Goal: Task Accomplishment & Management: Manage account settings

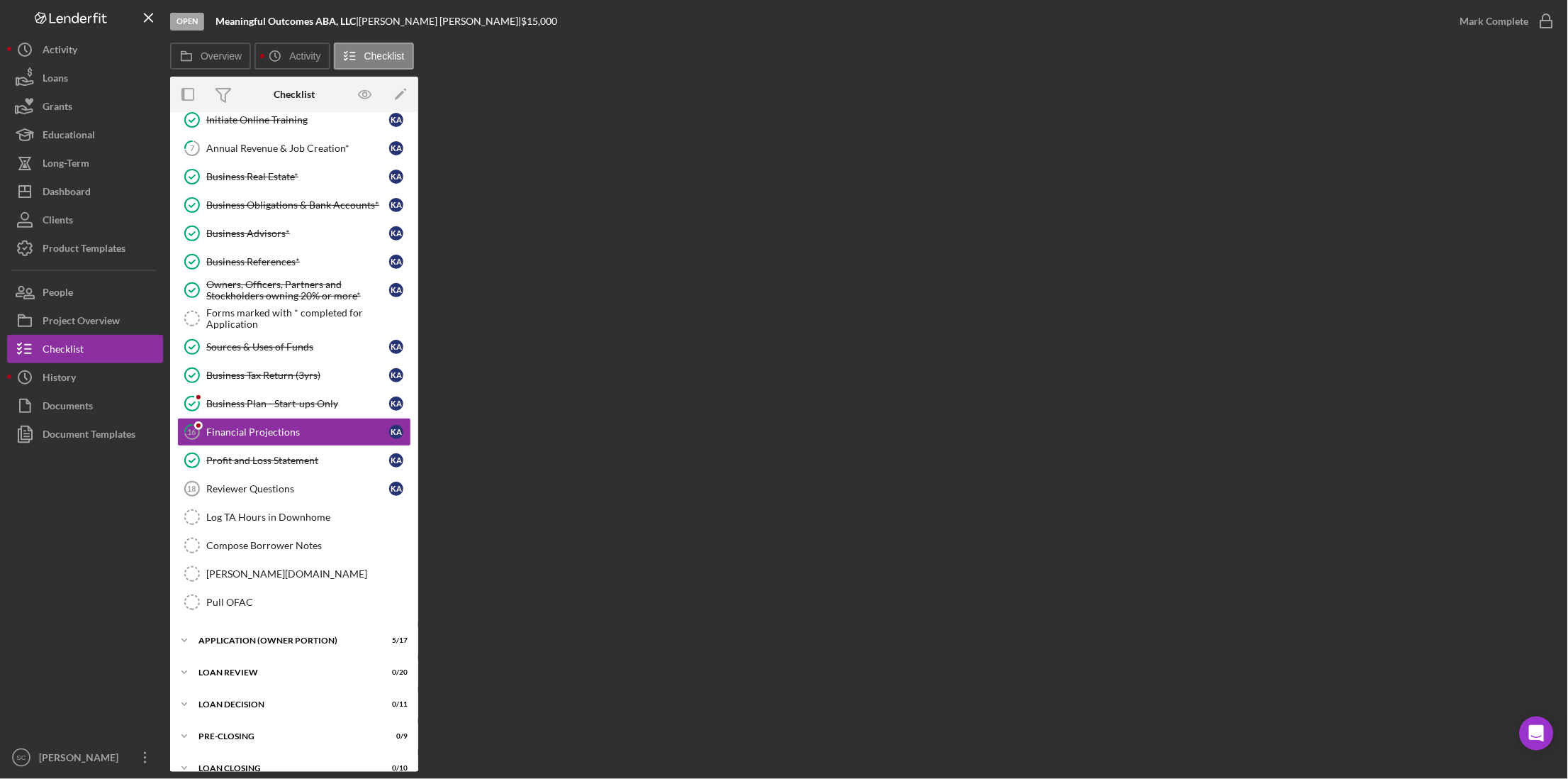
scroll to position [181, 0]
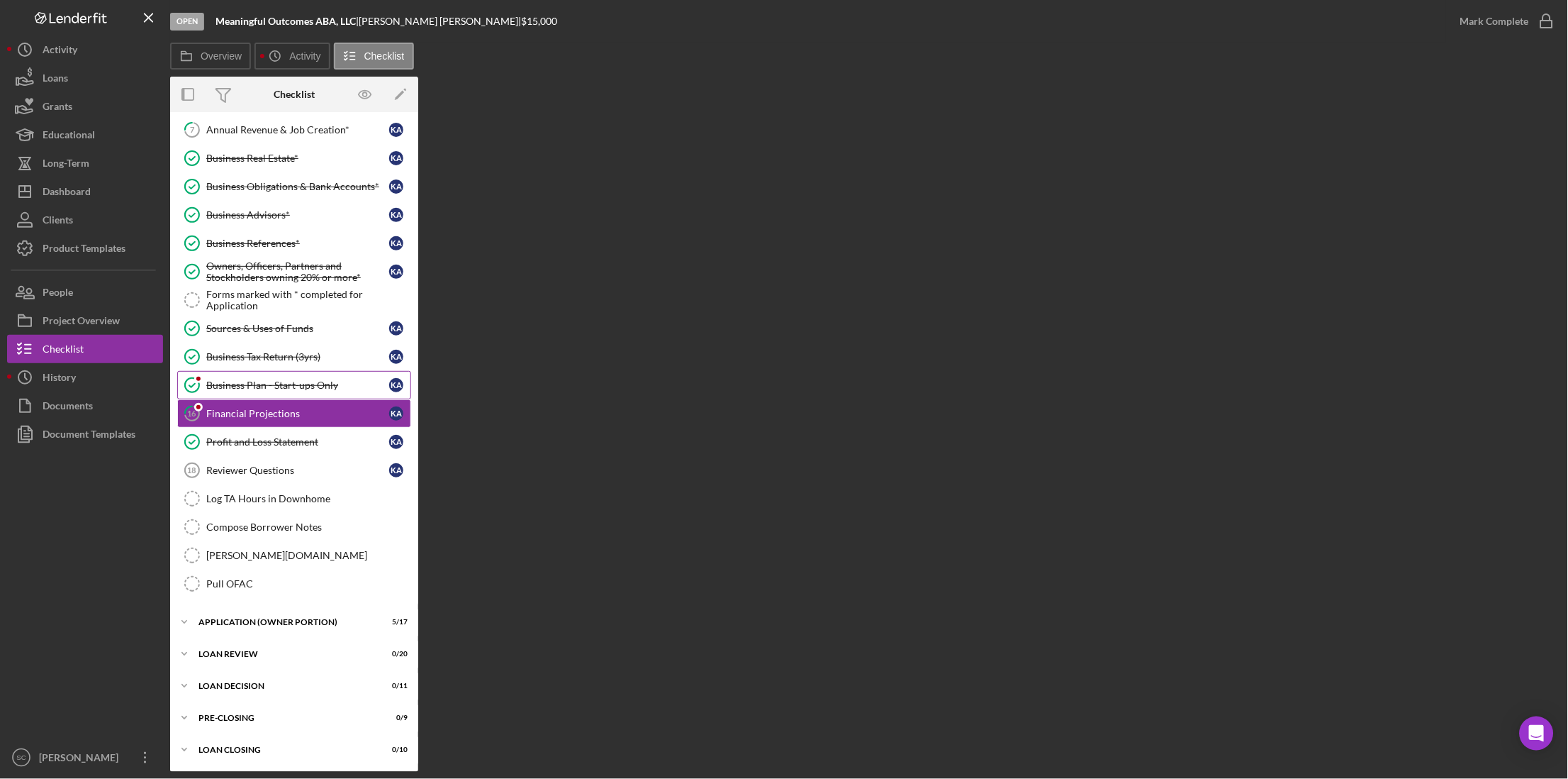
click at [216, 389] on link "Business Plan - Start-ups Only Business Plan - Start-ups Only K A" at bounding box center [294, 385] width 234 height 29
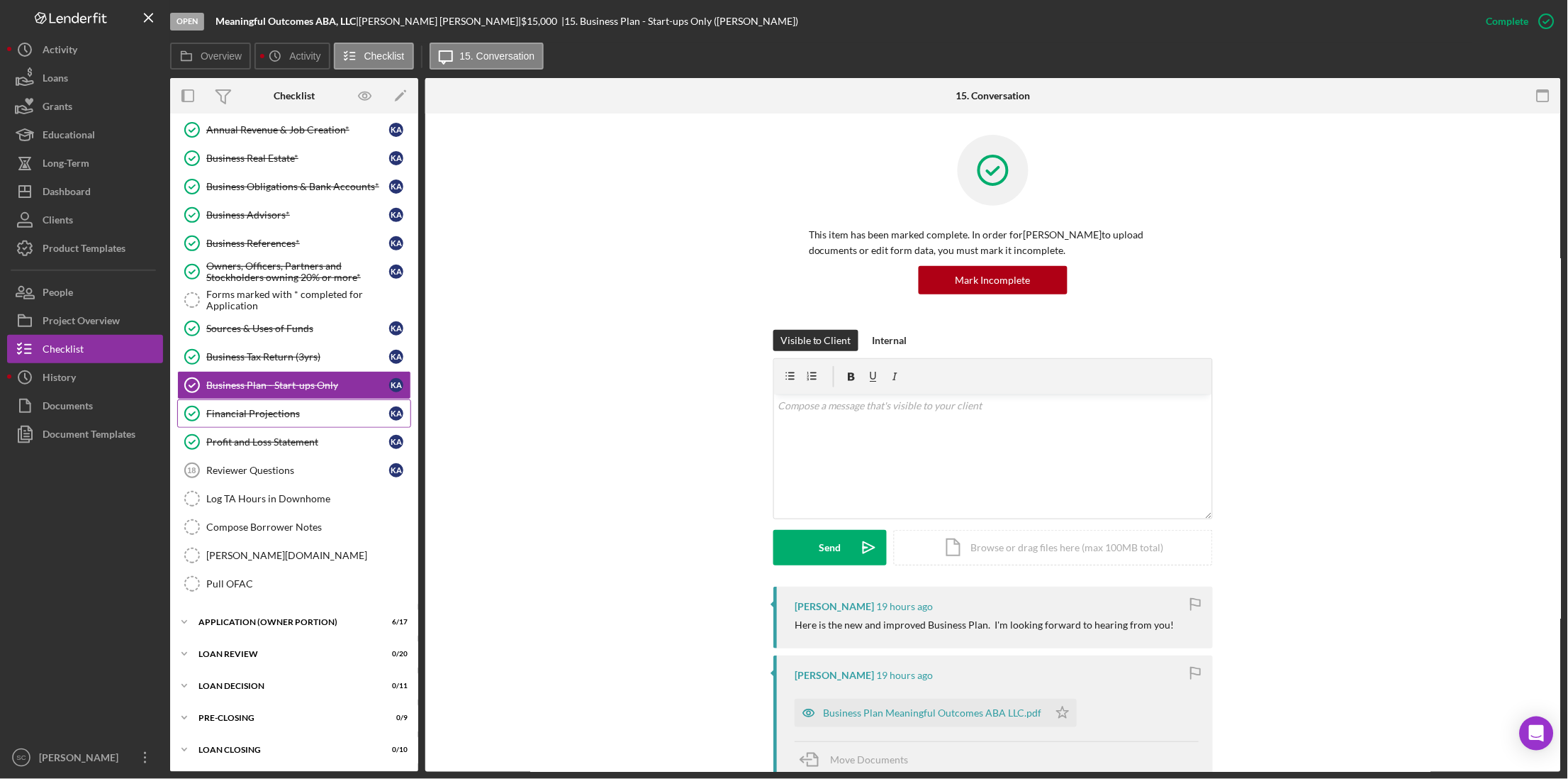
click at [227, 419] on div "Financial Projections" at bounding box center [297, 413] width 183 height 12
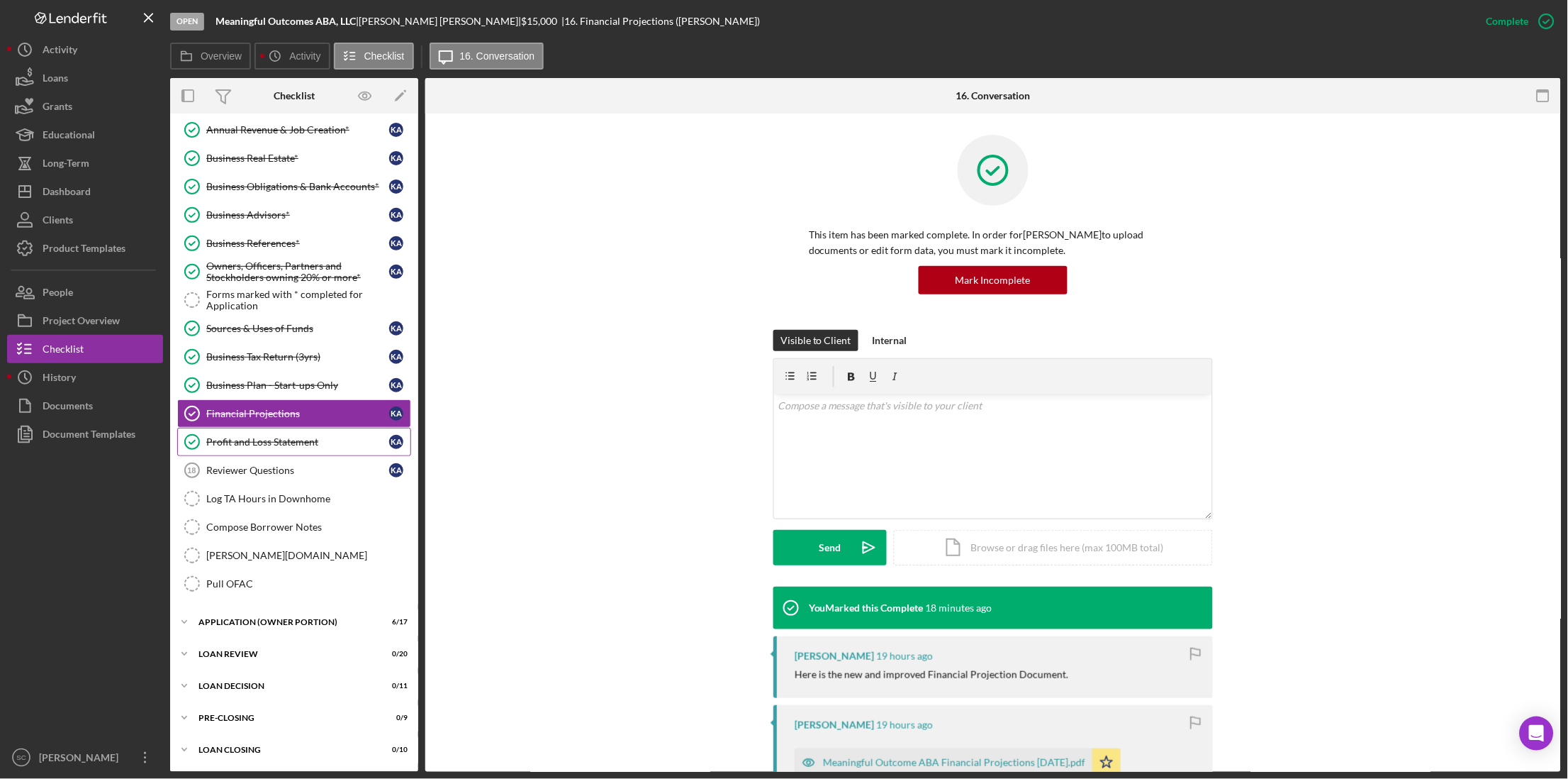
click at [220, 440] on div "Profit and Loss Statement" at bounding box center [297, 442] width 183 height 12
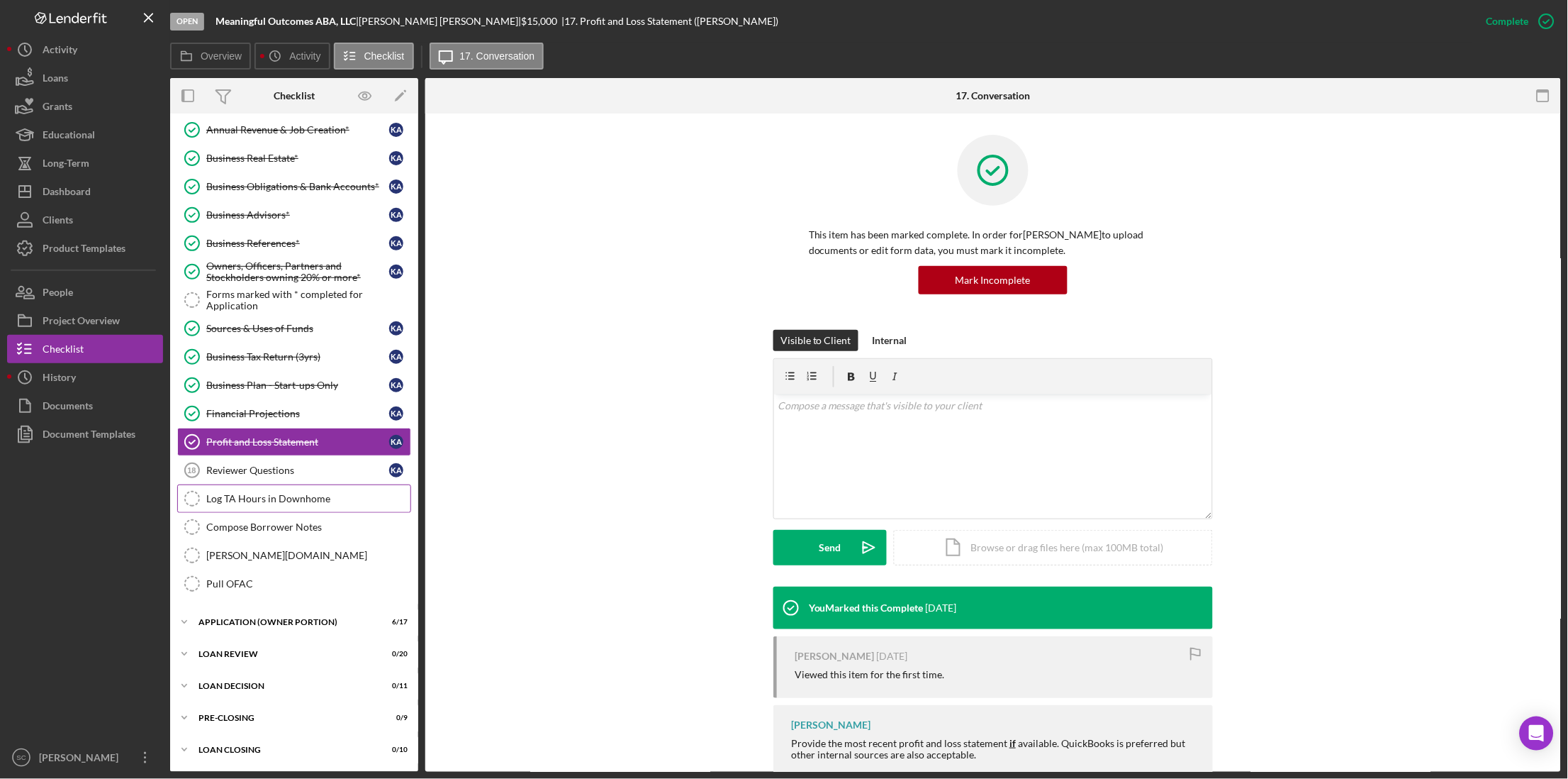
scroll to position [184, 0]
click at [255, 619] on div "APPLICATION (OWNER PORTION)" at bounding box center [299, 622] width 202 height 9
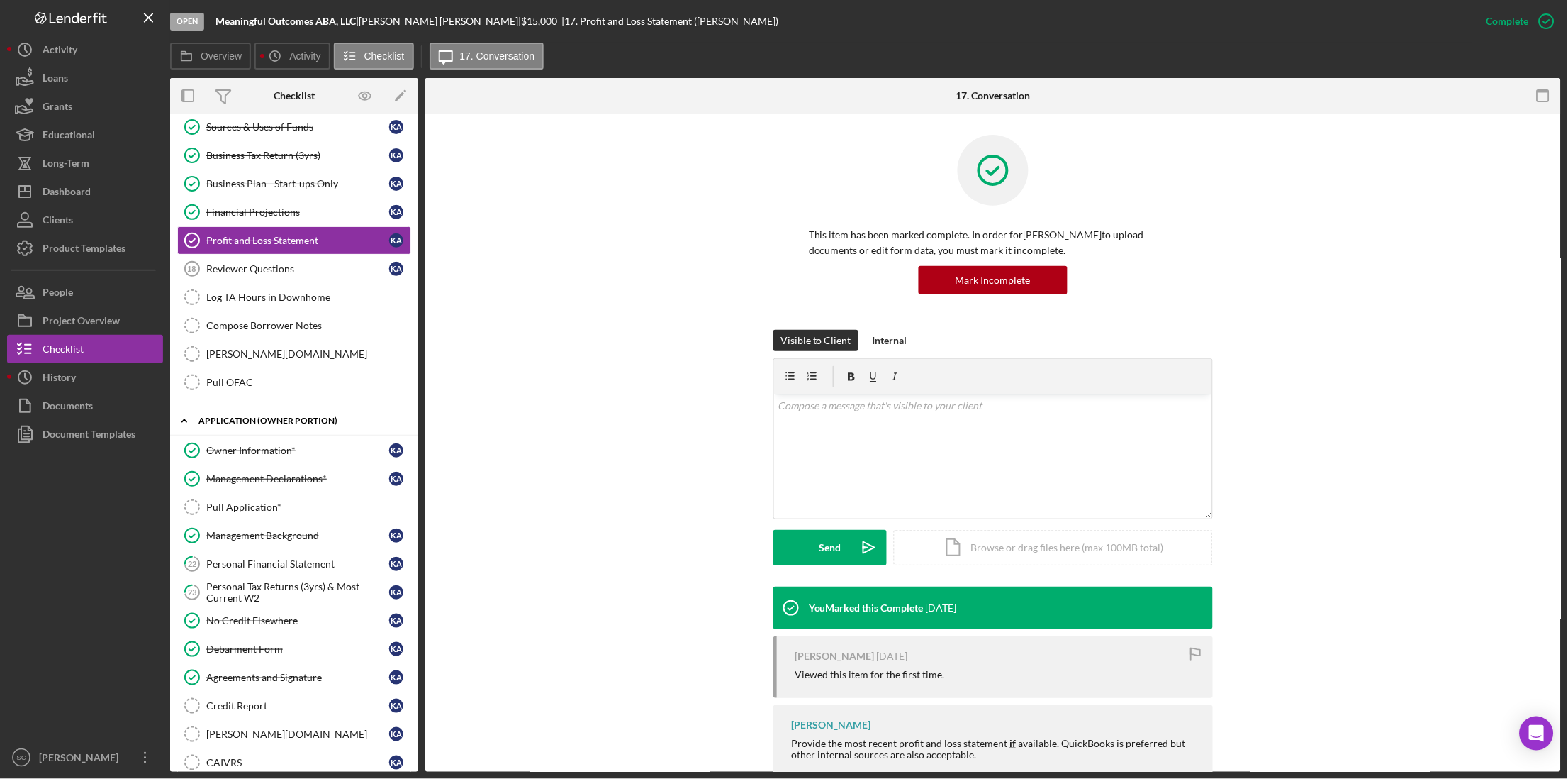
scroll to position [450, 0]
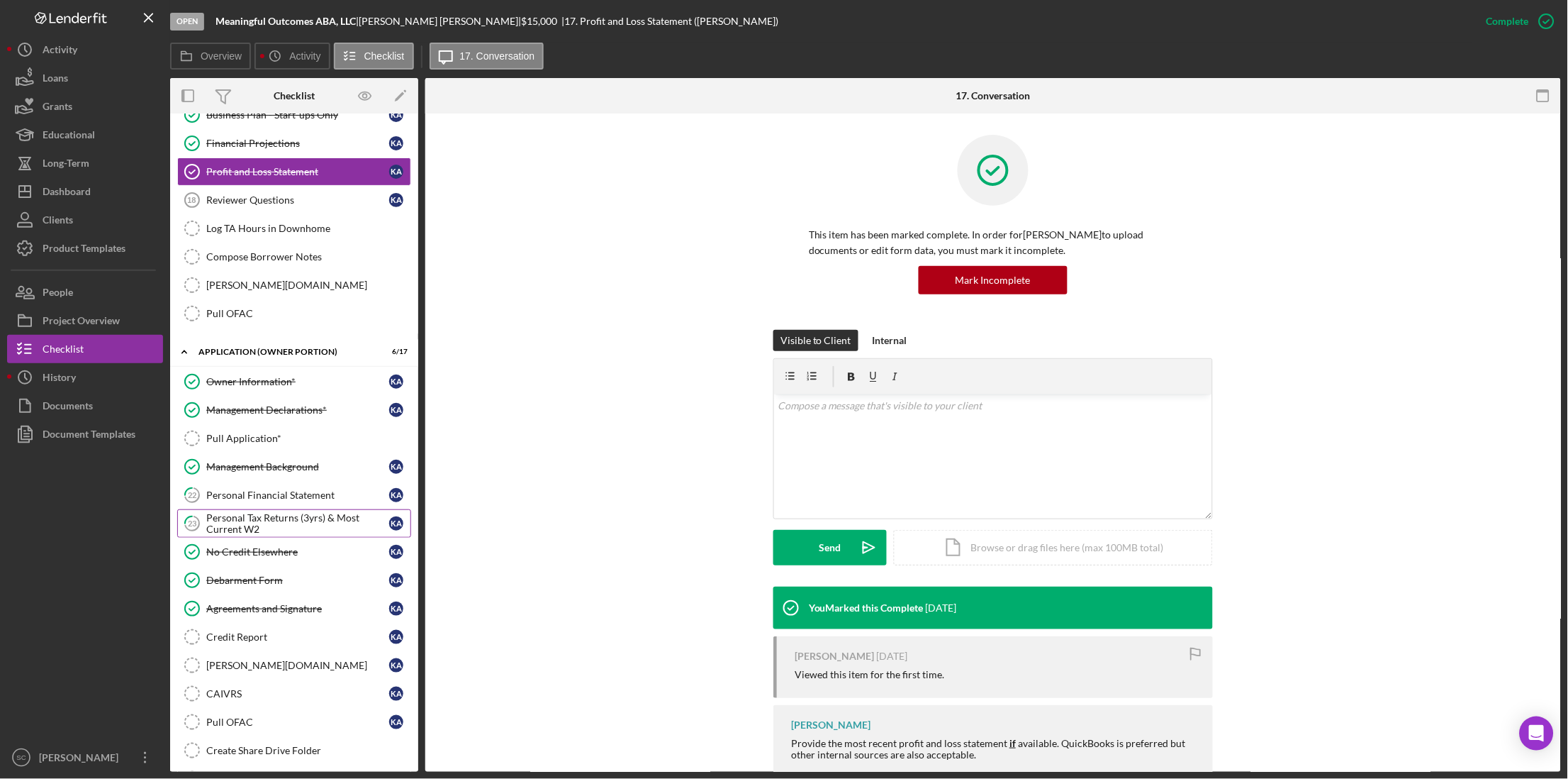
click at [251, 535] on div "Personal Tax Returns (3yrs) & Most Current W2" at bounding box center [297, 523] width 183 height 22
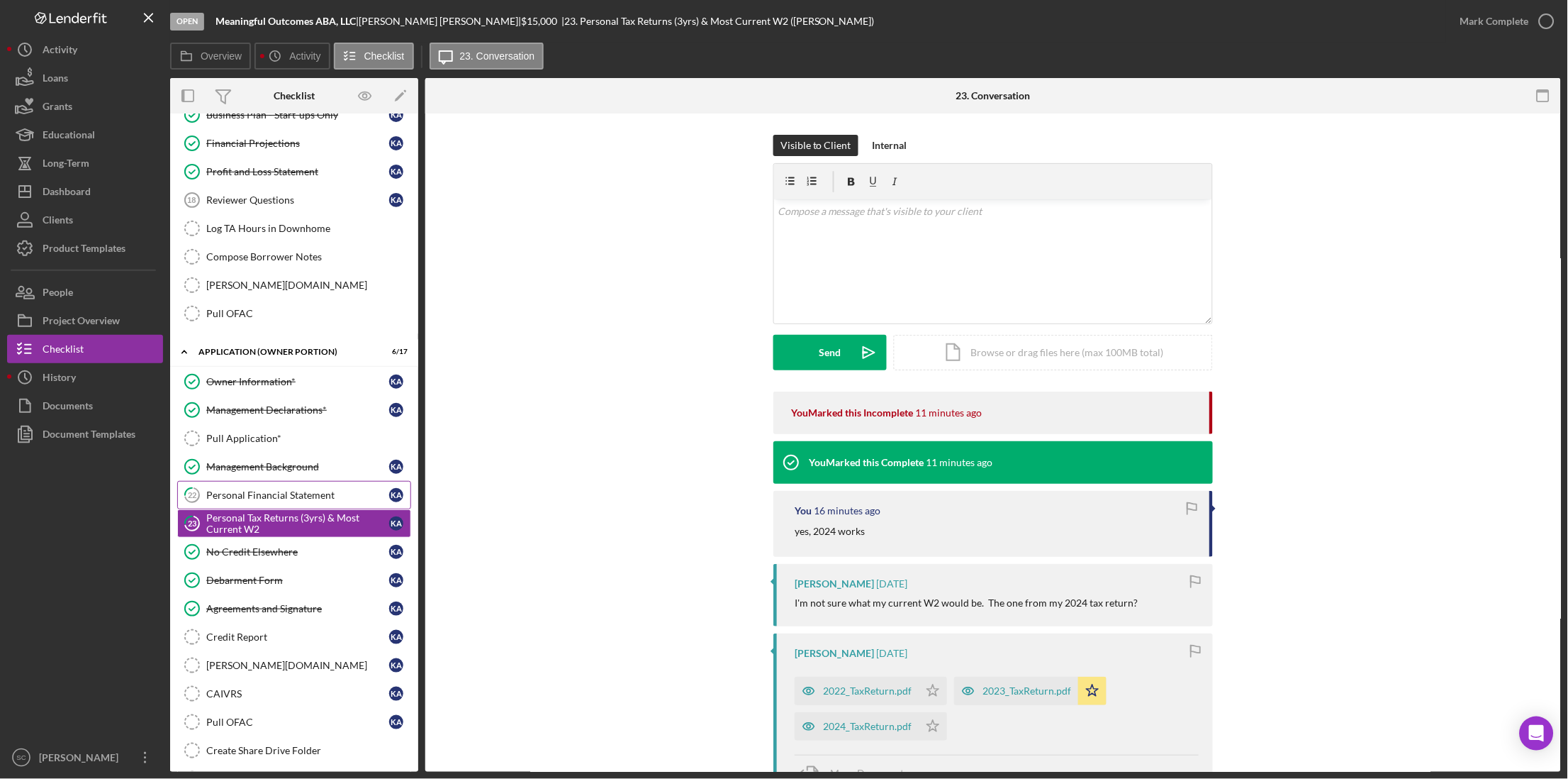
click at [270, 501] on div "Personal Financial Statement" at bounding box center [297, 495] width 183 height 12
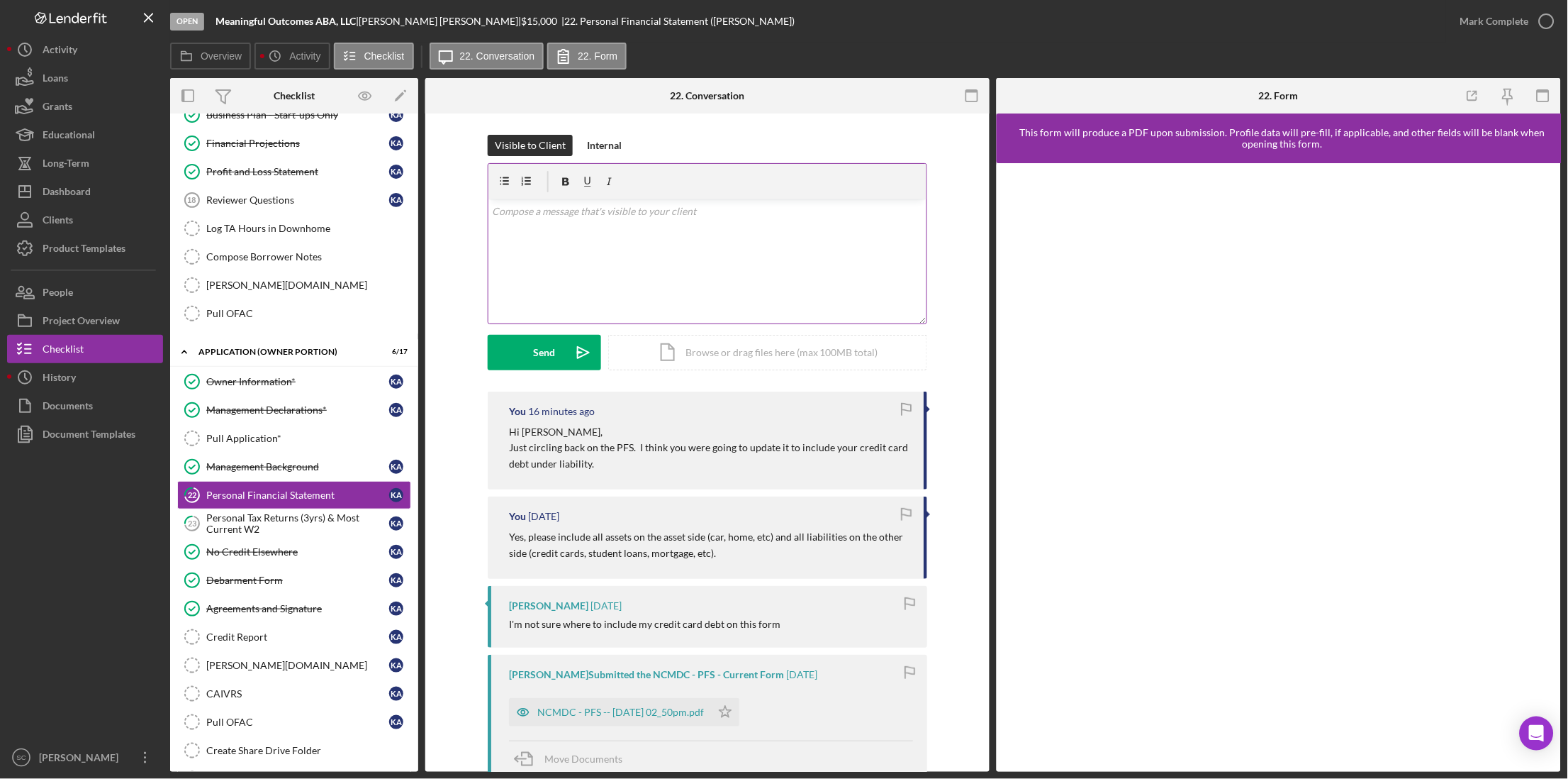
click at [550, 215] on p at bounding box center [707, 212] width 430 height 16
click at [545, 346] on div "Send" at bounding box center [545, 353] width 22 height 36
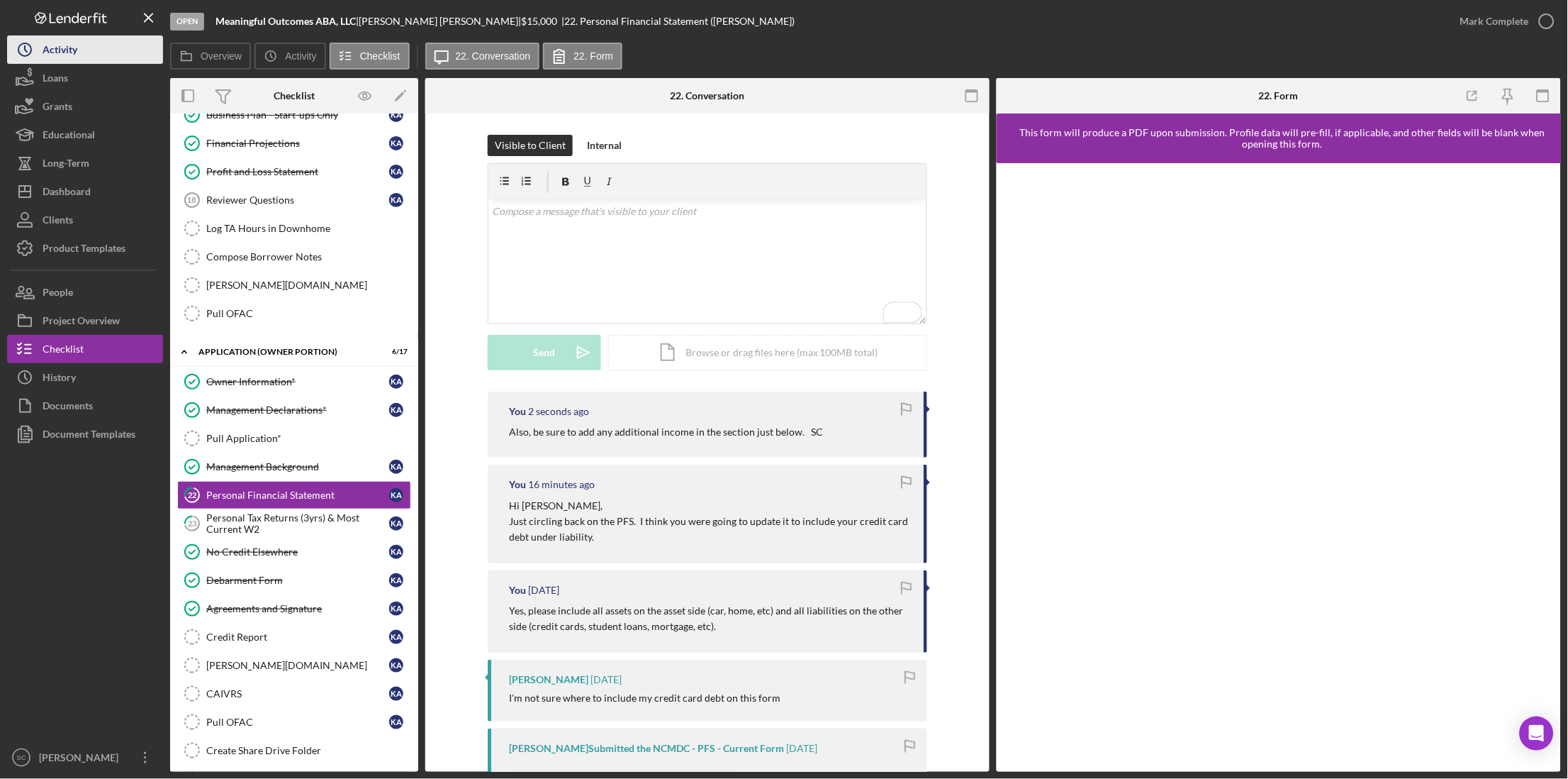
click at [95, 52] on button "Icon/History Activity" at bounding box center [84, 50] width 156 height 29
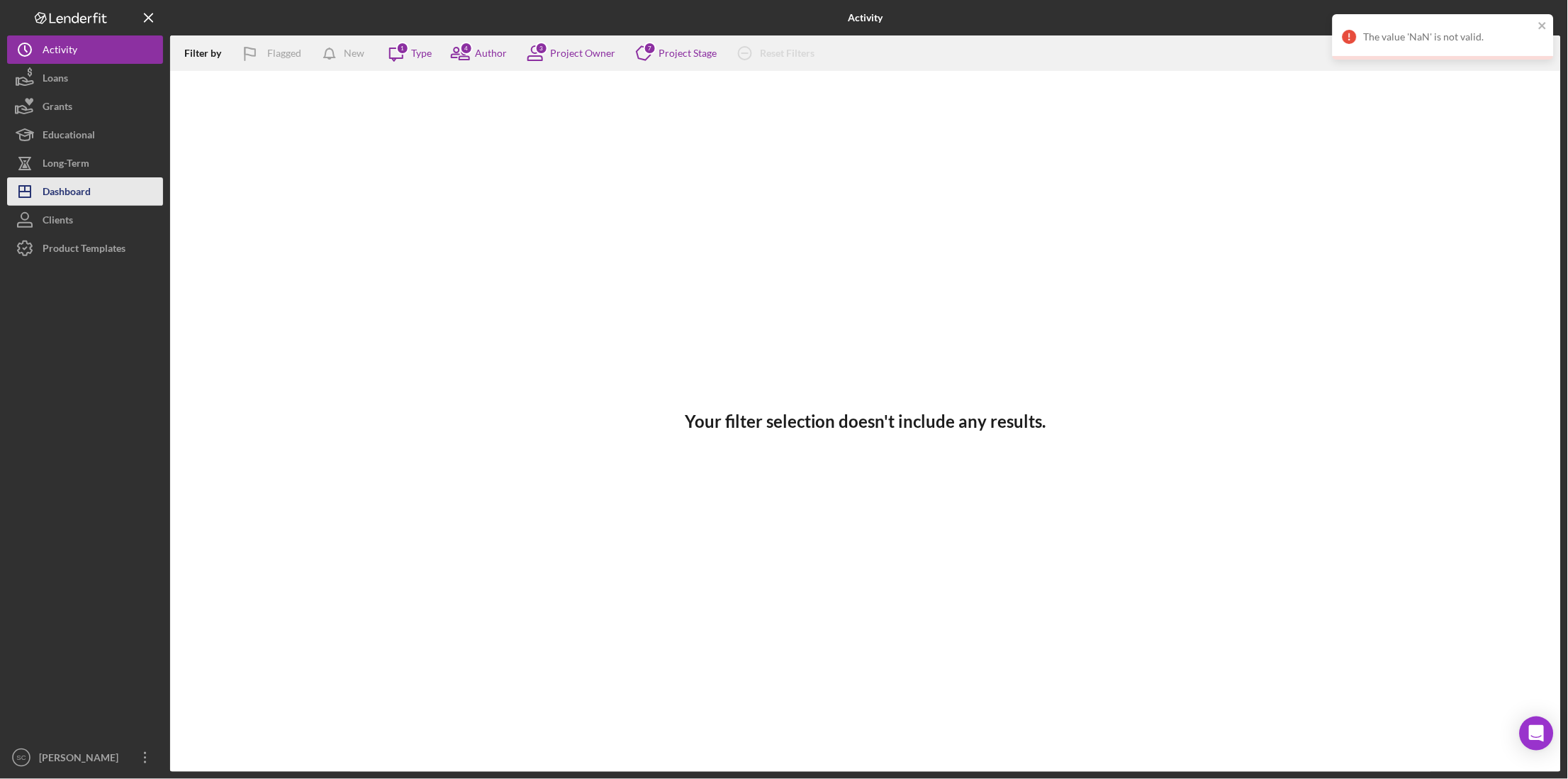
click at [86, 183] on div "Dashboard" at bounding box center [67, 193] width 48 height 32
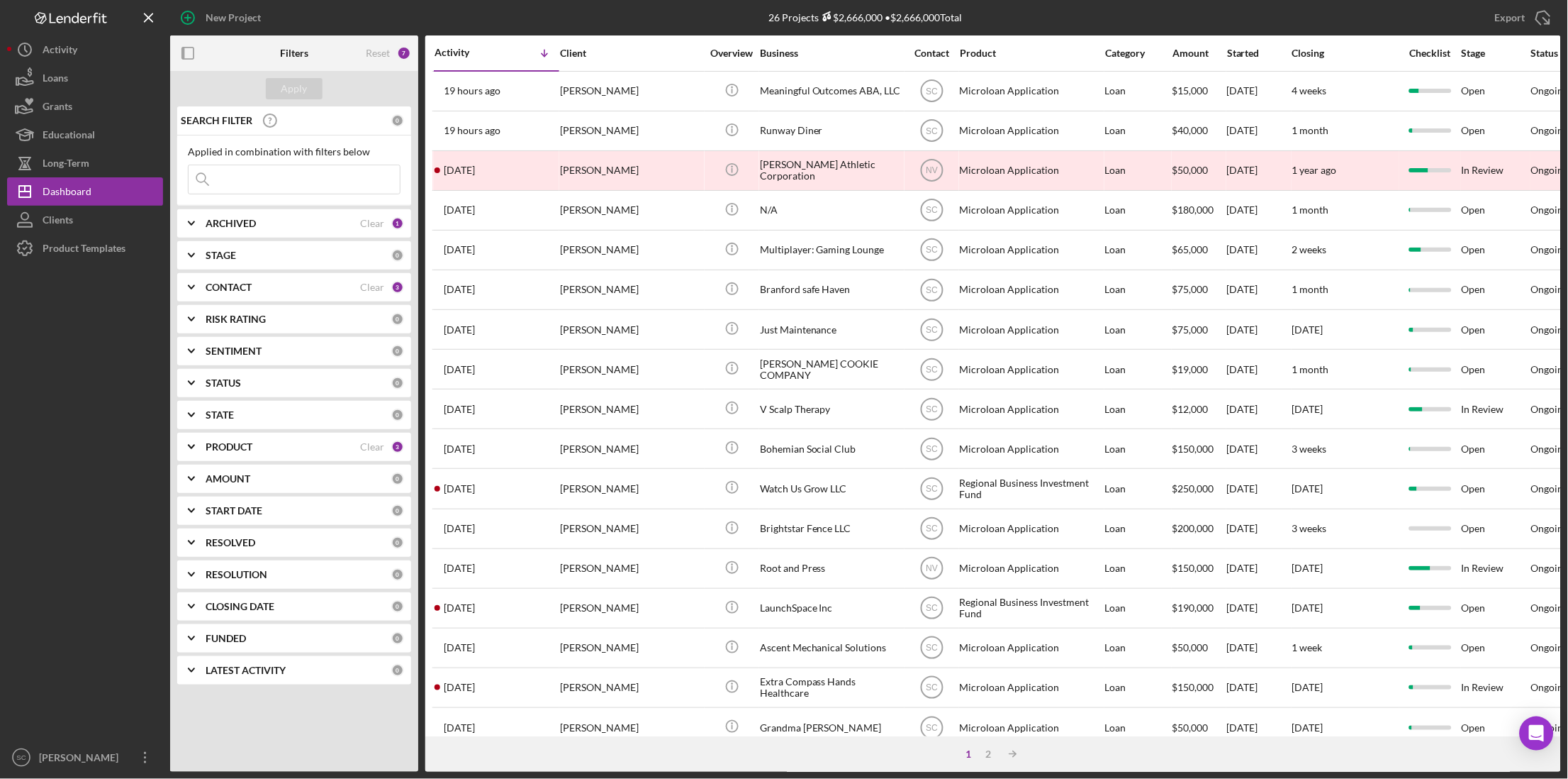
click at [237, 172] on input at bounding box center [294, 179] width 211 height 29
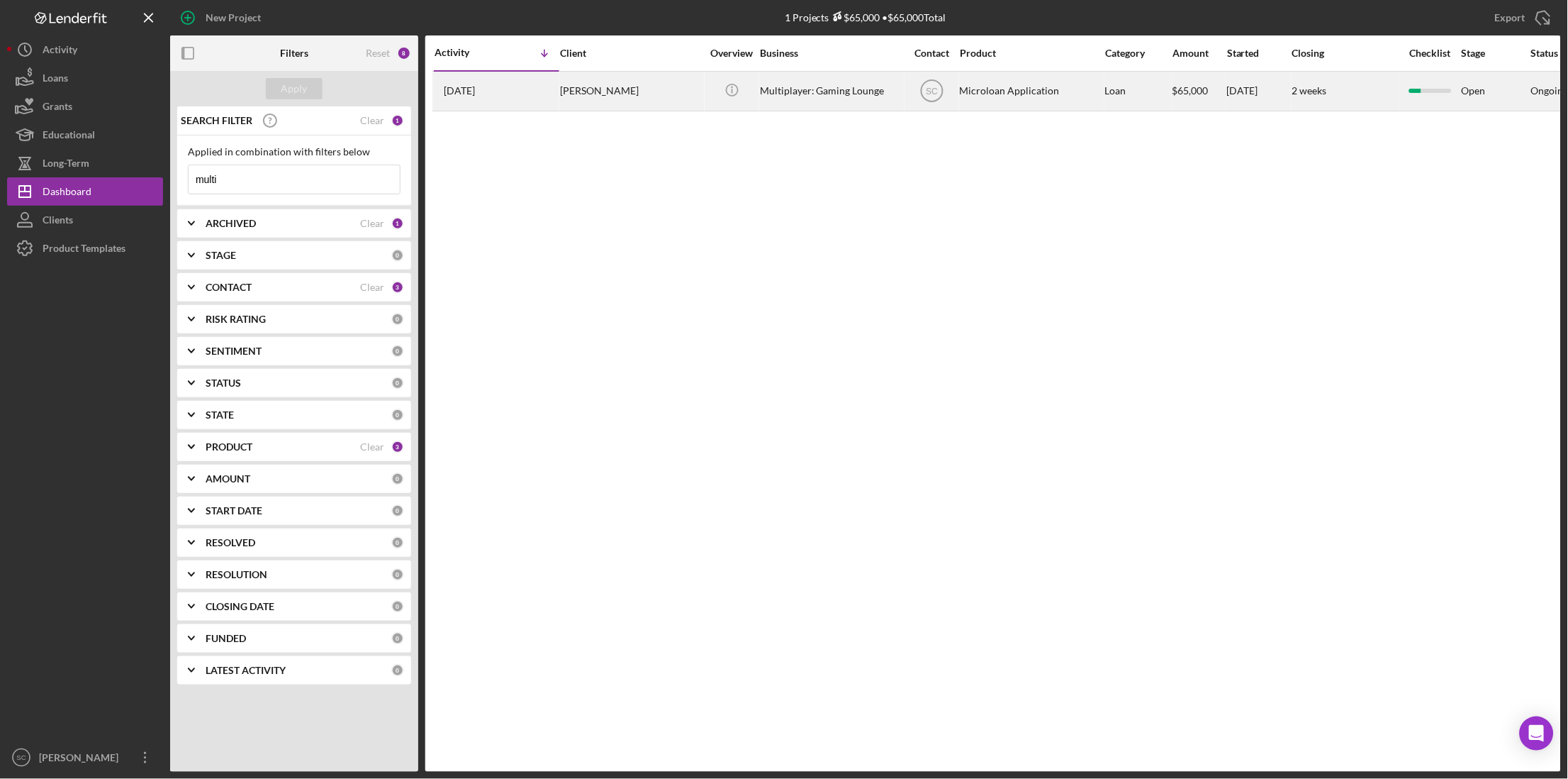
type input "multi"
click at [628, 95] on div "Skyler Frink" at bounding box center [631, 91] width 142 height 37
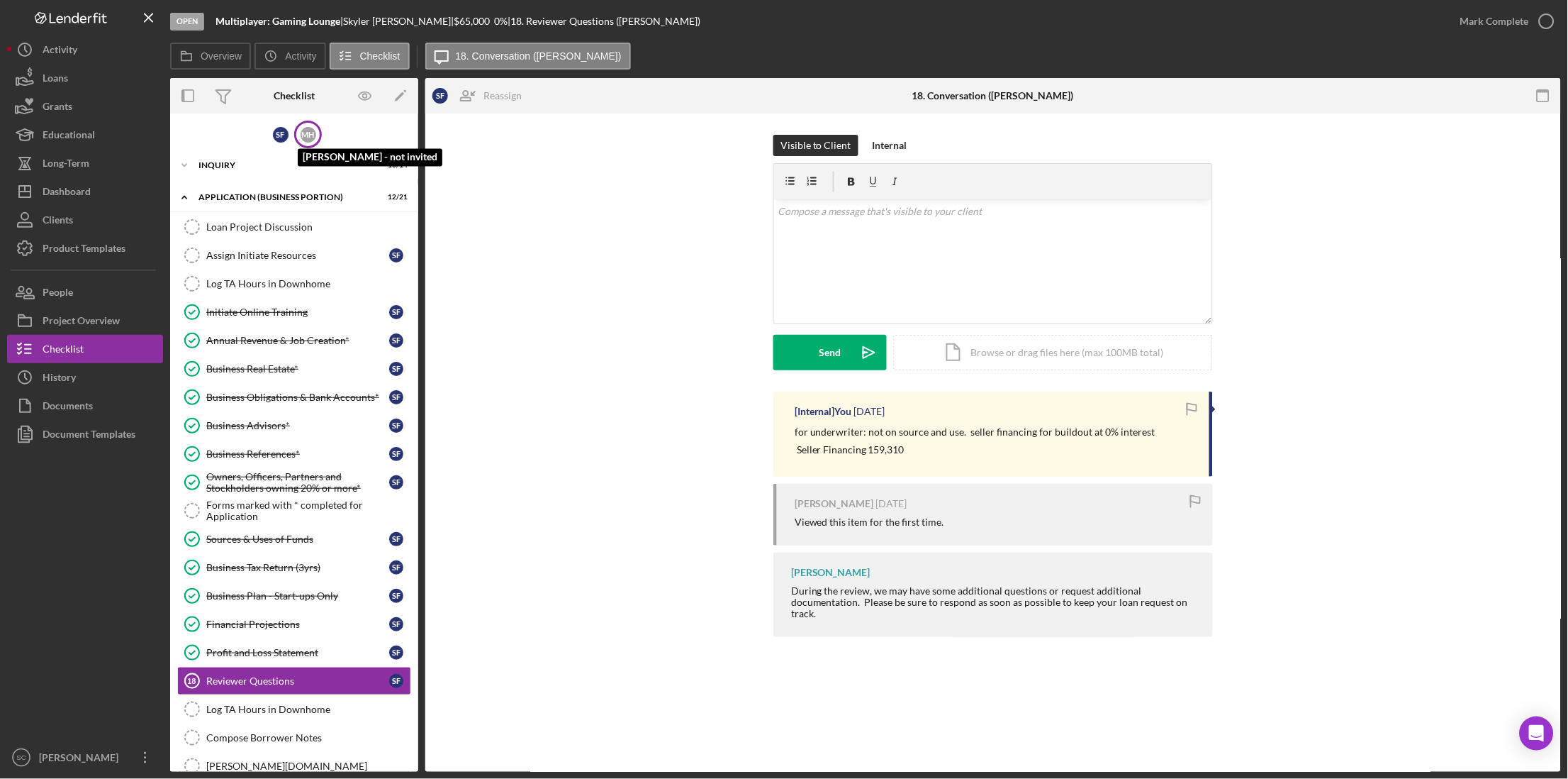
click at [301, 138] on div "M H" at bounding box center [308, 135] width 15 height 16
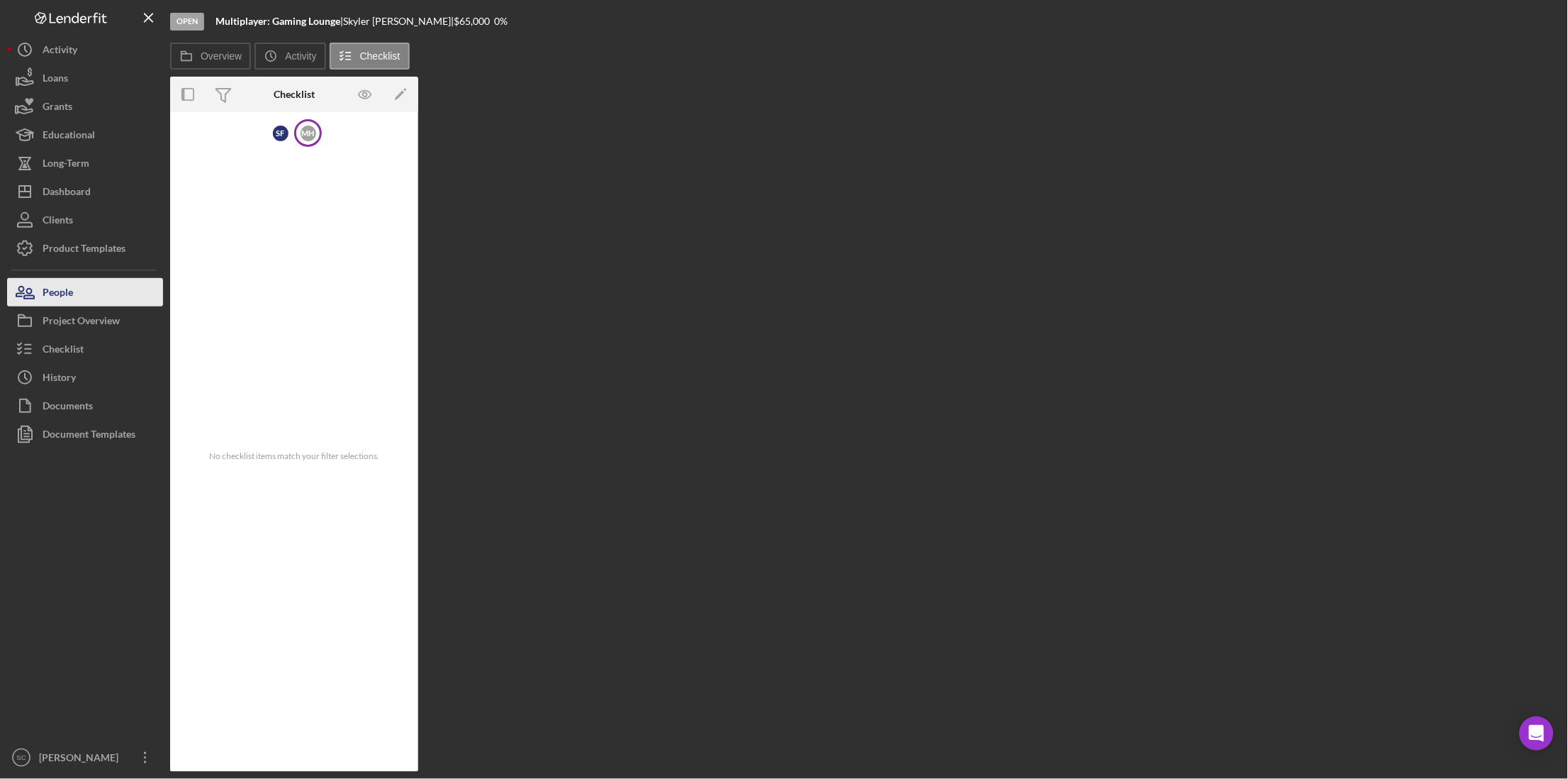
click at [89, 293] on button "People" at bounding box center [84, 292] width 156 height 29
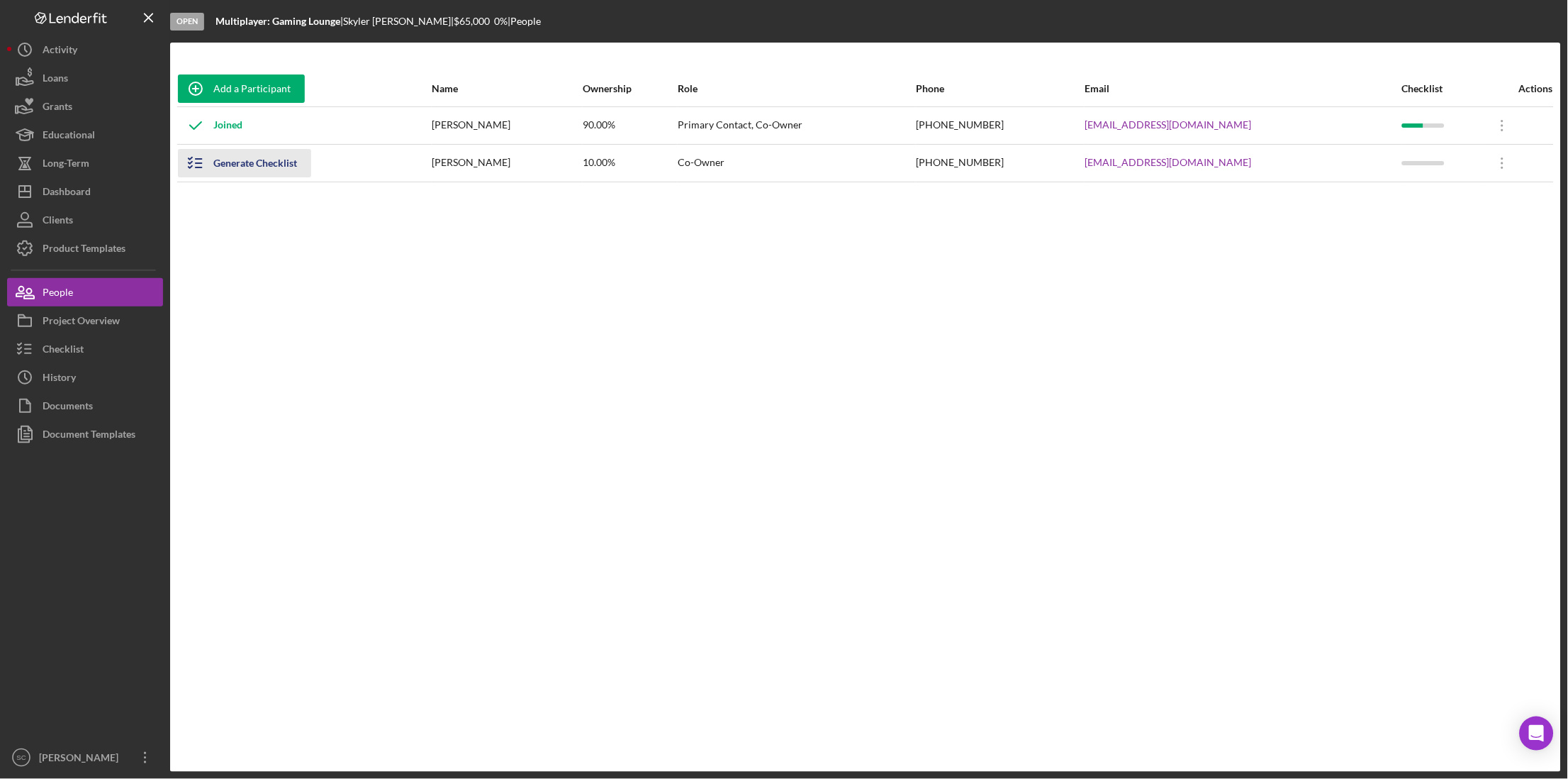
click at [275, 165] on div "Generate Checklist" at bounding box center [255, 163] width 84 height 29
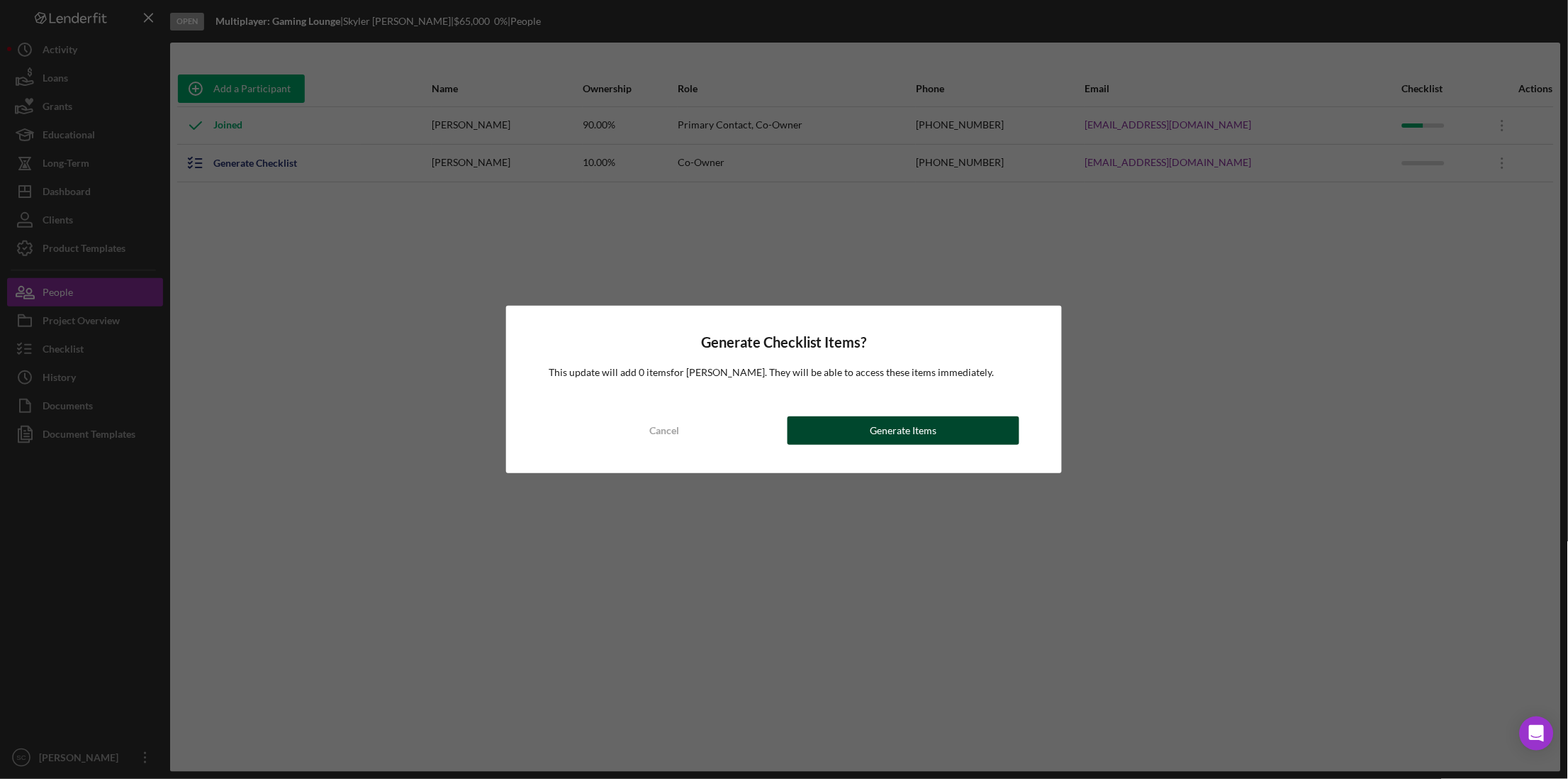
click at [892, 435] on div "Generate Items" at bounding box center [903, 430] width 67 height 29
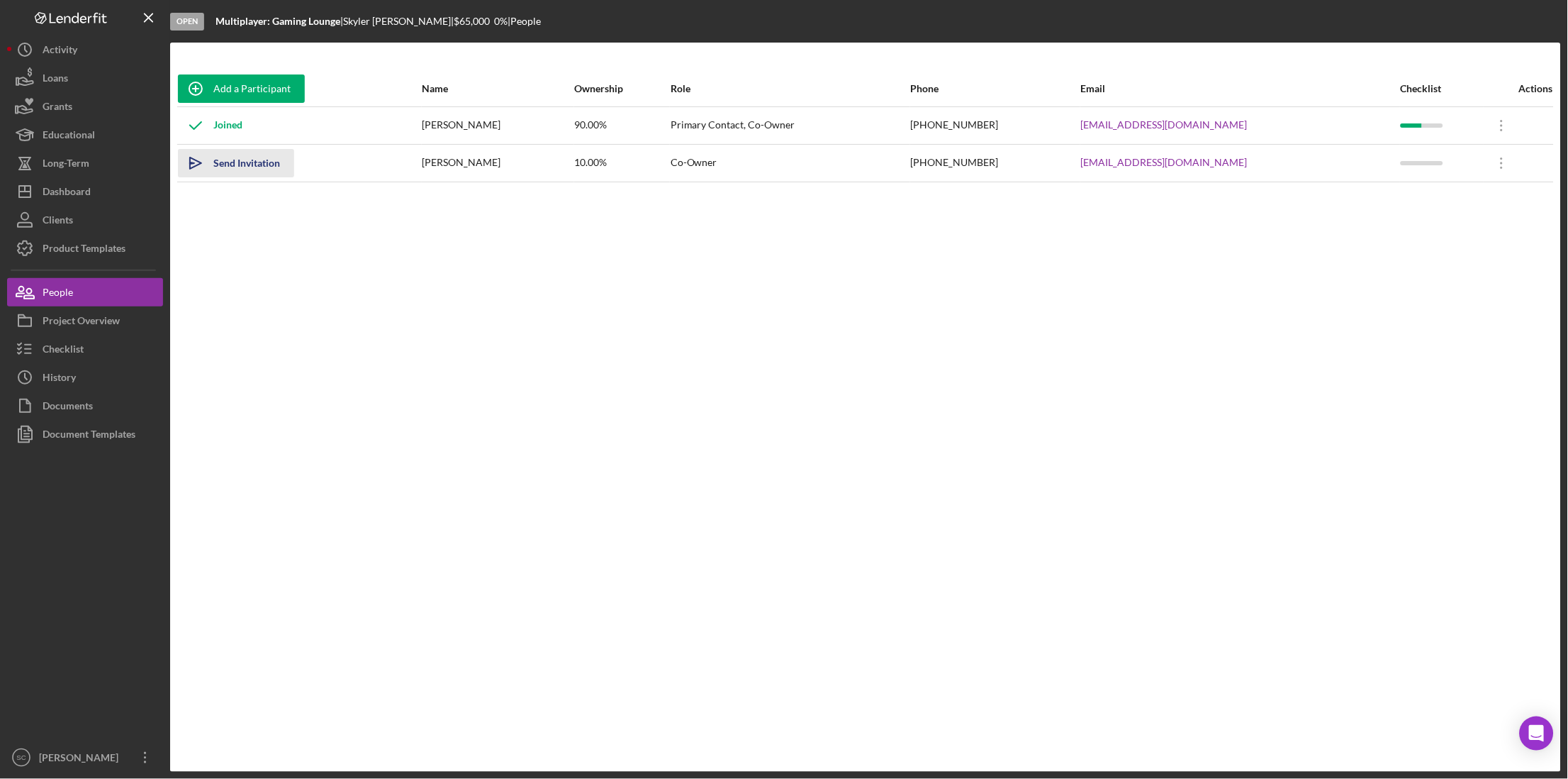
click at [246, 160] on div "Send Invitation" at bounding box center [246, 163] width 67 height 29
click at [74, 343] on div "Checklist" at bounding box center [63, 350] width 41 height 32
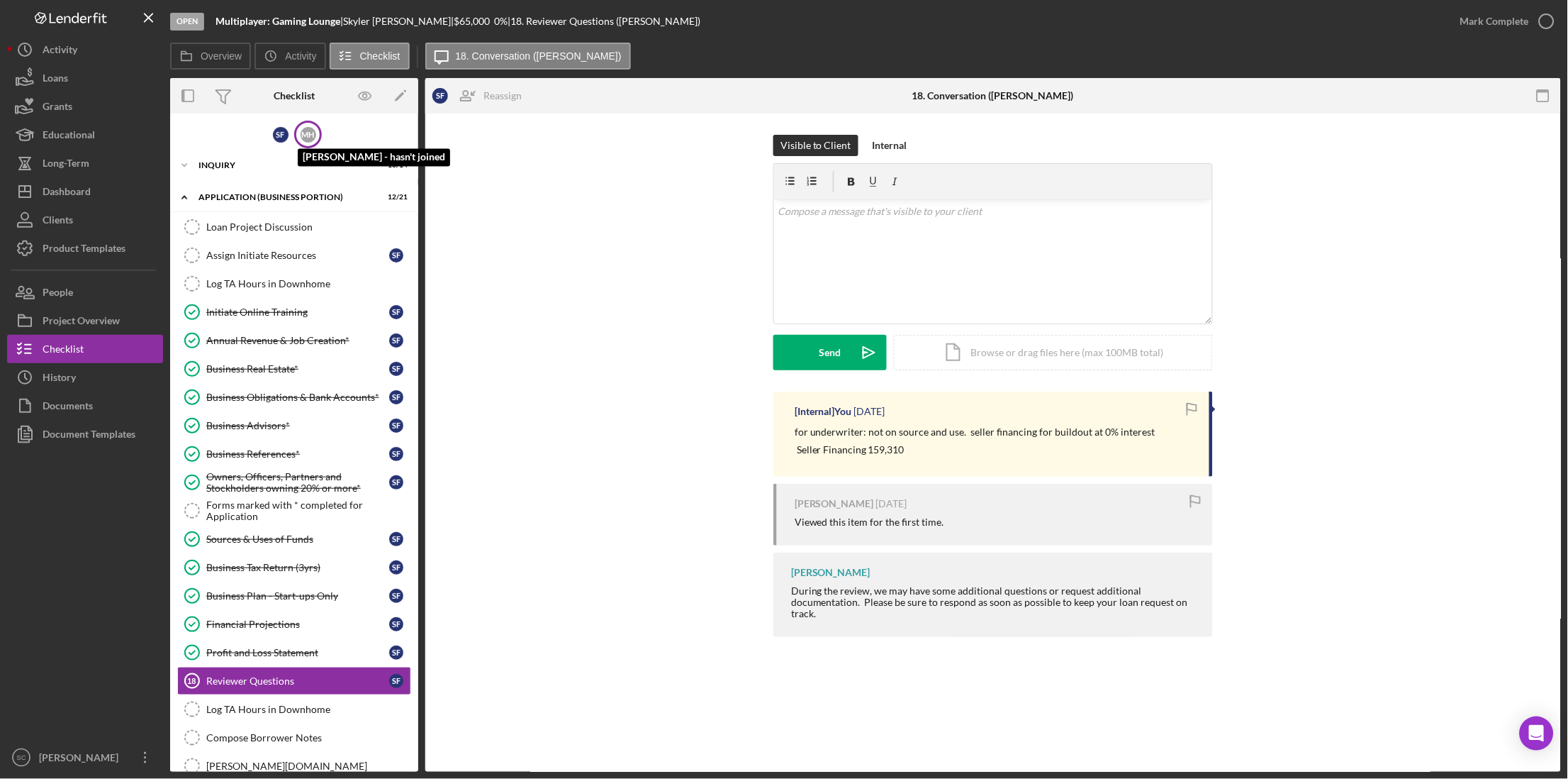
click at [308, 134] on div "M H" at bounding box center [308, 135] width 15 height 16
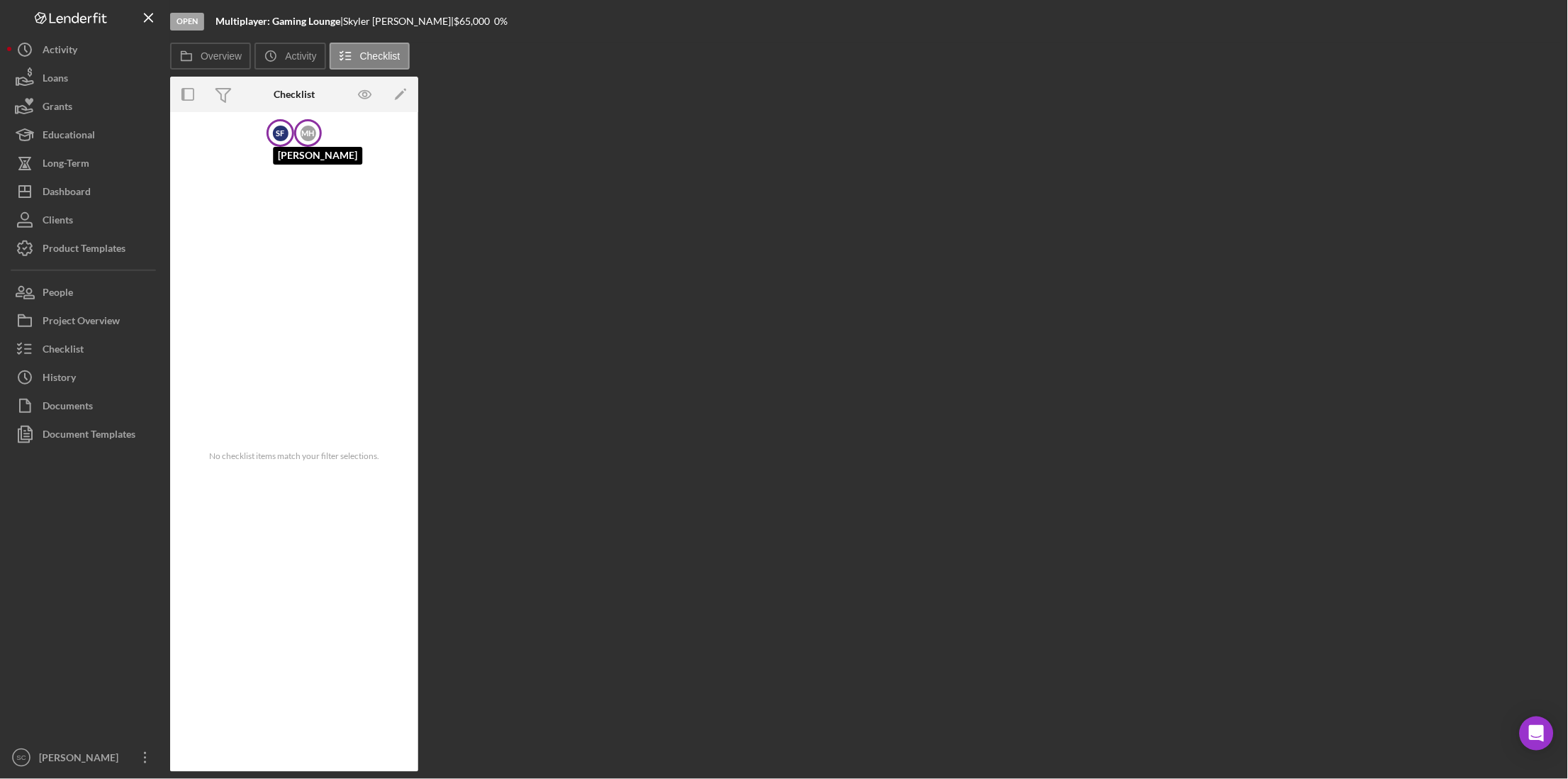
click at [282, 127] on div "S F" at bounding box center [280, 133] width 15 height 16
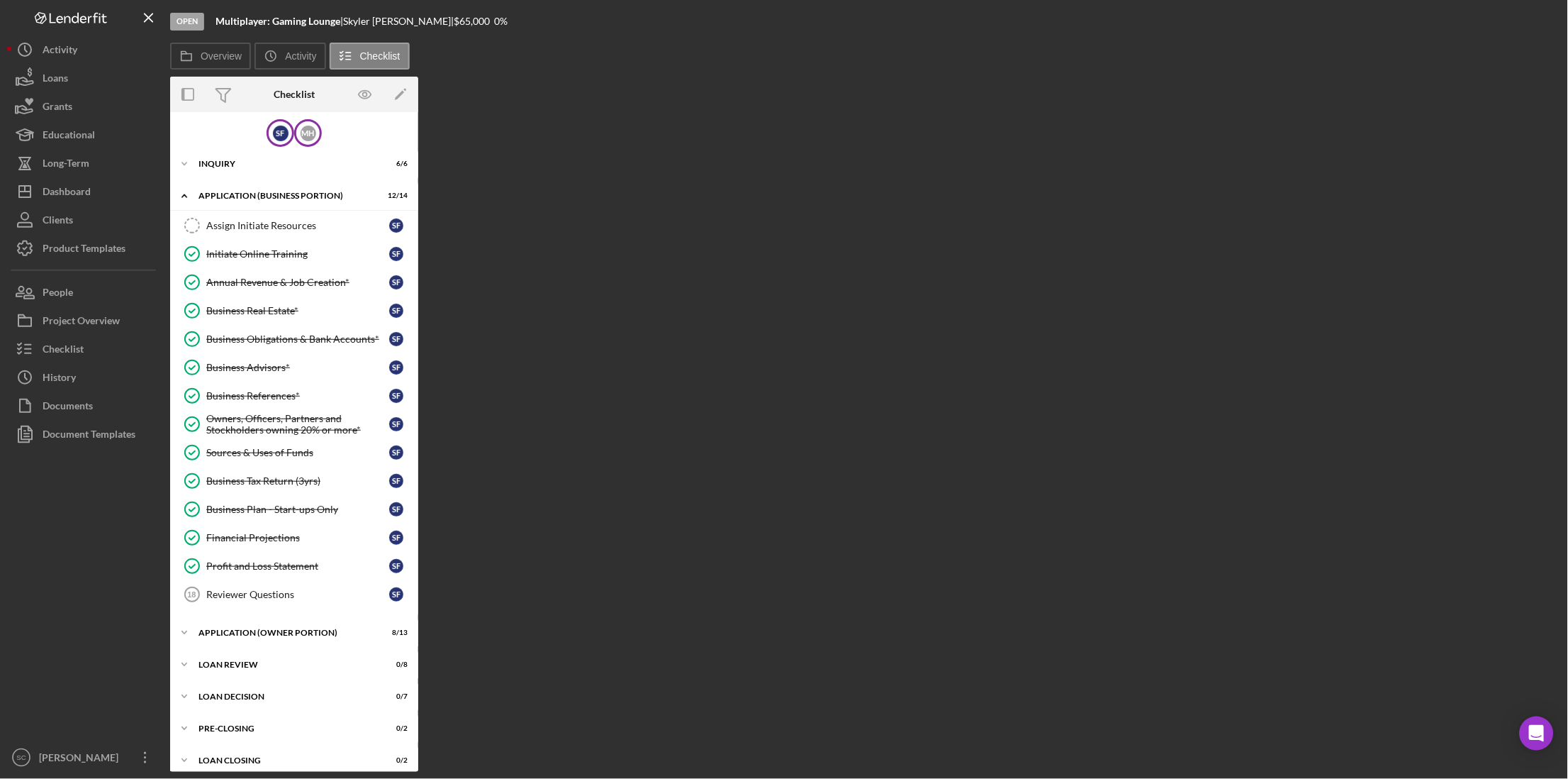
click at [296, 131] on div "M H" at bounding box center [308, 133] width 28 height 28
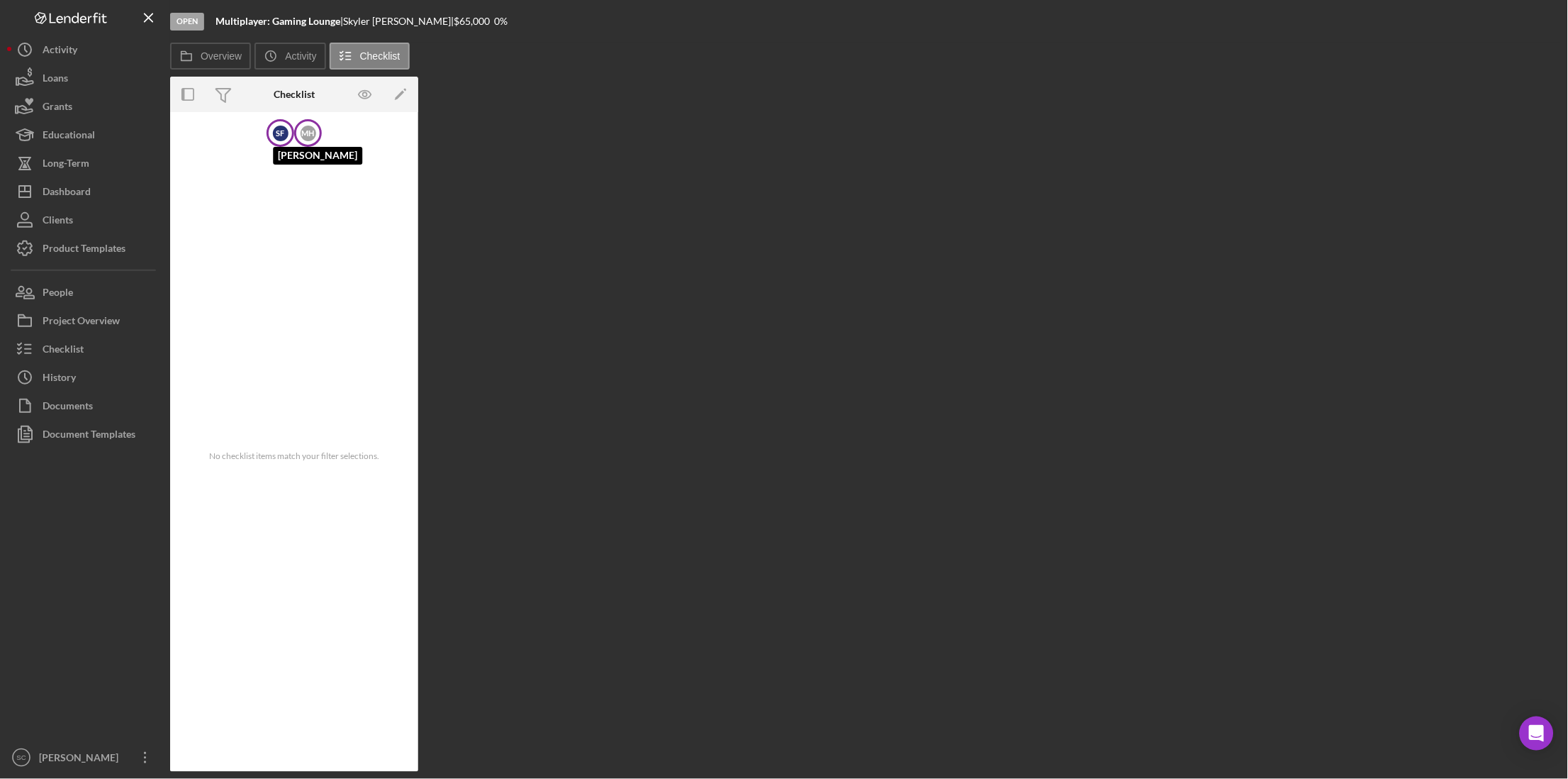
click at [277, 128] on div "S F" at bounding box center [280, 133] width 15 height 16
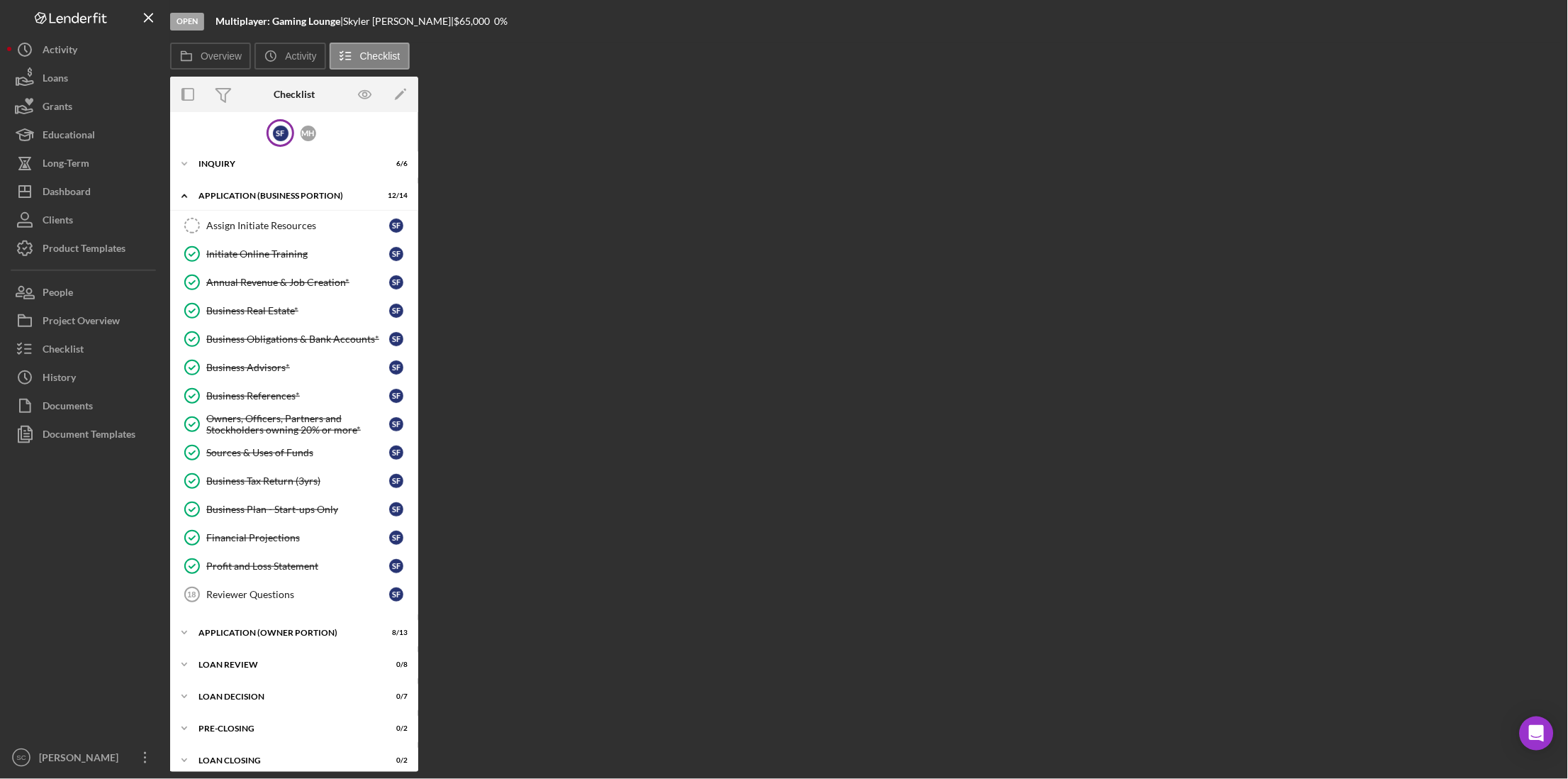
click at [287, 132] on div "S F" at bounding box center [280, 133] width 28 height 28
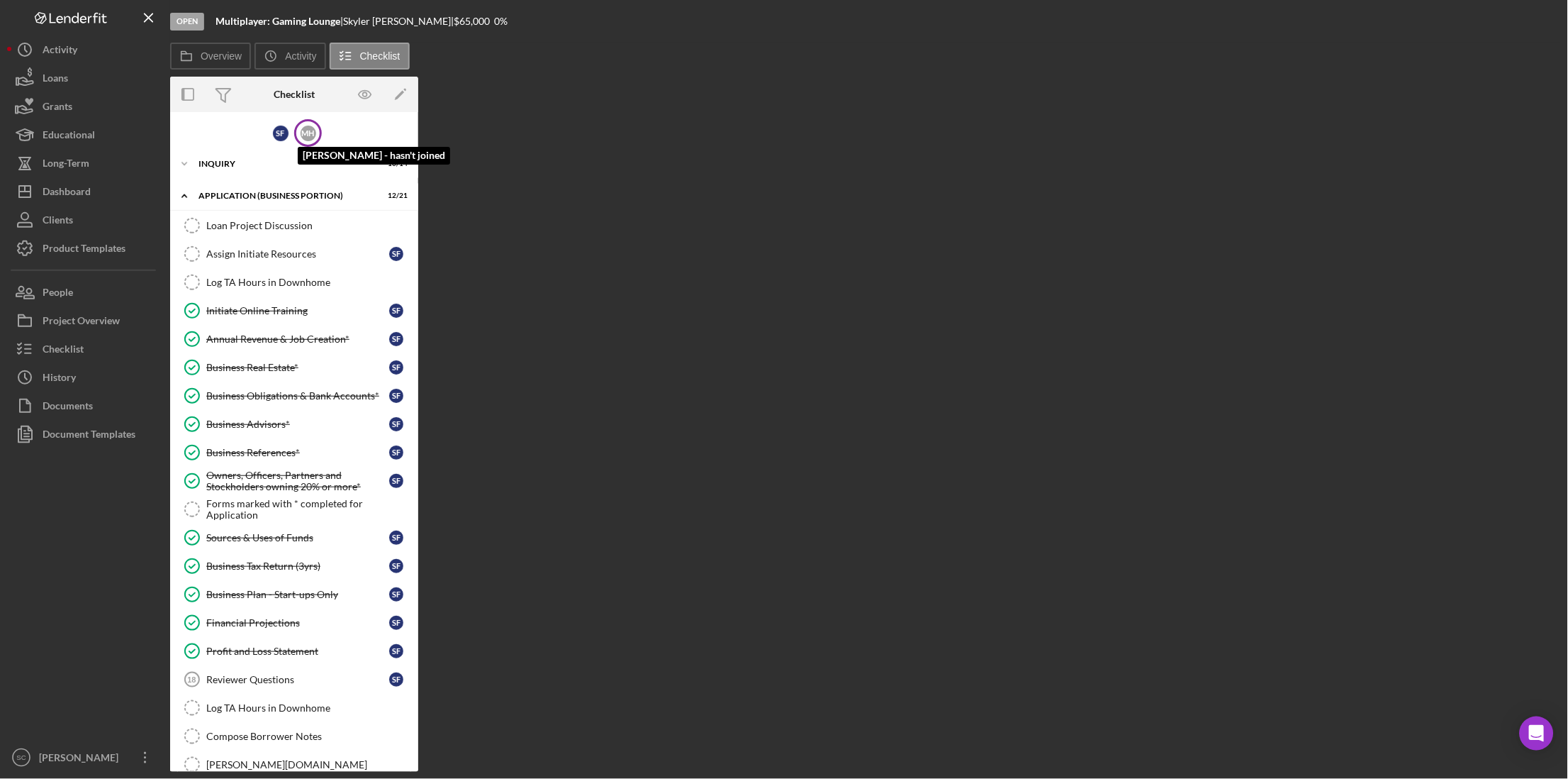
click at [304, 132] on div "M H" at bounding box center [308, 133] width 15 height 16
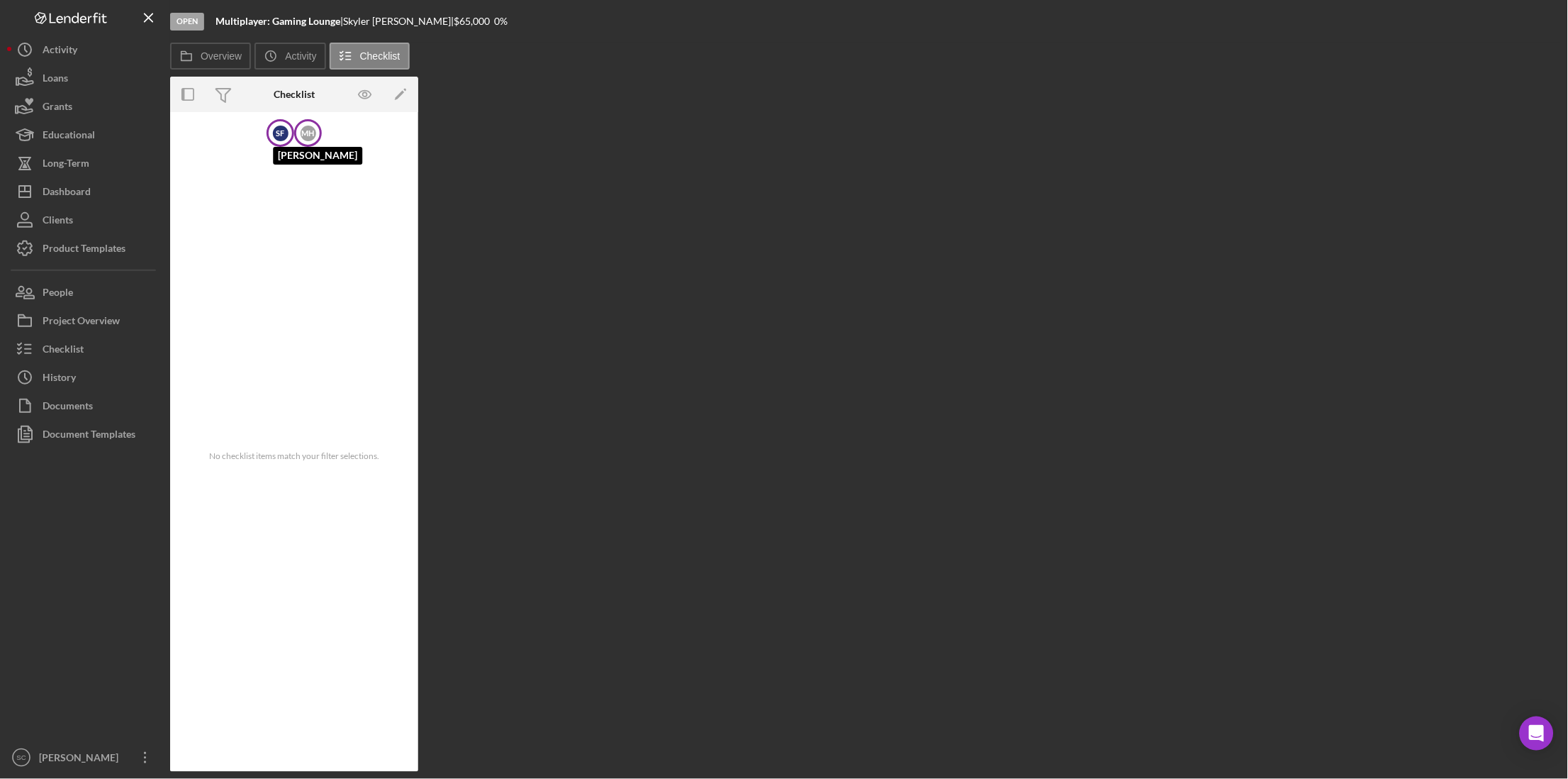
click at [276, 134] on div "S F" at bounding box center [280, 133] width 15 height 16
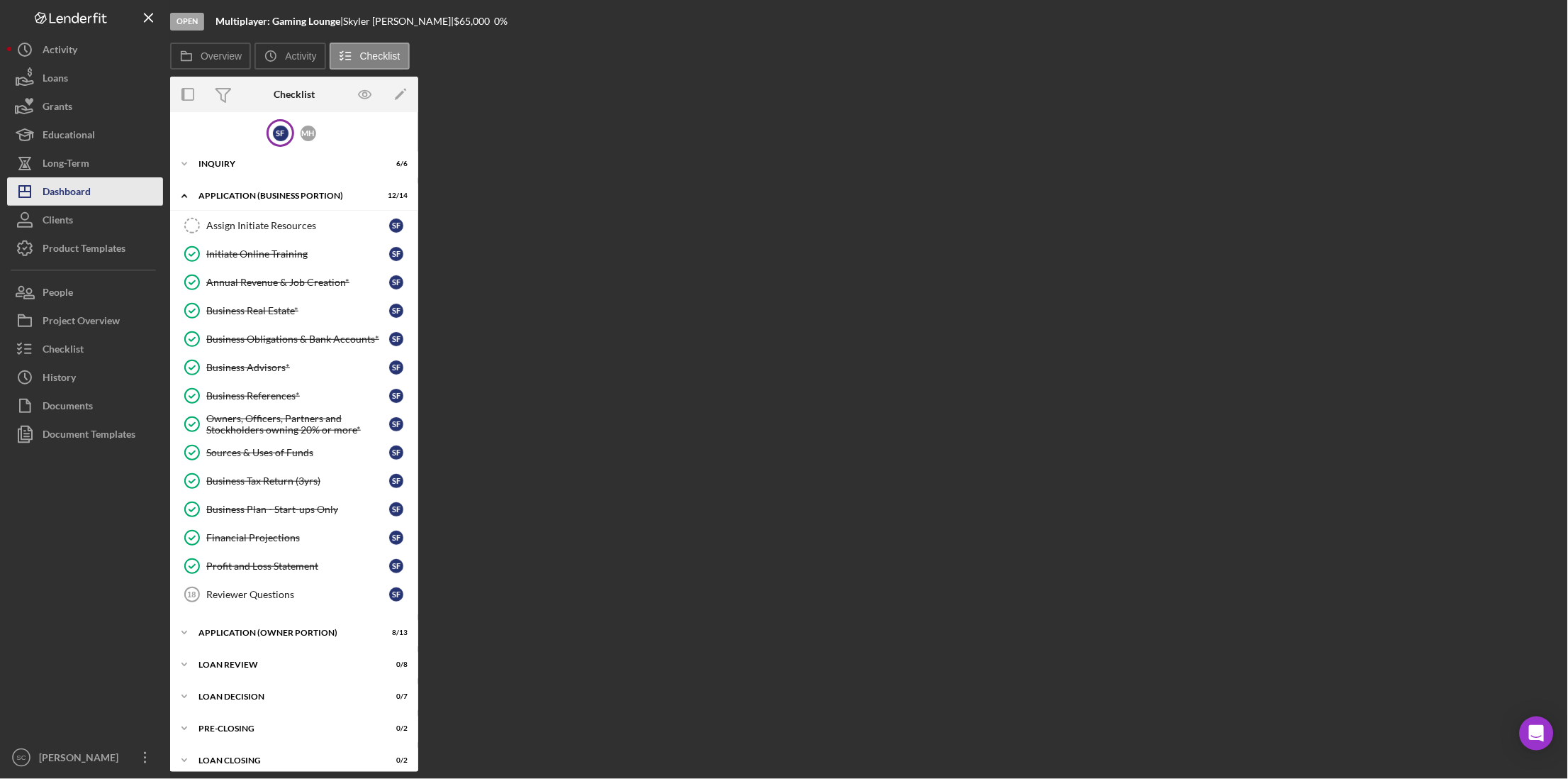
click at [96, 184] on button "Icon/Dashboard Dashboard" at bounding box center [84, 191] width 156 height 29
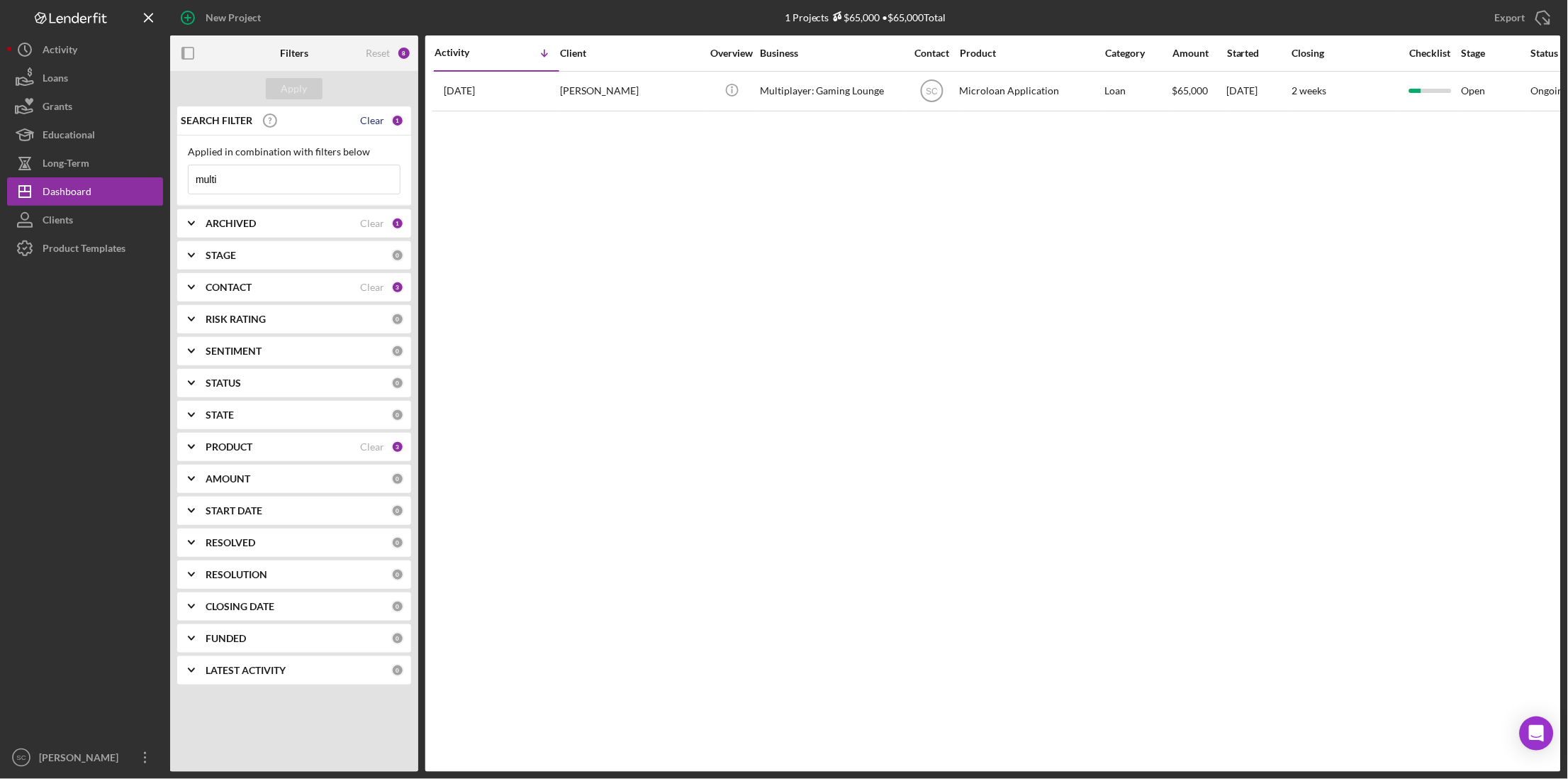
click at [375, 120] on div "Clear" at bounding box center [372, 120] width 24 height 12
click at [292, 84] on div "Apply" at bounding box center [294, 88] width 26 height 21
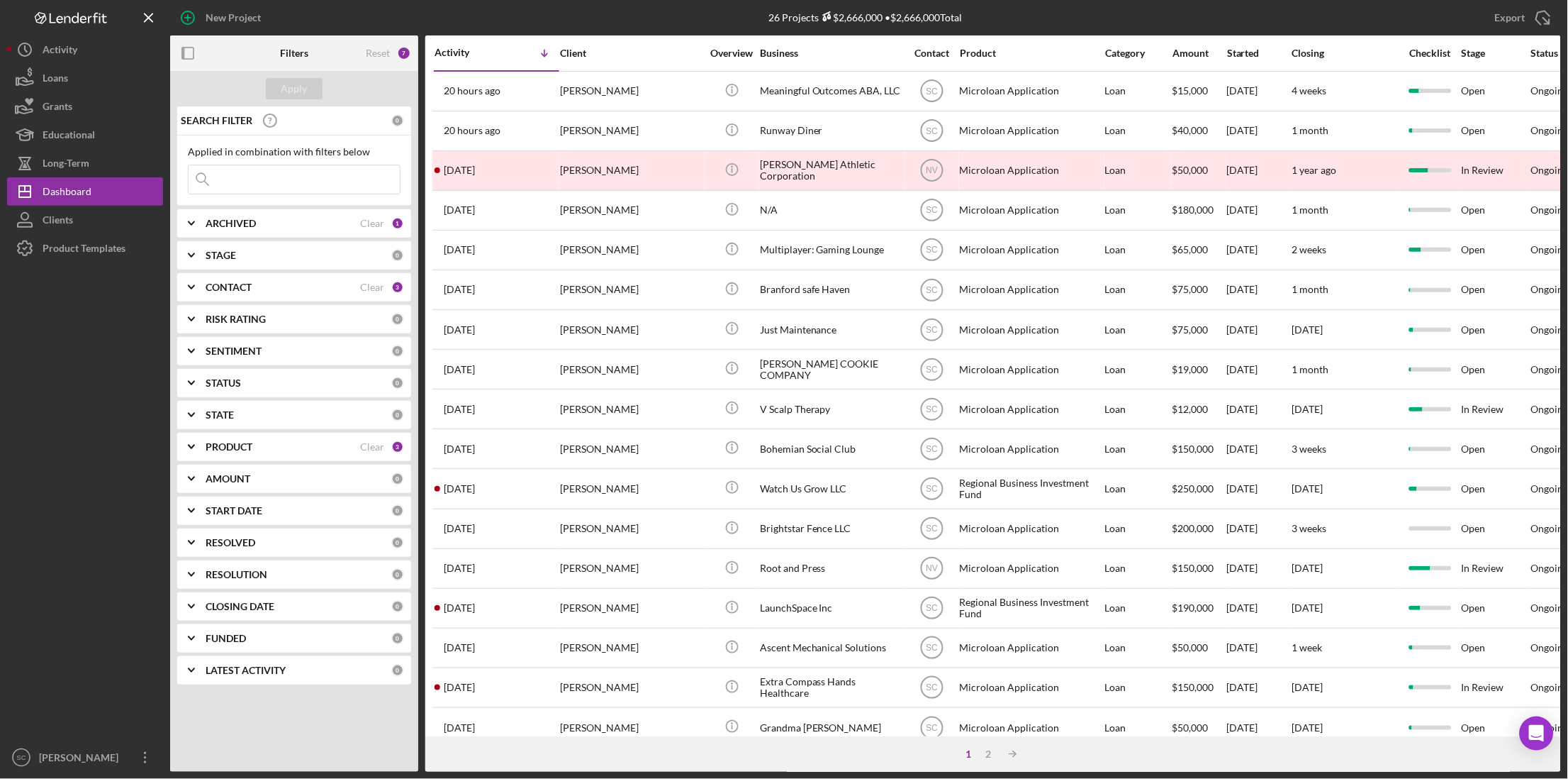
click at [917, 50] on div "Contact" at bounding box center [931, 53] width 53 height 12
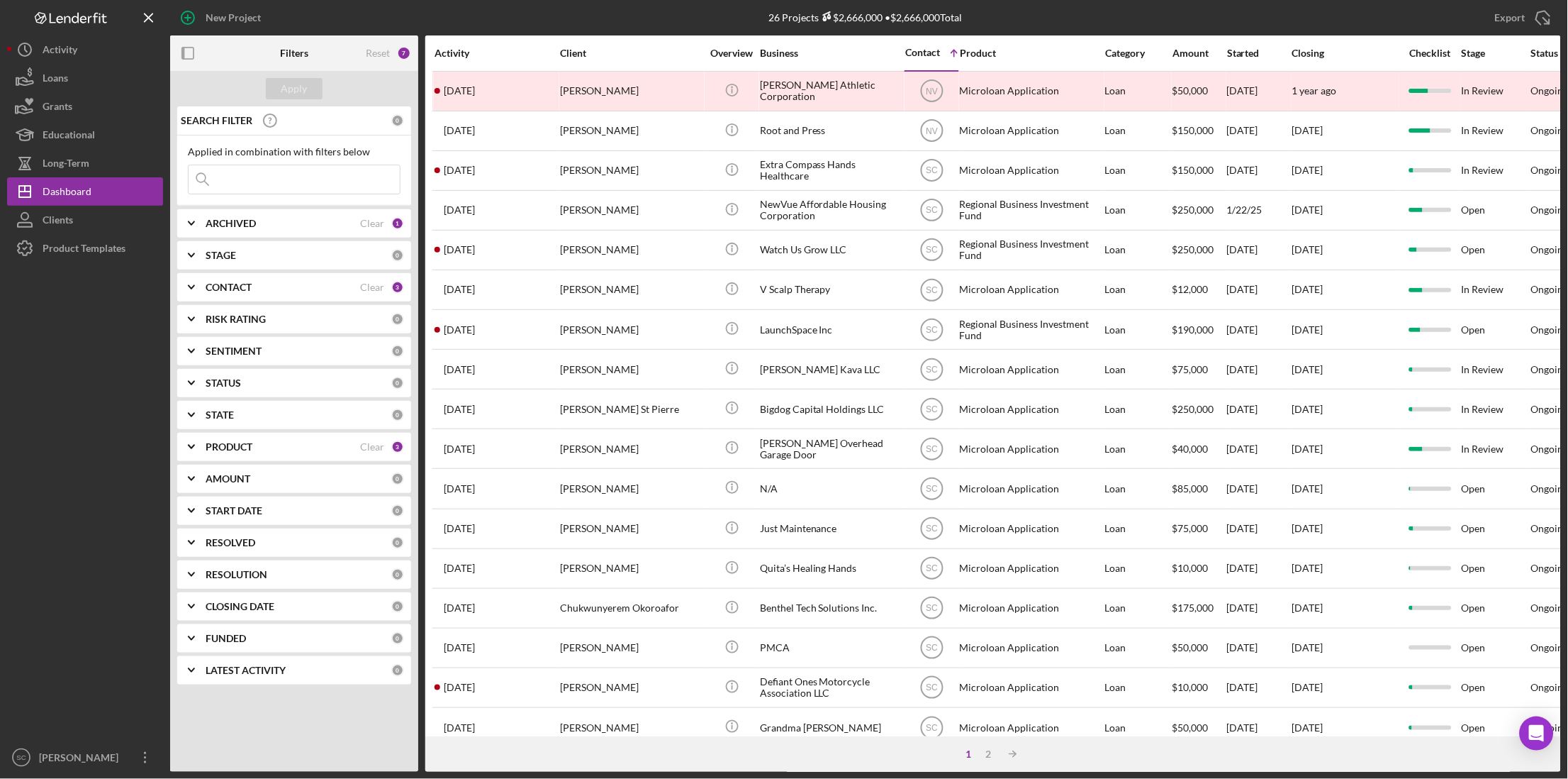
click at [917, 50] on div "Contact" at bounding box center [922, 52] width 35 height 12
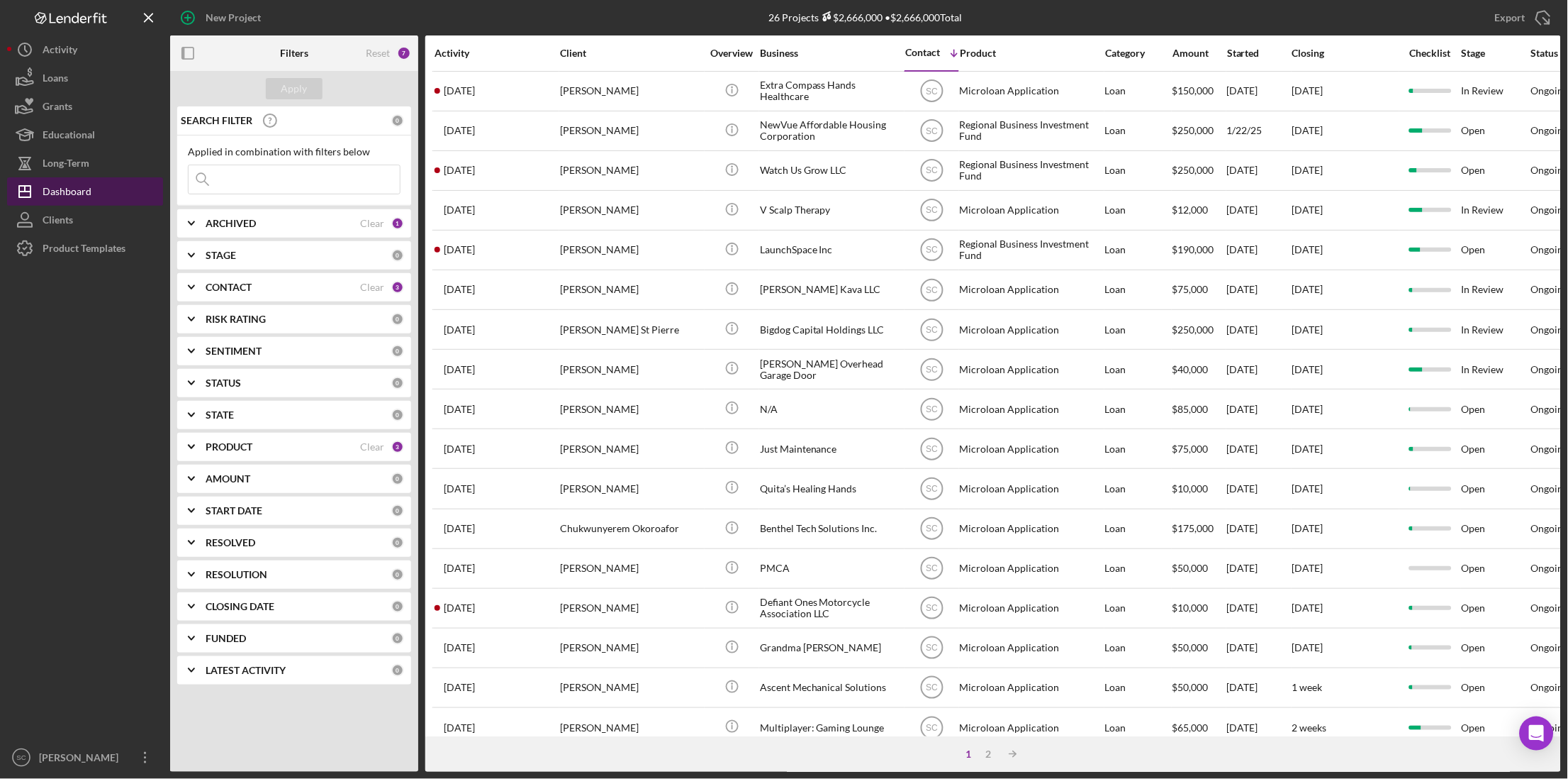
click at [79, 195] on div "Dashboard" at bounding box center [67, 193] width 49 height 32
click at [1254, 19] on div "Export" at bounding box center [1510, 18] width 30 height 29
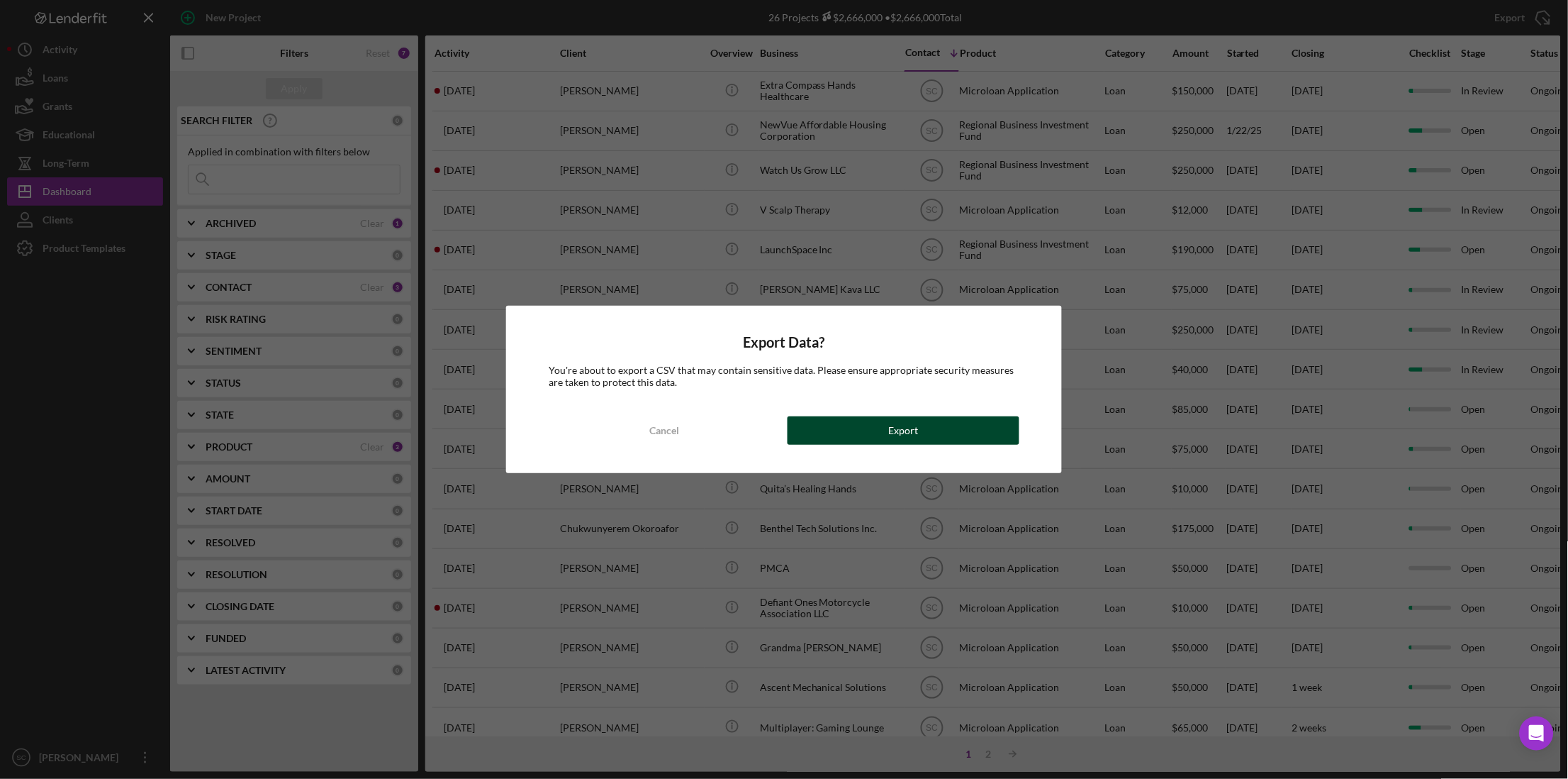
click at [885, 426] on button "Export" at bounding box center [903, 430] width 232 height 29
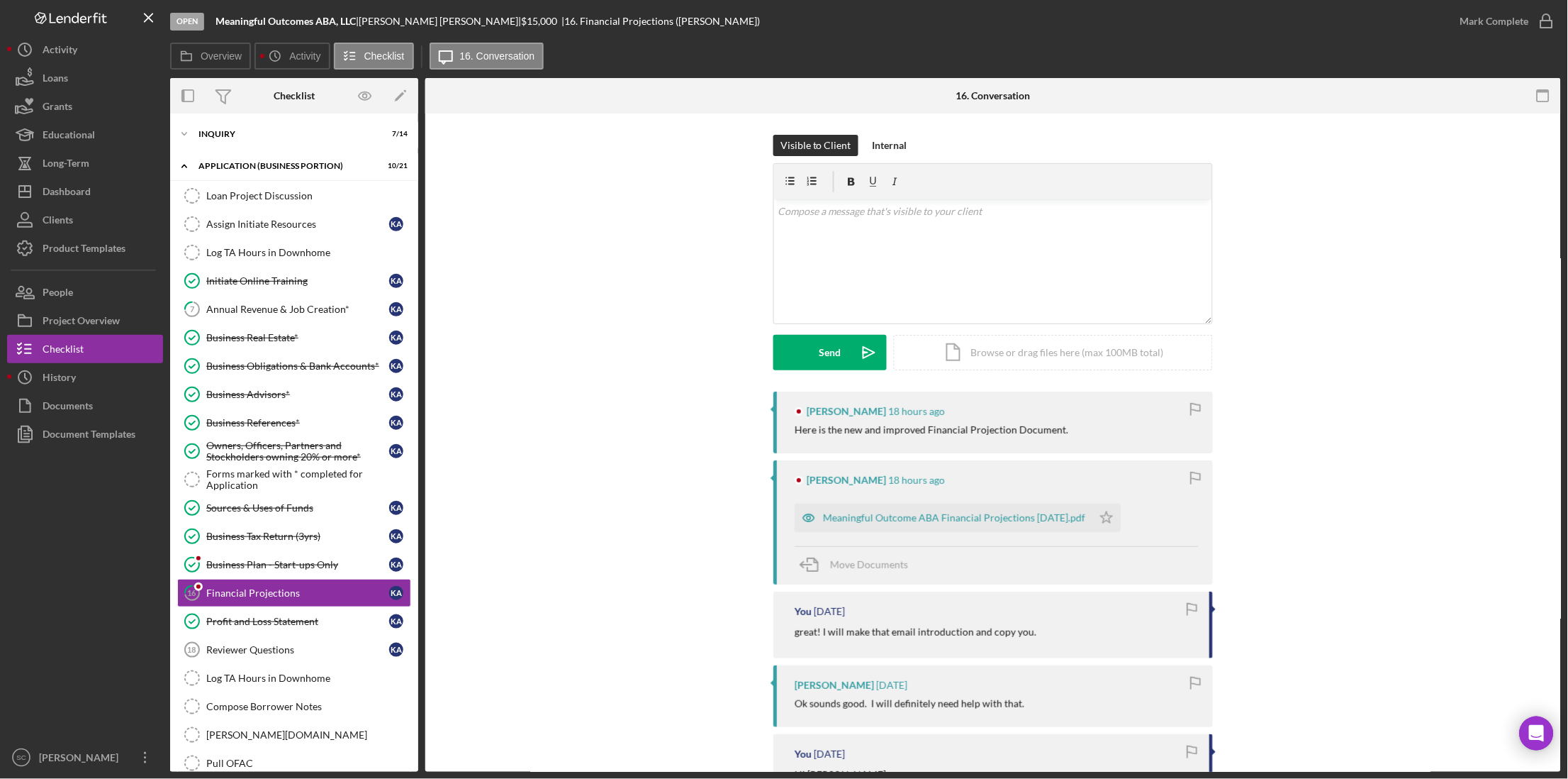
scroll to position [153, 0]
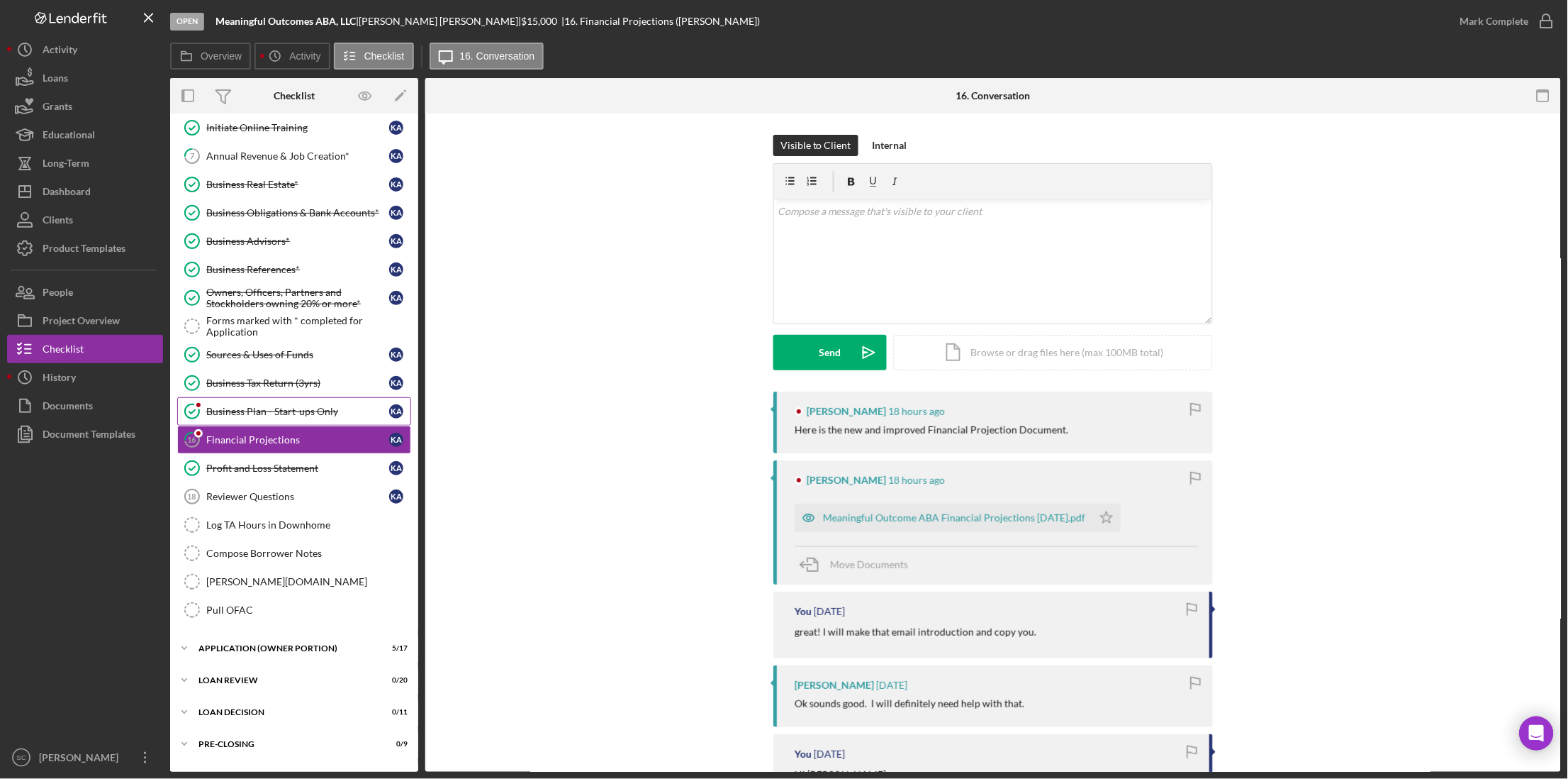
click at [270, 415] on div "Business Plan - Start-ups Only" at bounding box center [297, 411] width 183 height 12
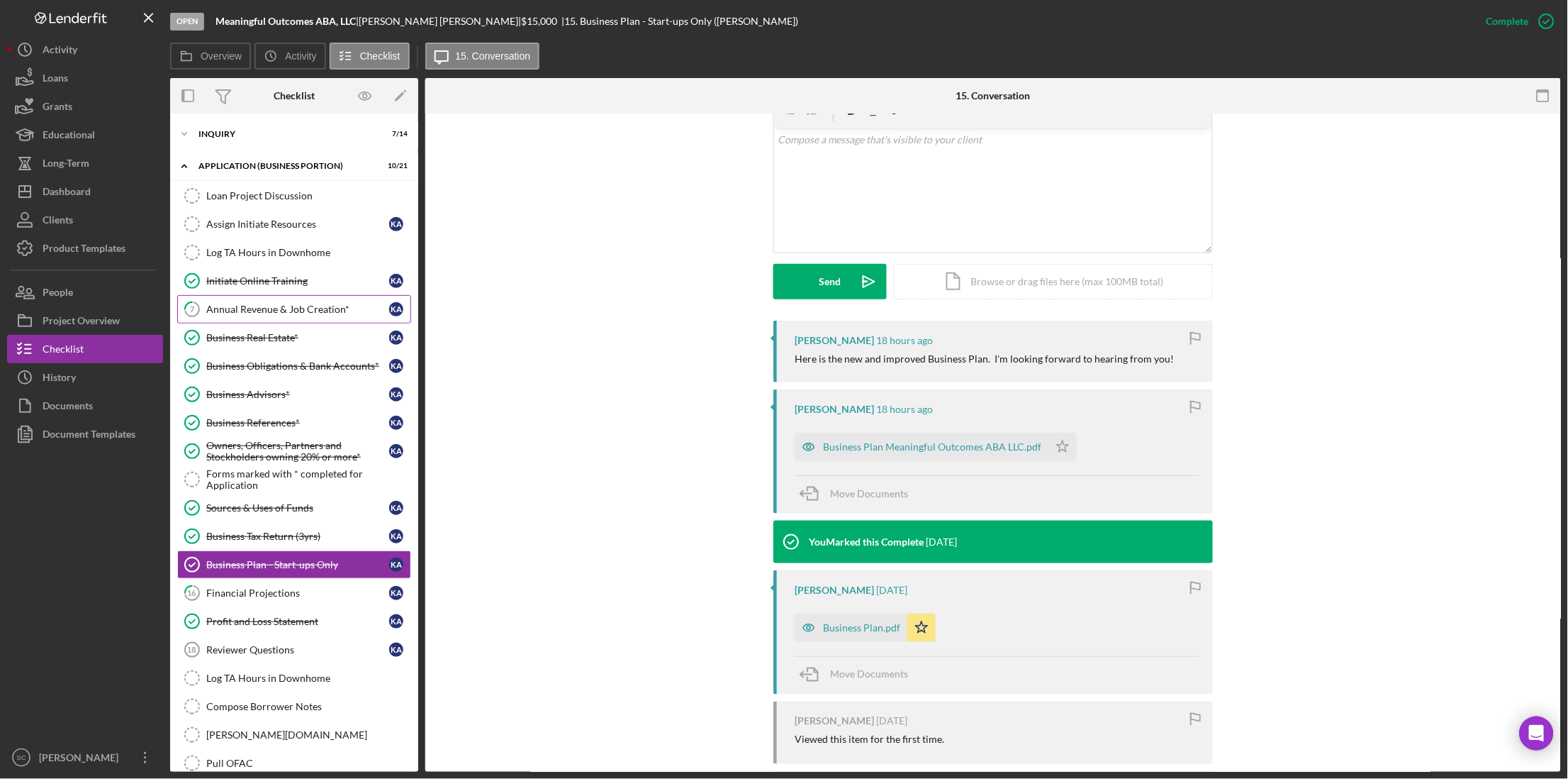
click at [263, 309] on div "Annual Revenue & Job Creation*" at bounding box center [297, 309] width 183 height 12
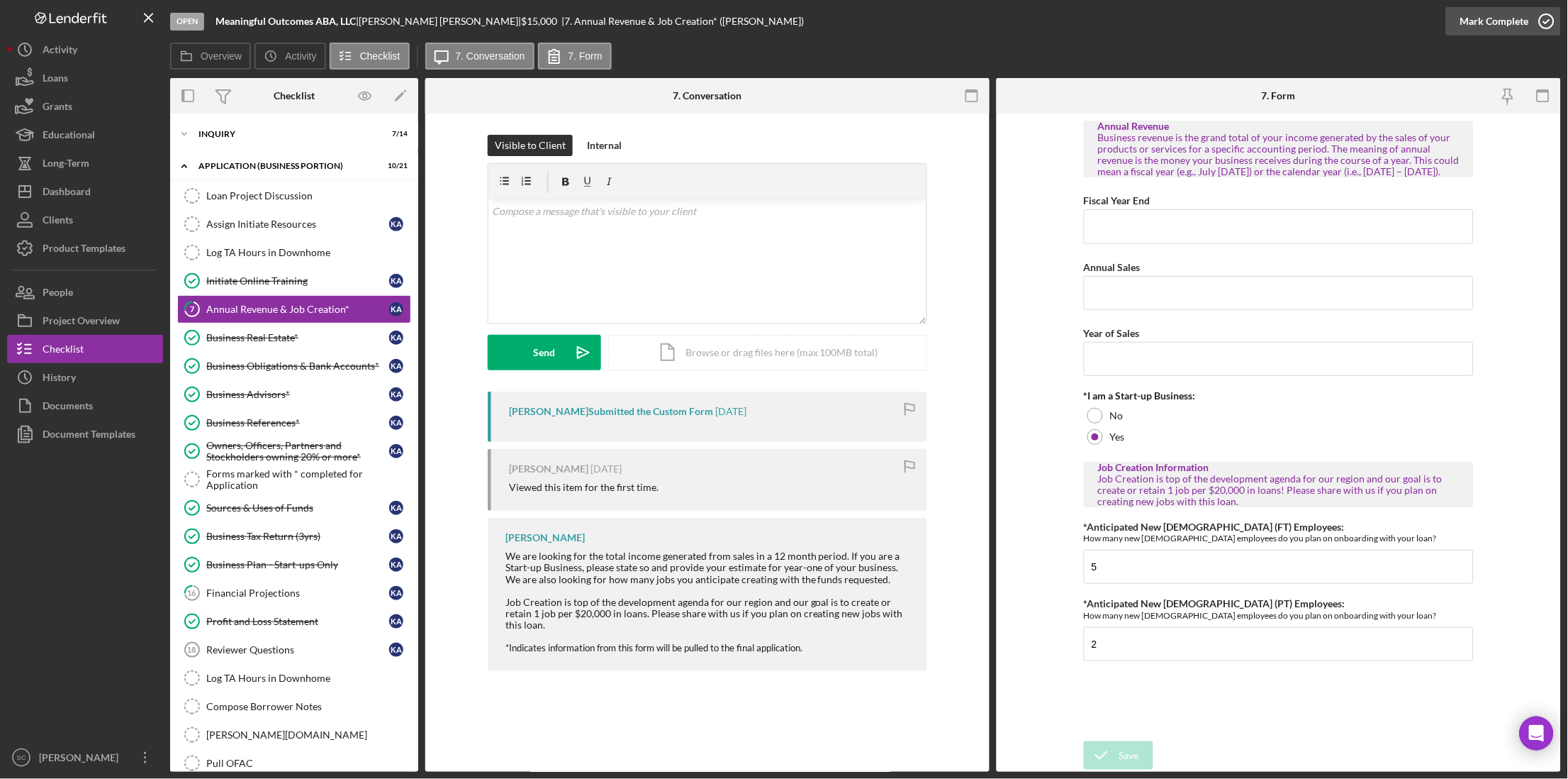
click at [1505, 16] on div "Mark Complete" at bounding box center [1494, 21] width 69 height 29
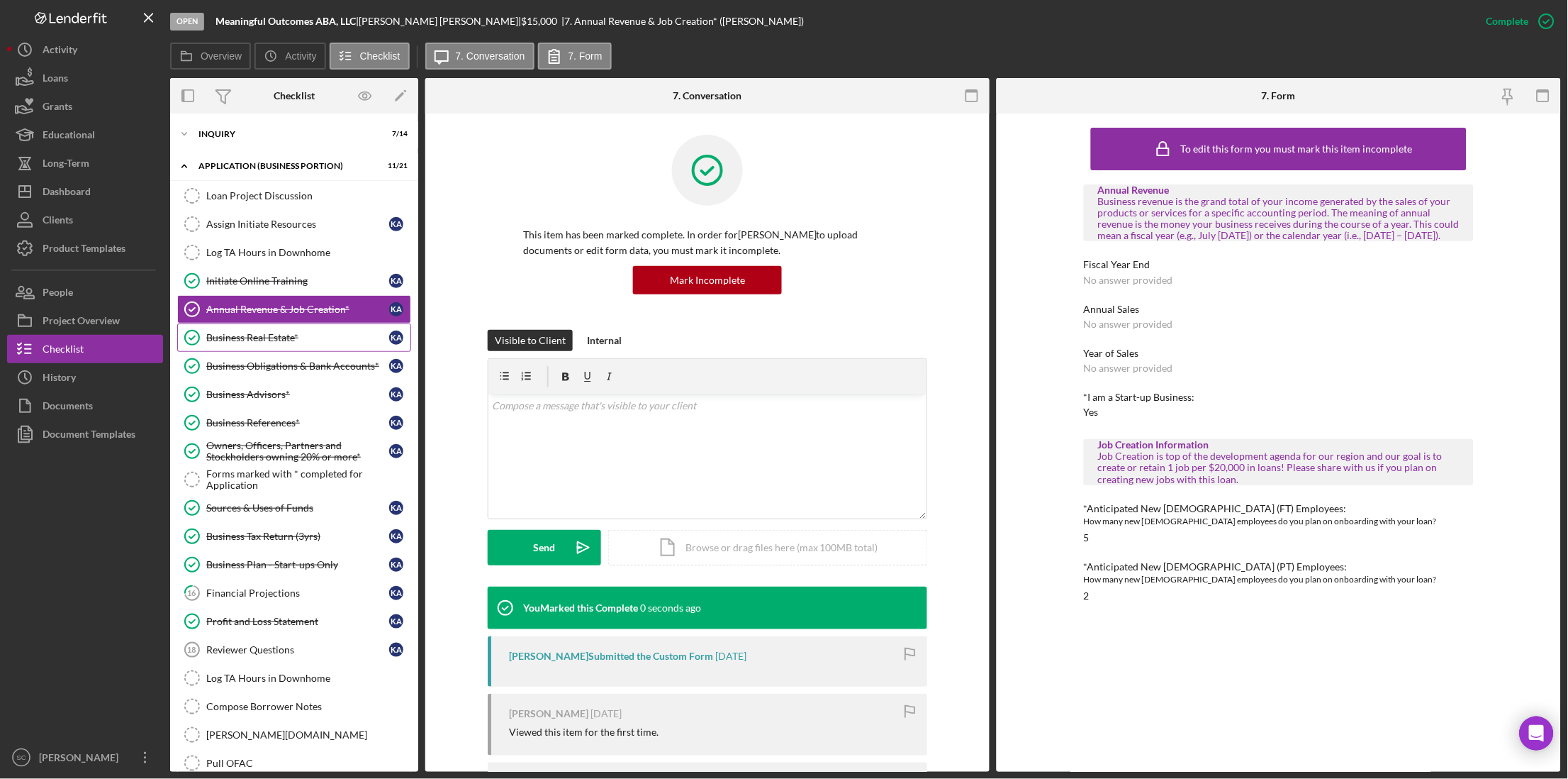
click at [249, 340] on div "Business Real Estate*" at bounding box center [297, 337] width 183 height 12
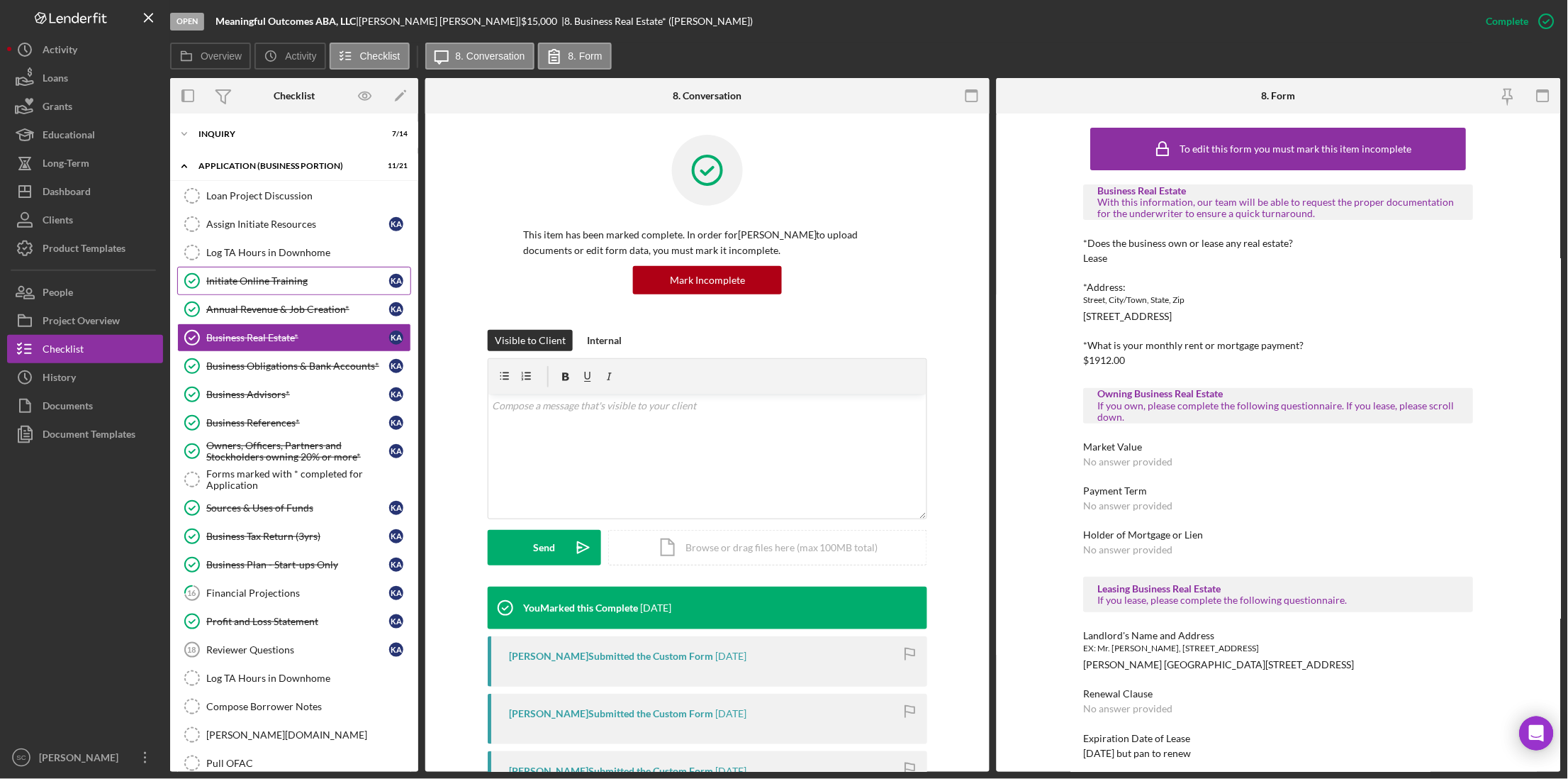
click at [265, 287] on div "Initiate Online Training" at bounding box center [297, 281] width 183 height 12
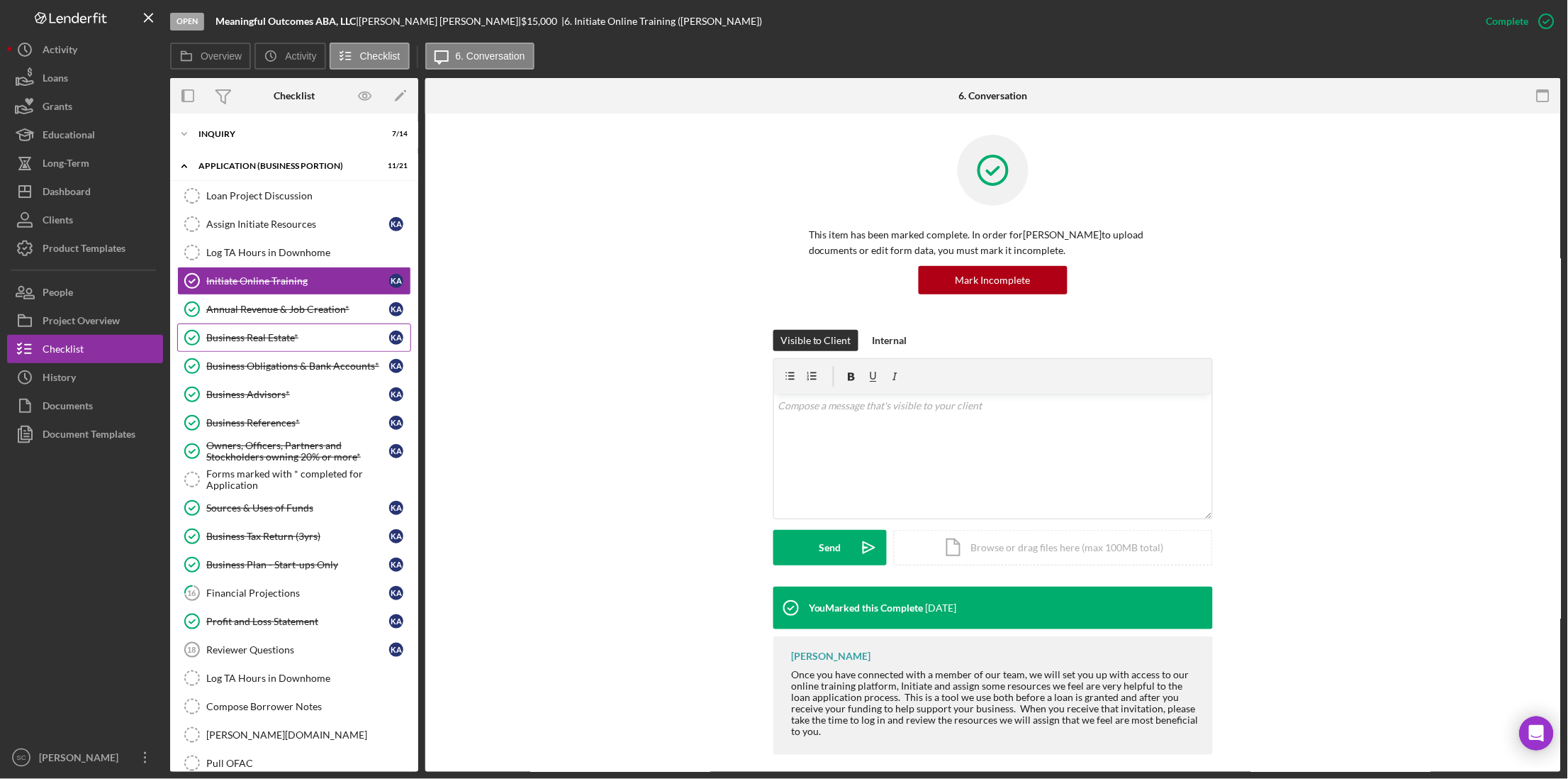
click at [258, 342] on div "Business Real Estate*" at bounding box center [297, 337] width 183 height 12
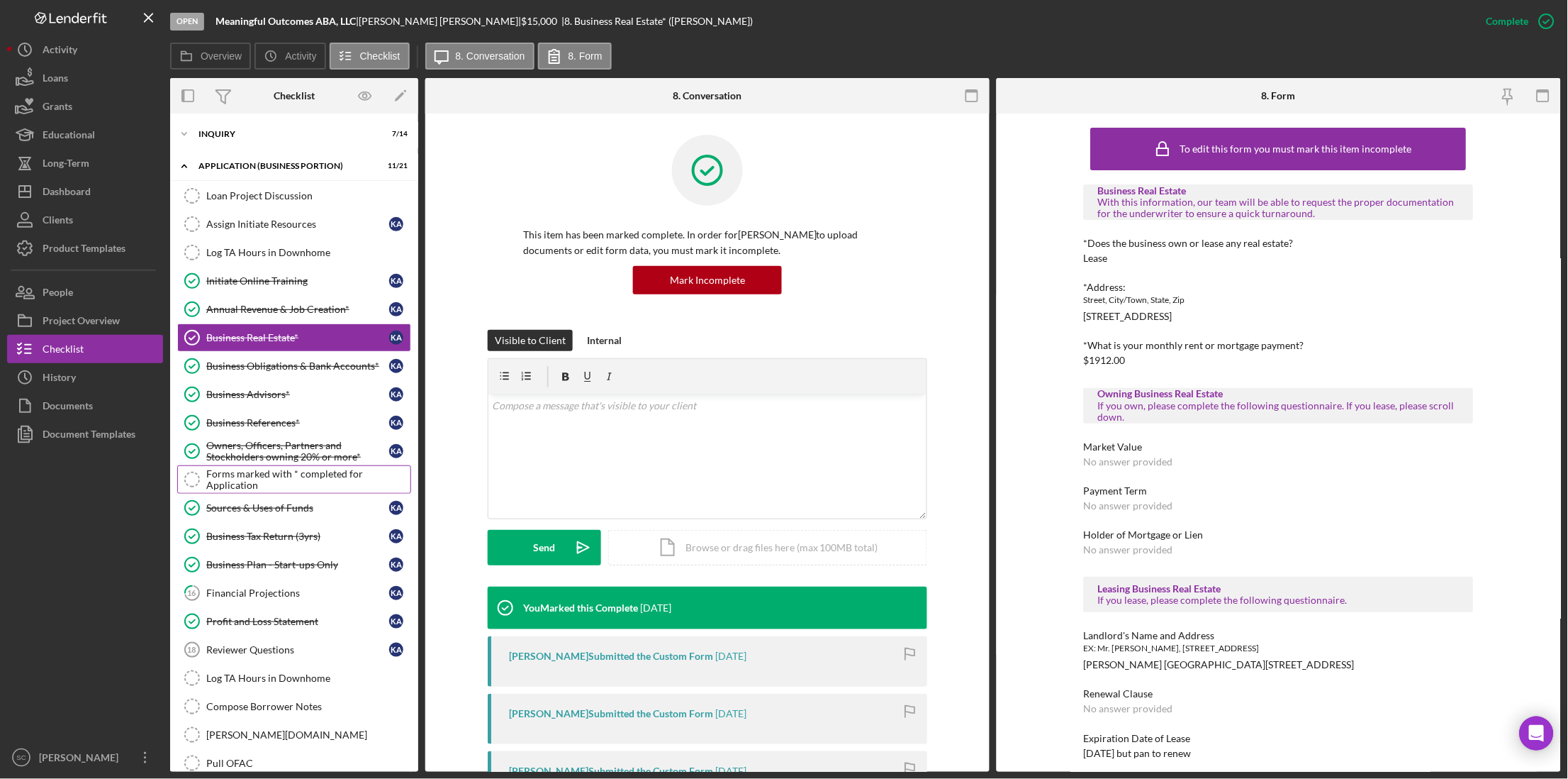
click at [259, 483] on div "Forms marked with * completed for Application" at bounding box center [308, 479] width 205 height 22
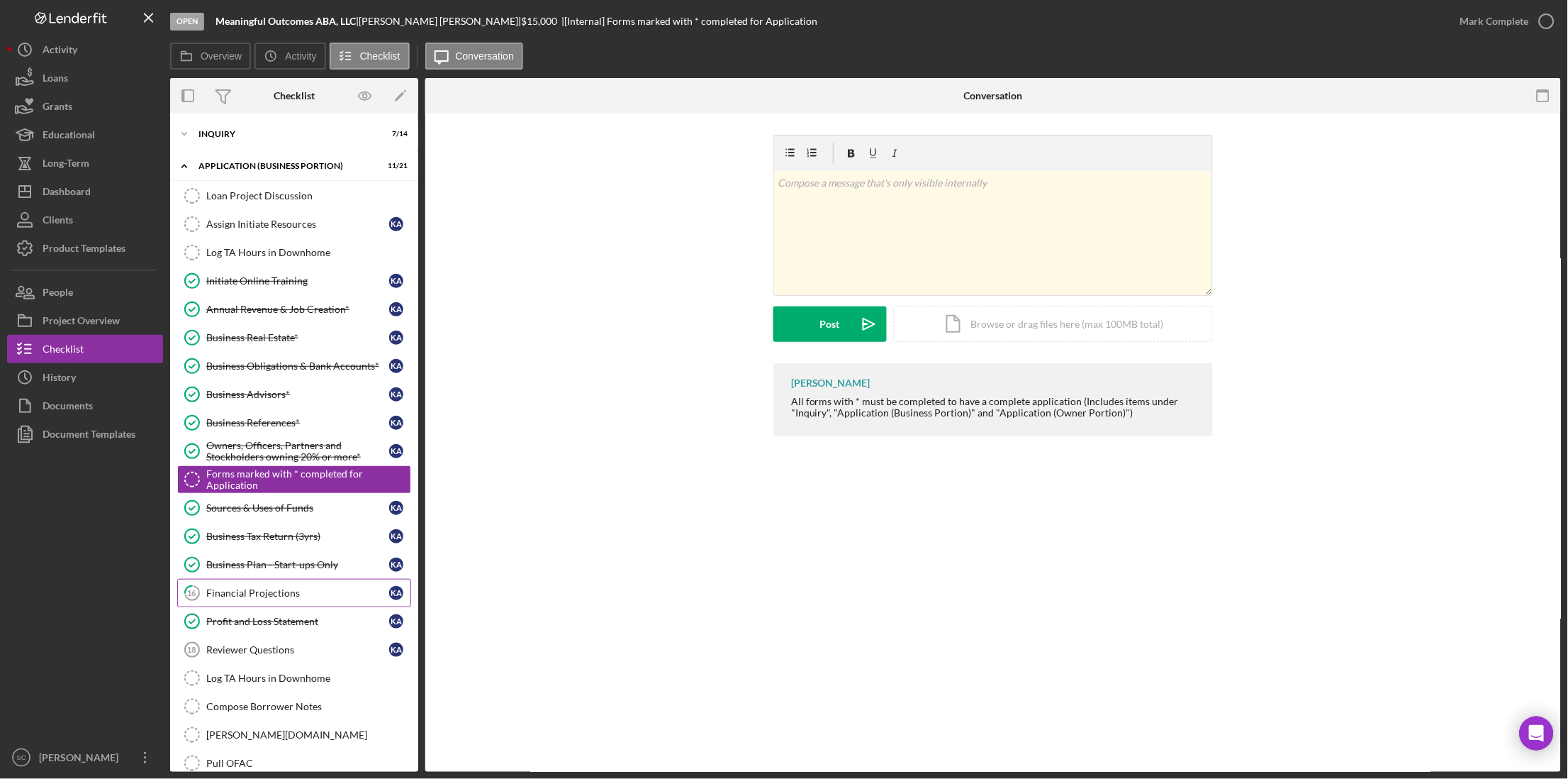
click at [260, 593] on div "Financial Projections" at bounding box center [297, 593] width 183 height 12
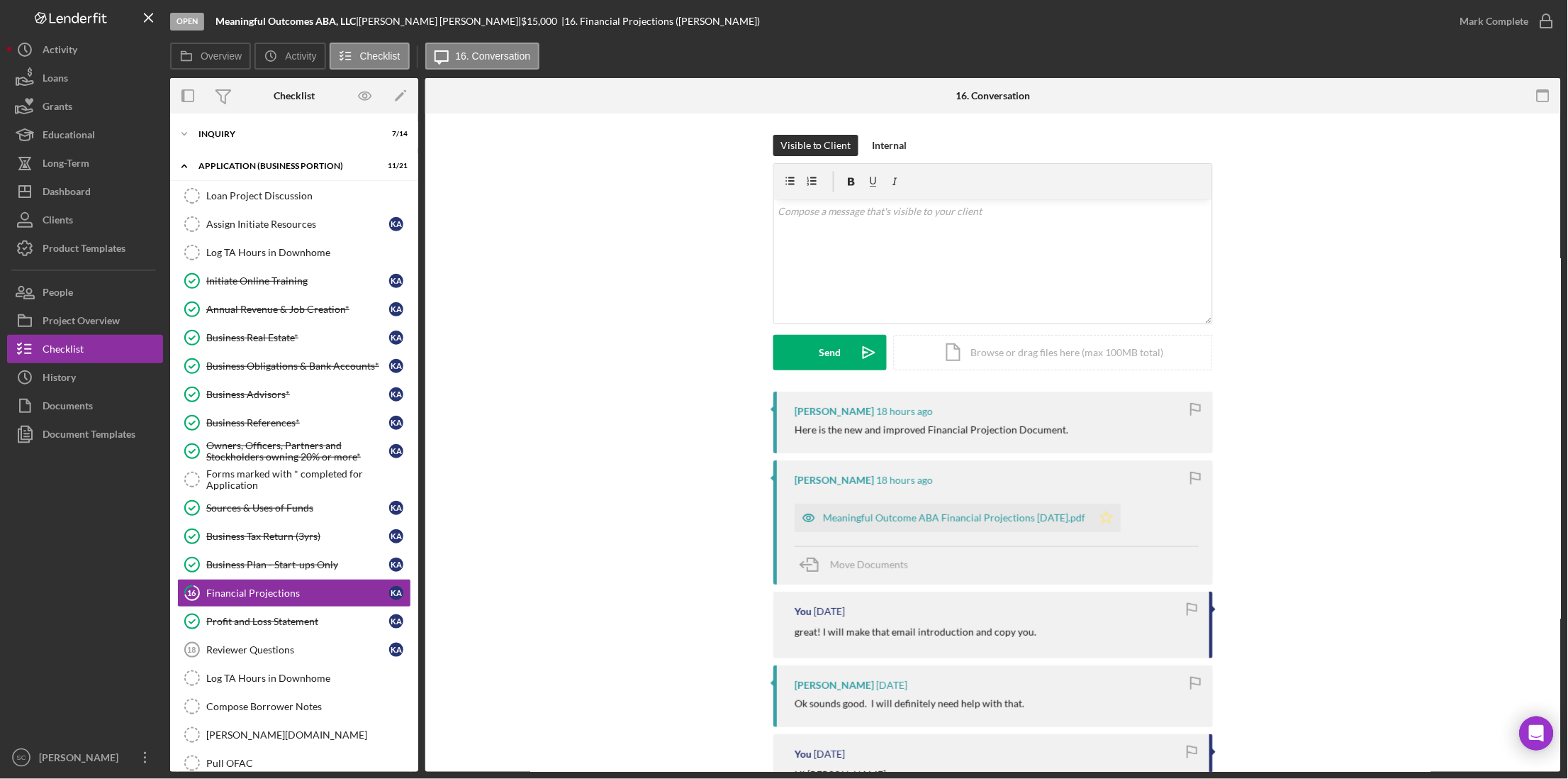
click at [1121, 519] on icon "Icon/Star" at bounding box center [1106, 518] width 29 height 29
click at [1496, 22] on div "Mark Complete" at bounding box center [1494, 21] width 69 height 29
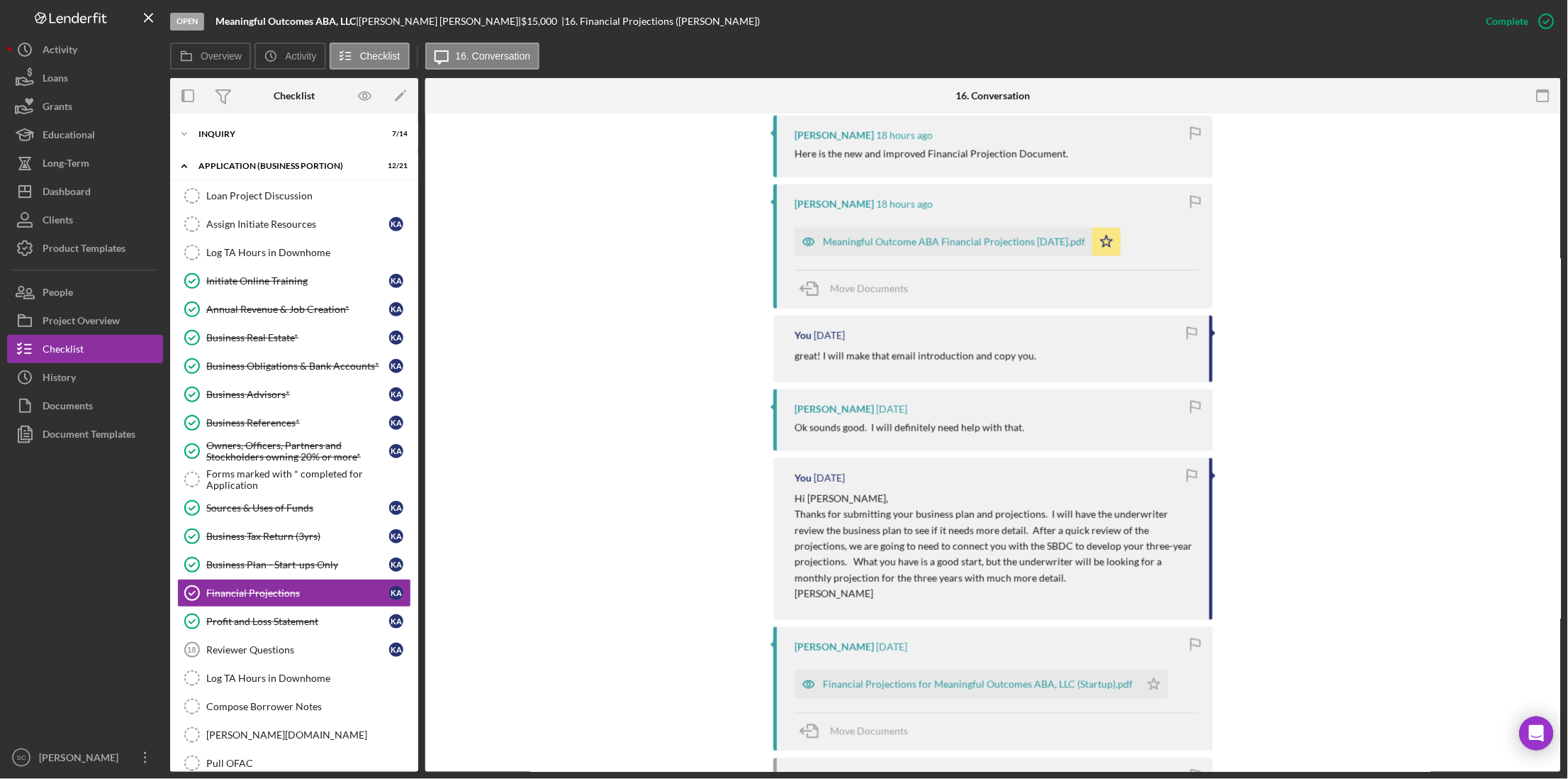
scroll to position [532, 0]
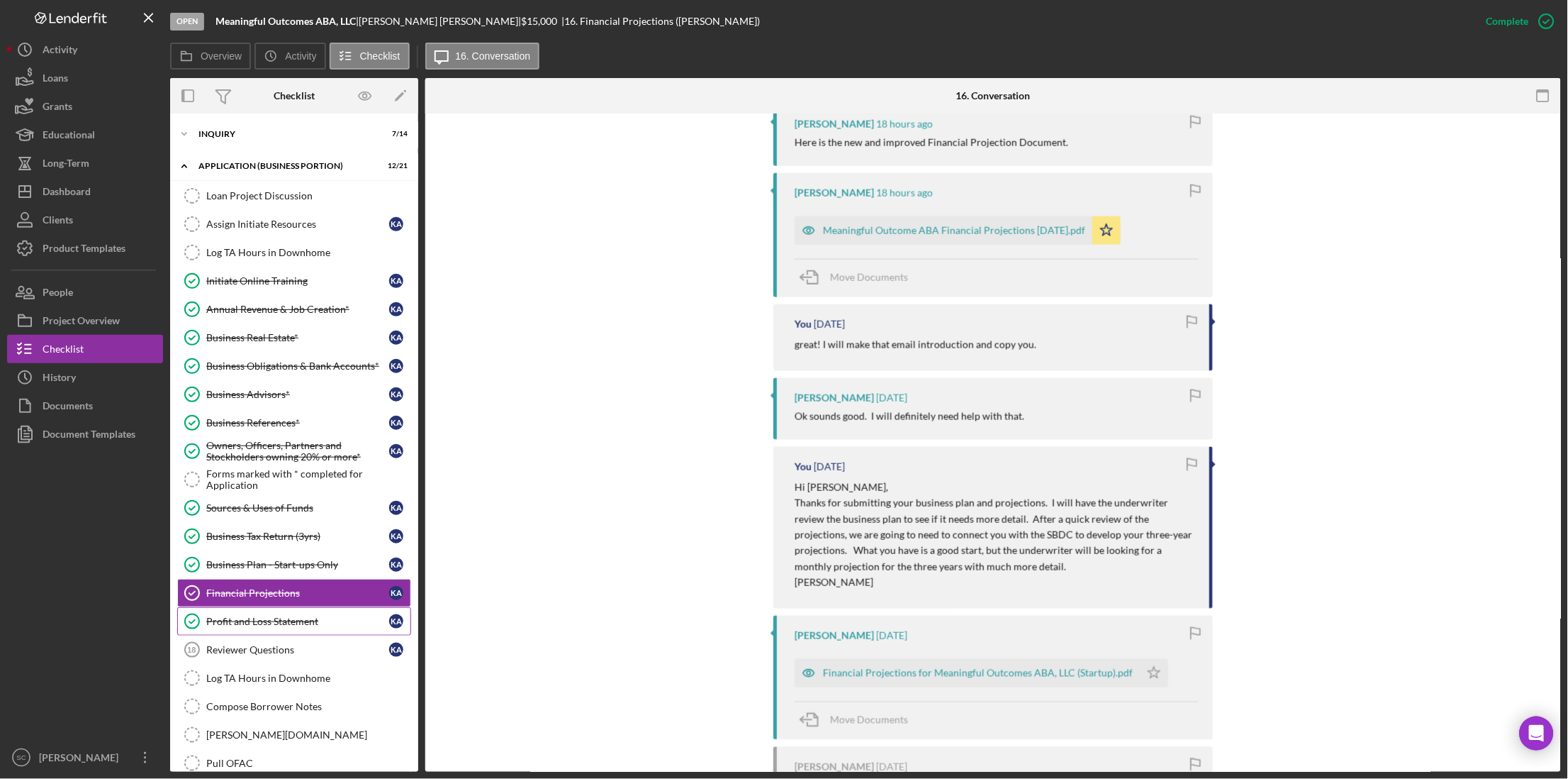
click at [274, 623] on div "Profit and Loss Statement" at bounding box center [297, 621] width 183 height 12
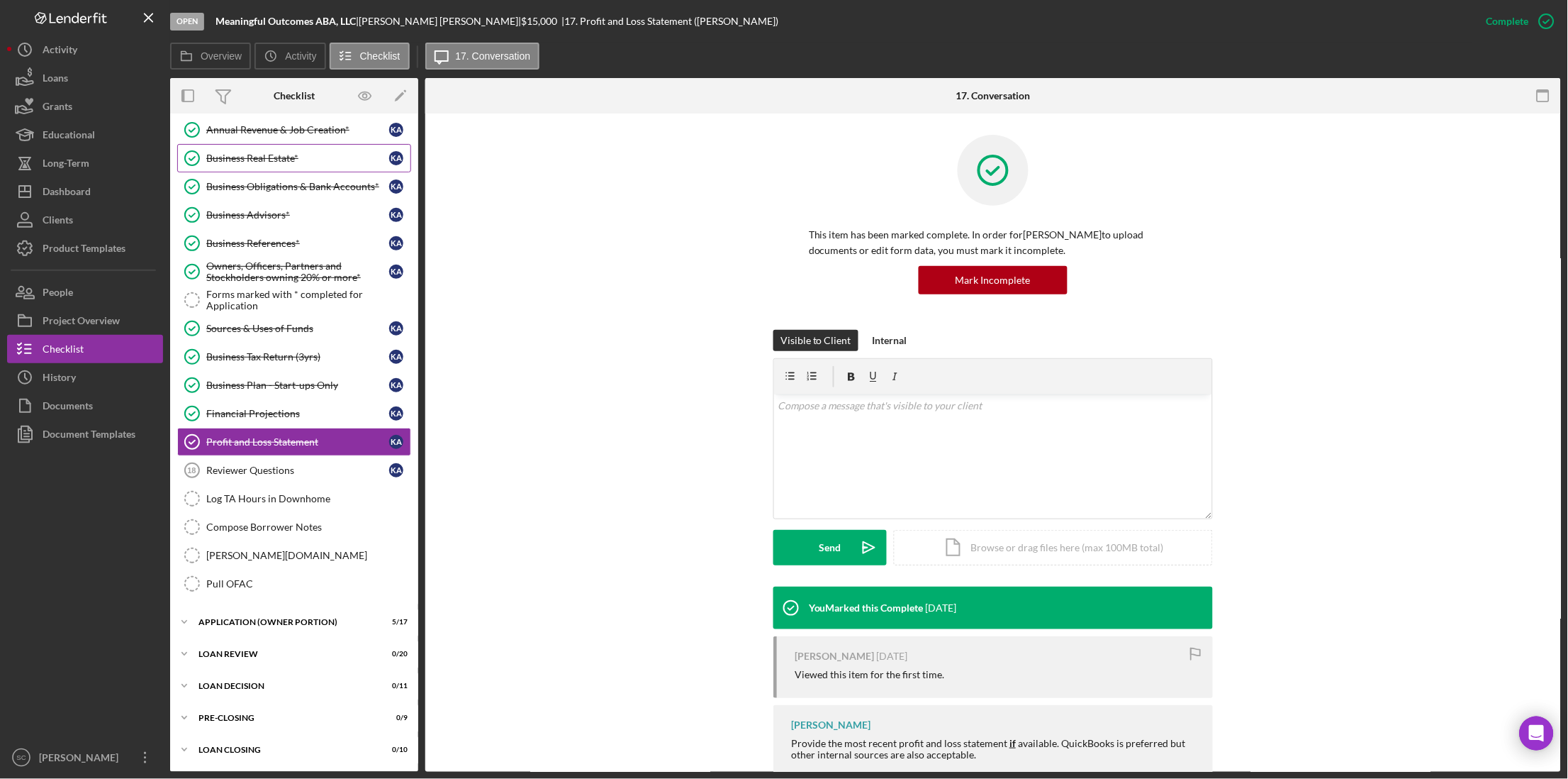
scroll to position [184, 0]
click at [290, 626] on div "APPLICATION (OWNER PORTION)" at bounding box center [299, 622] width 202 height 9
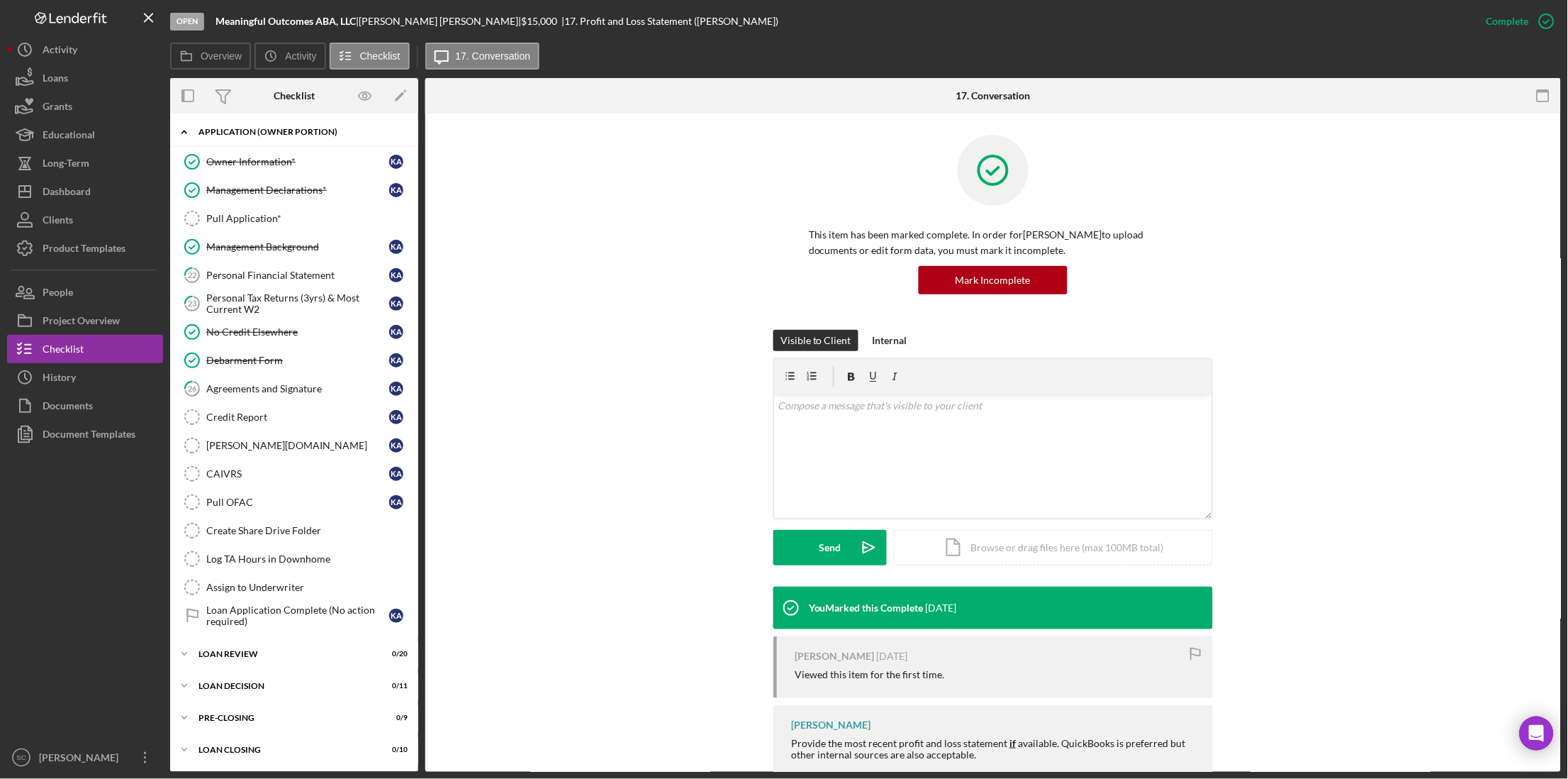
scroll to position [678, 0]
click at [288, 264] on link "22 Personal Financial Statement K A" at bounding box center [294, 275] width 234 height 29
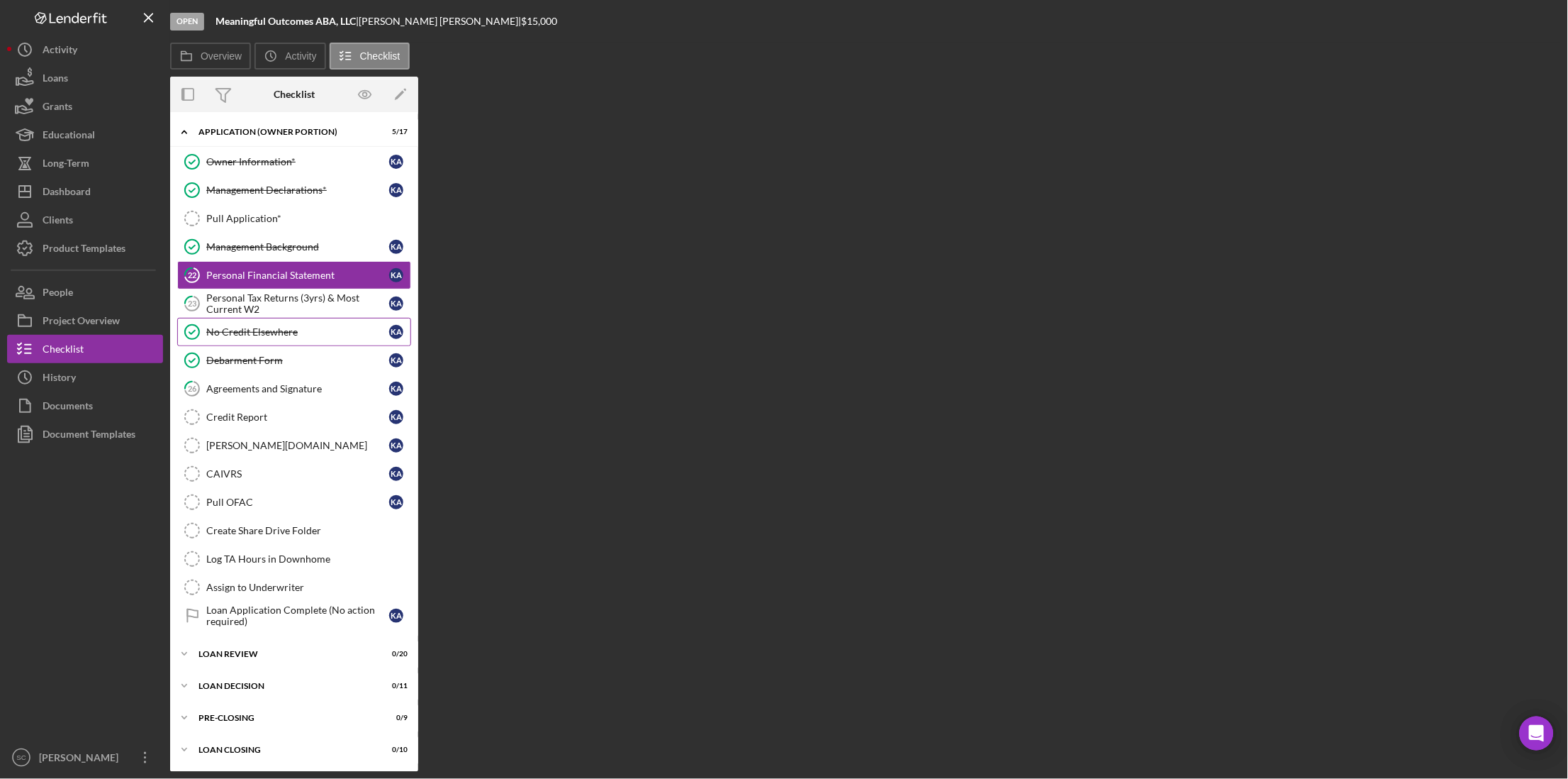
scroll to position [678, 0]
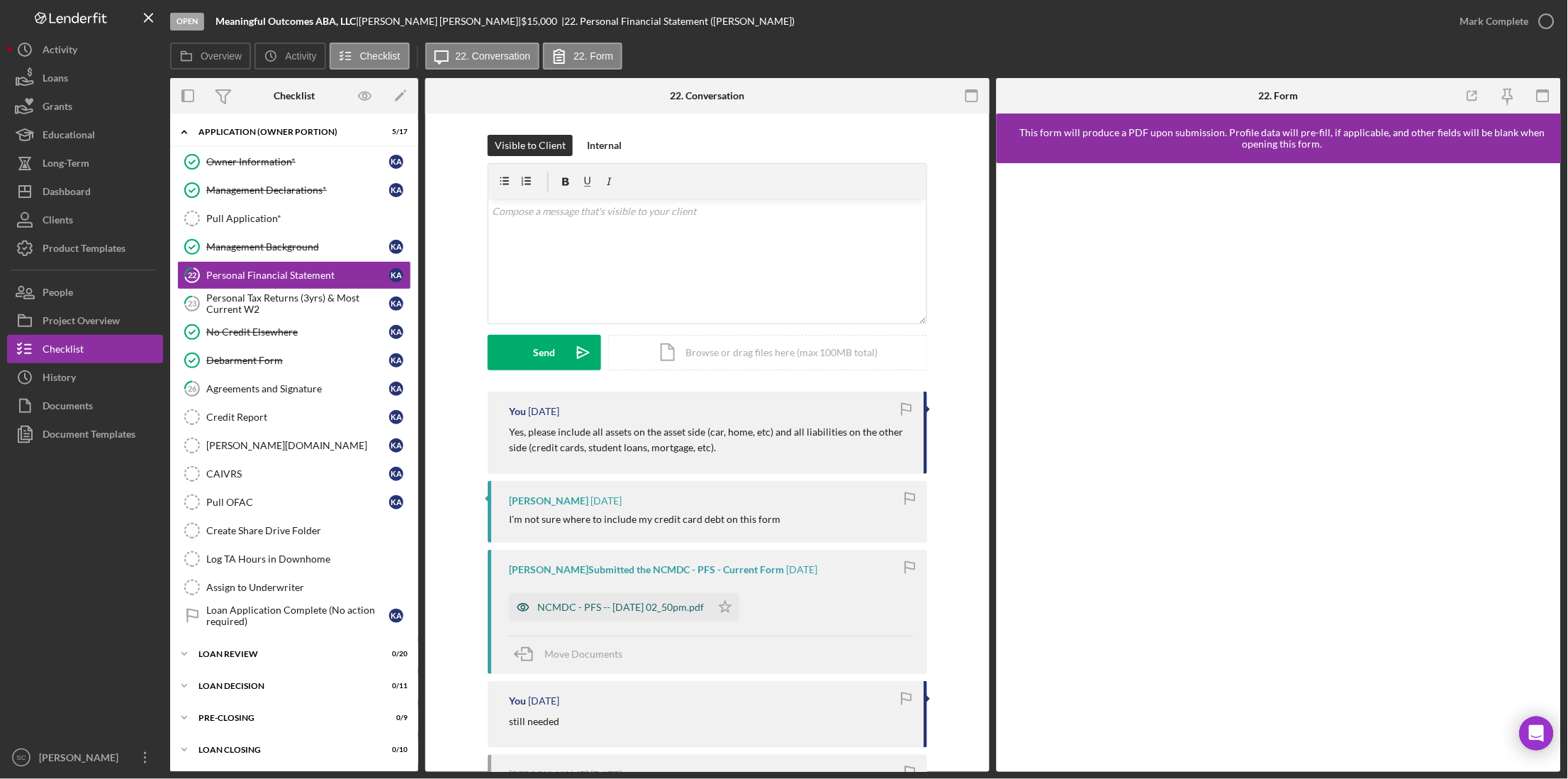
click at [618, 608] on div "NCMDC - PFS -- [DATE] 02_50pm.pdf" at bounding box center [621, 607] width 167 height 12
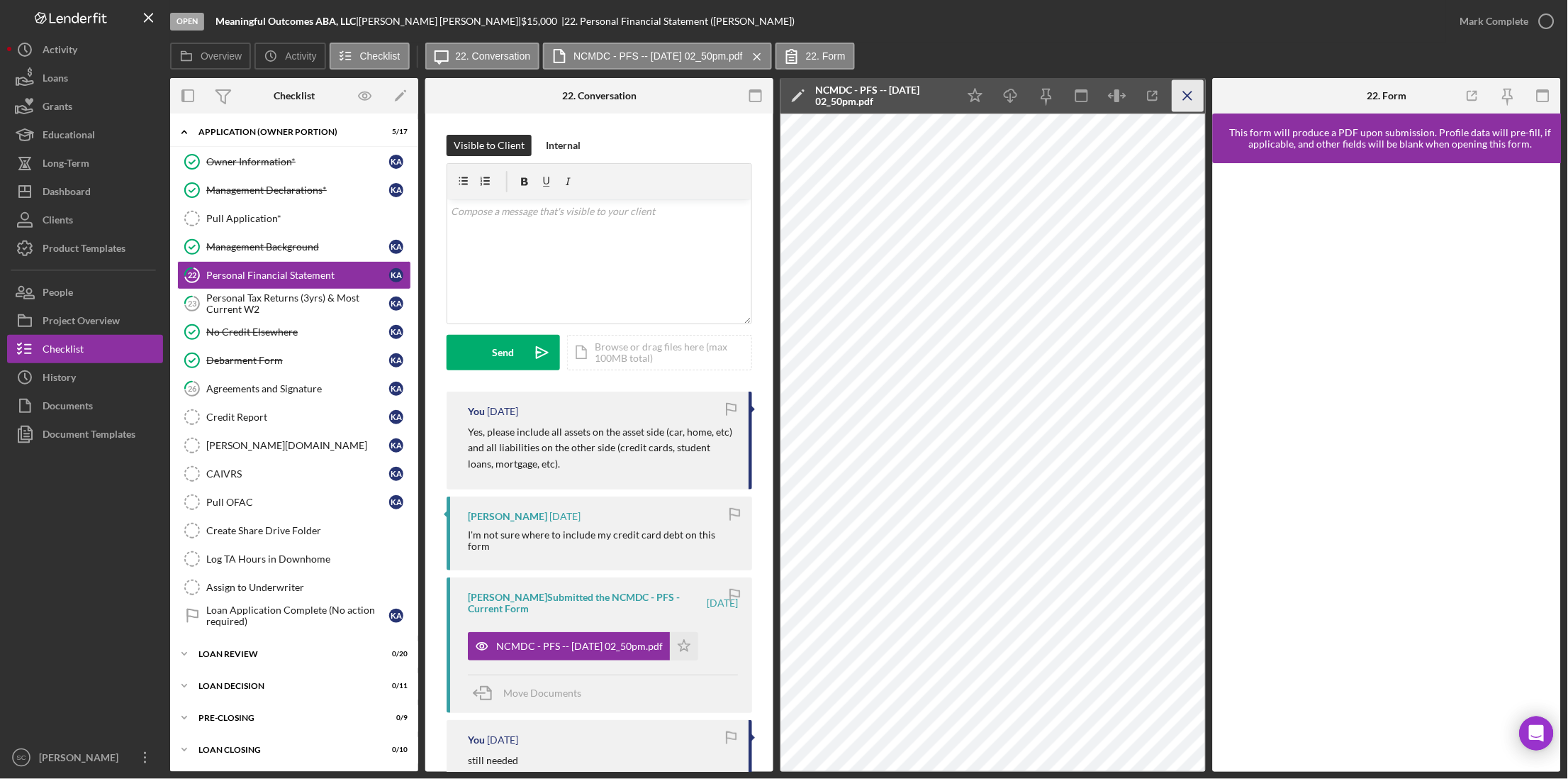
click at [1191, 99] on line "button" at bounding box center [1188, 95] width 8 height 8
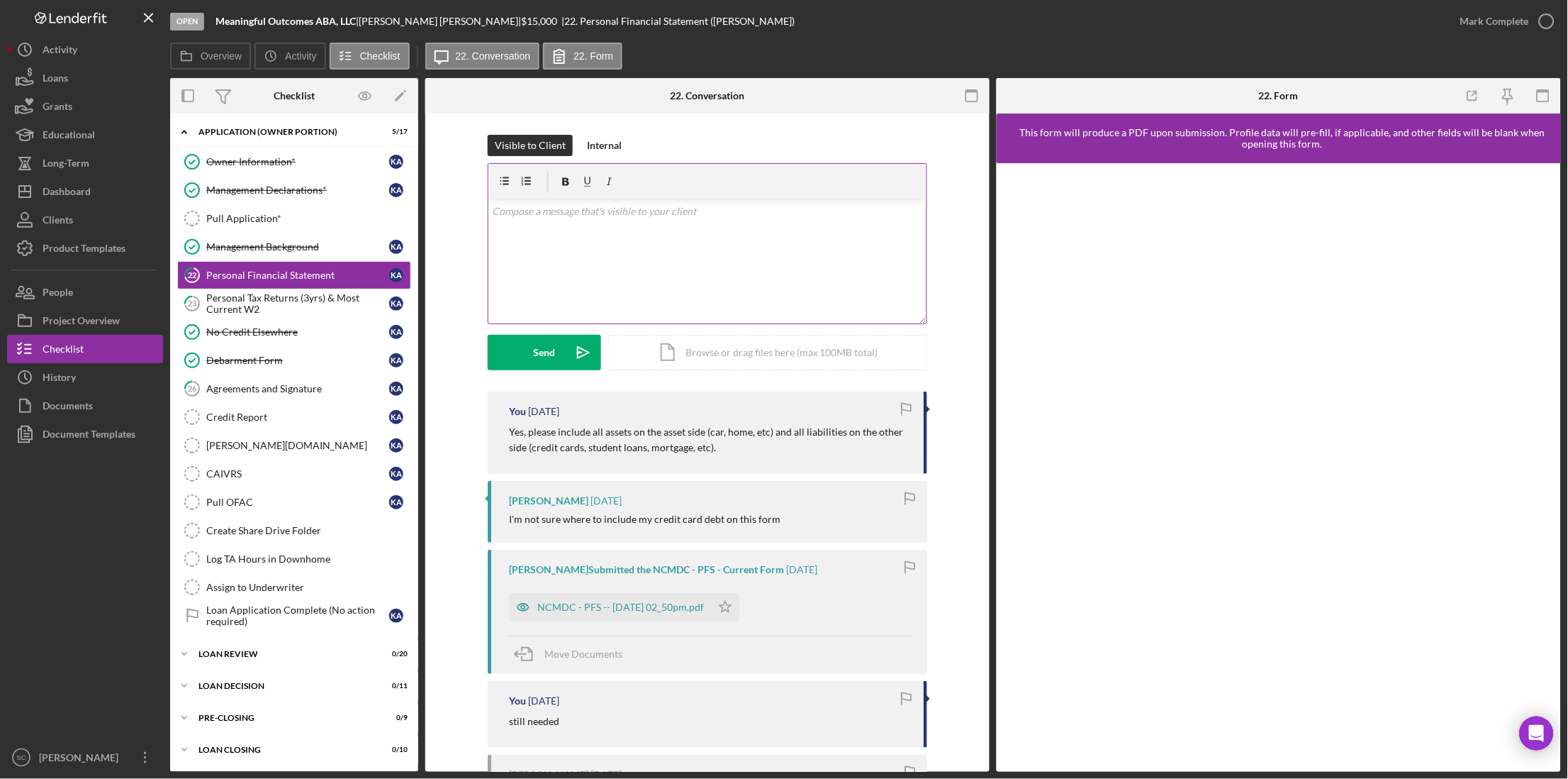
click at [588, 233] on div "v Color teal Color pink Remove color Add row above Add row below Add column bef…" at bounding box center [707, 261] width 438 height 124
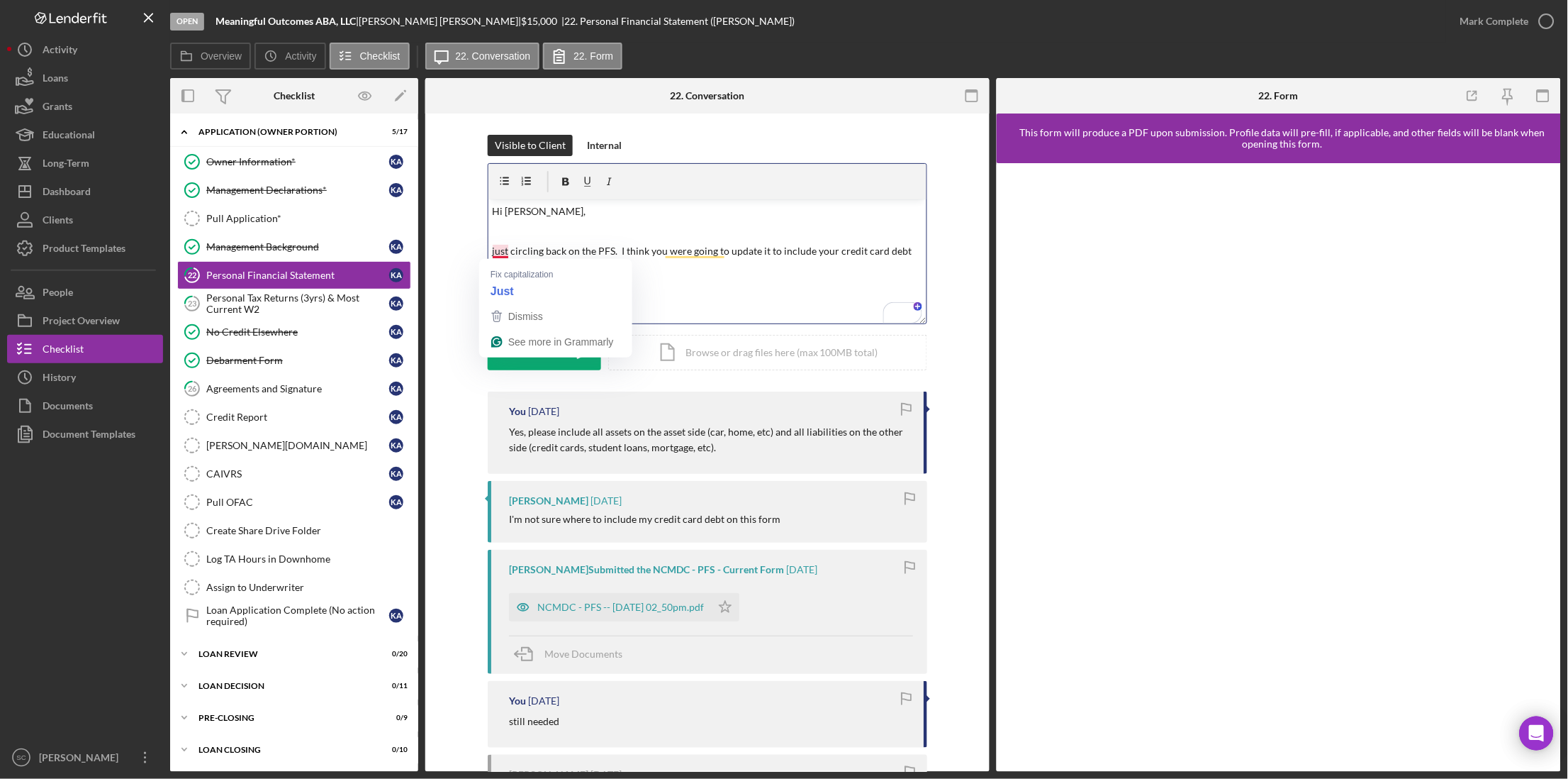
click at [493, 256] on p "just circling back on the PFS. I think you were going to update it to include y…" at bounding box center [707, 259] width 430 height 32
click at [498, 353] on button "Send Icon/icon-invite-send" at bounding box center [545, 353] width 113 height 36
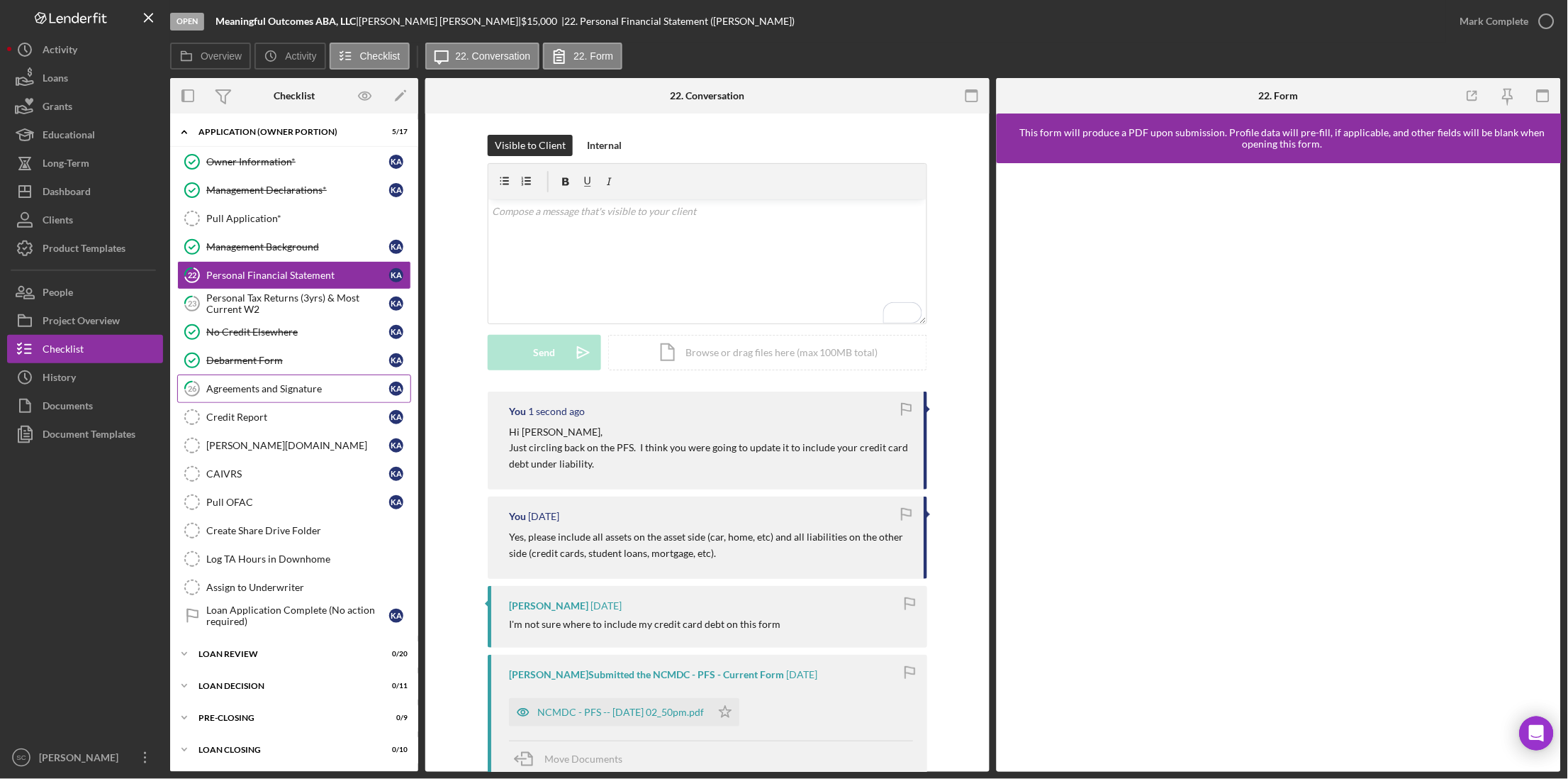
click at [254, 387] on div "Agreements and Signature" at bounding box center [297, 388] width 183 height 12
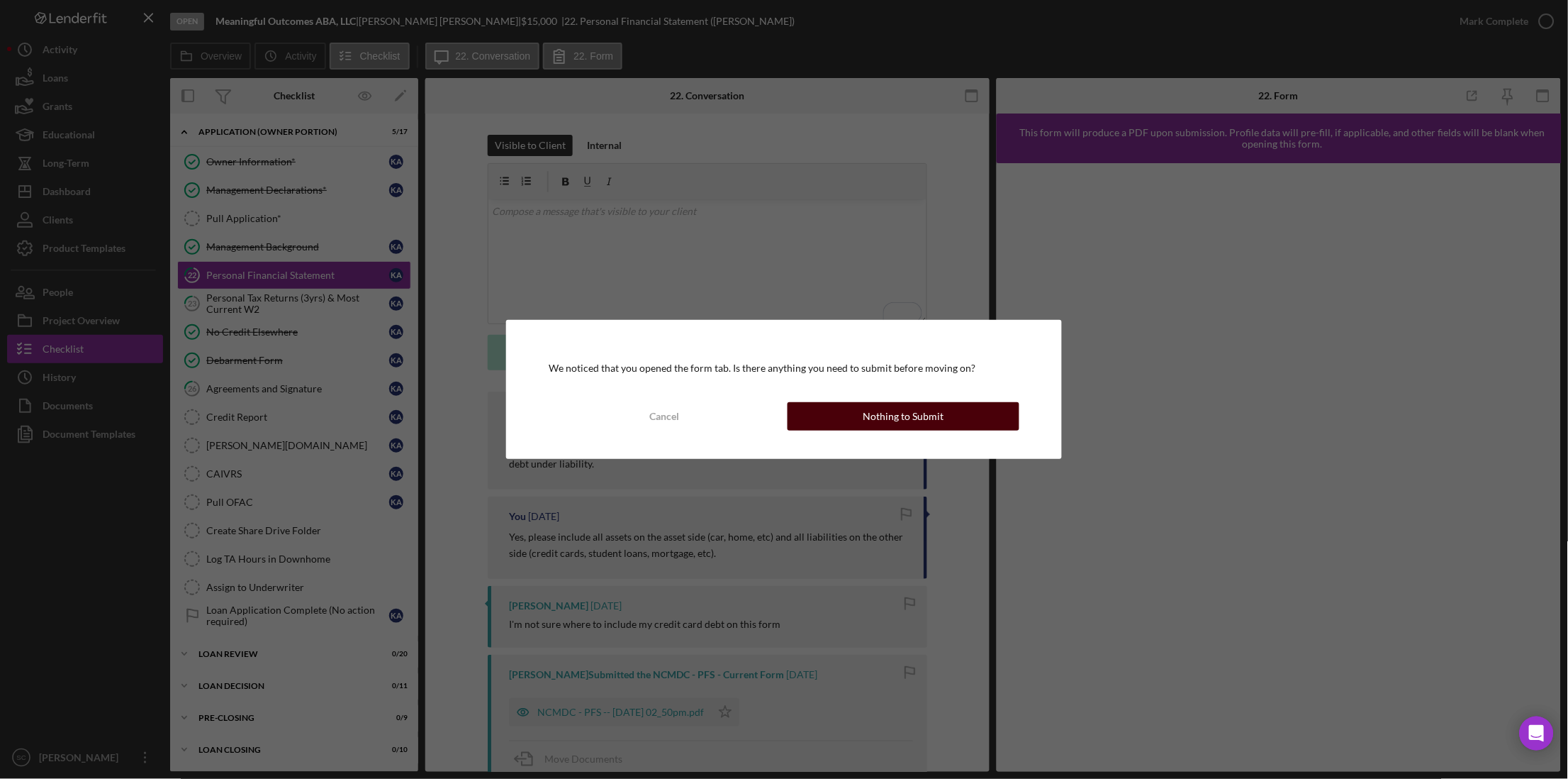
click at [844, 408] on button "Nothing to Submit" at bounding box center [903, 416] width 232 height 29
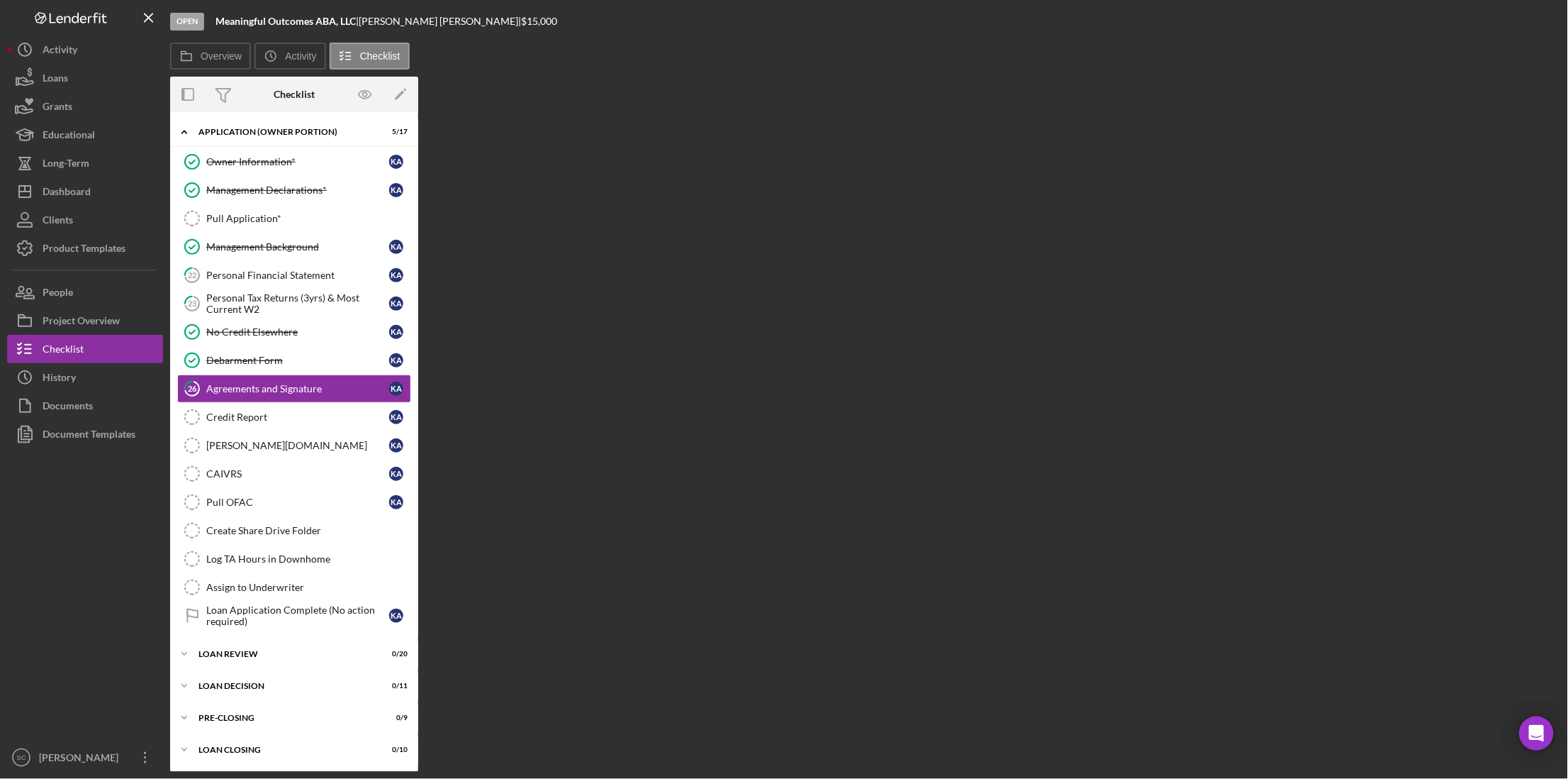
scroll to position [678, 0]
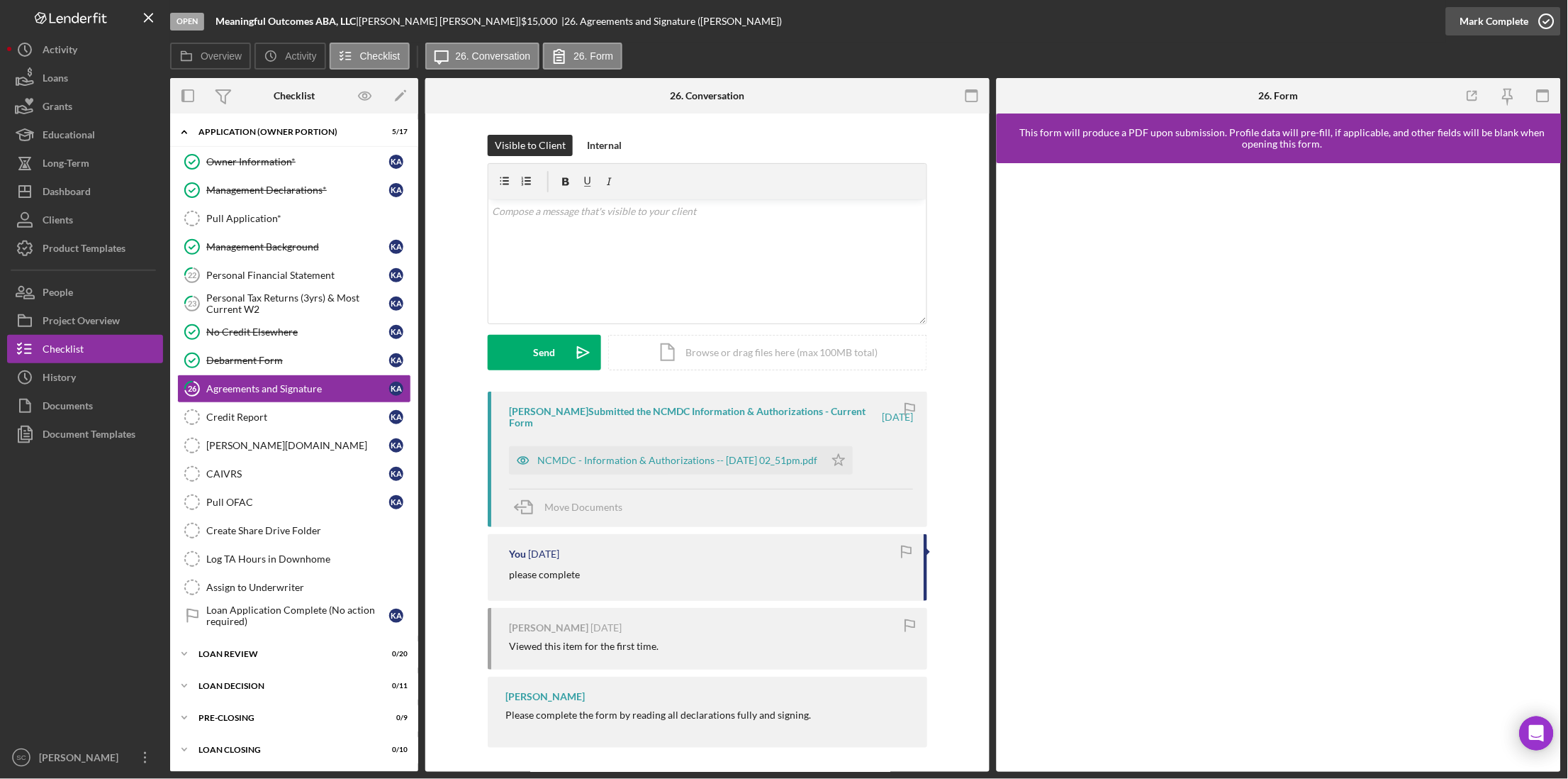
click at [1530, 24] on icon "button" at bounding box center [1547, 22] width 36 height 36
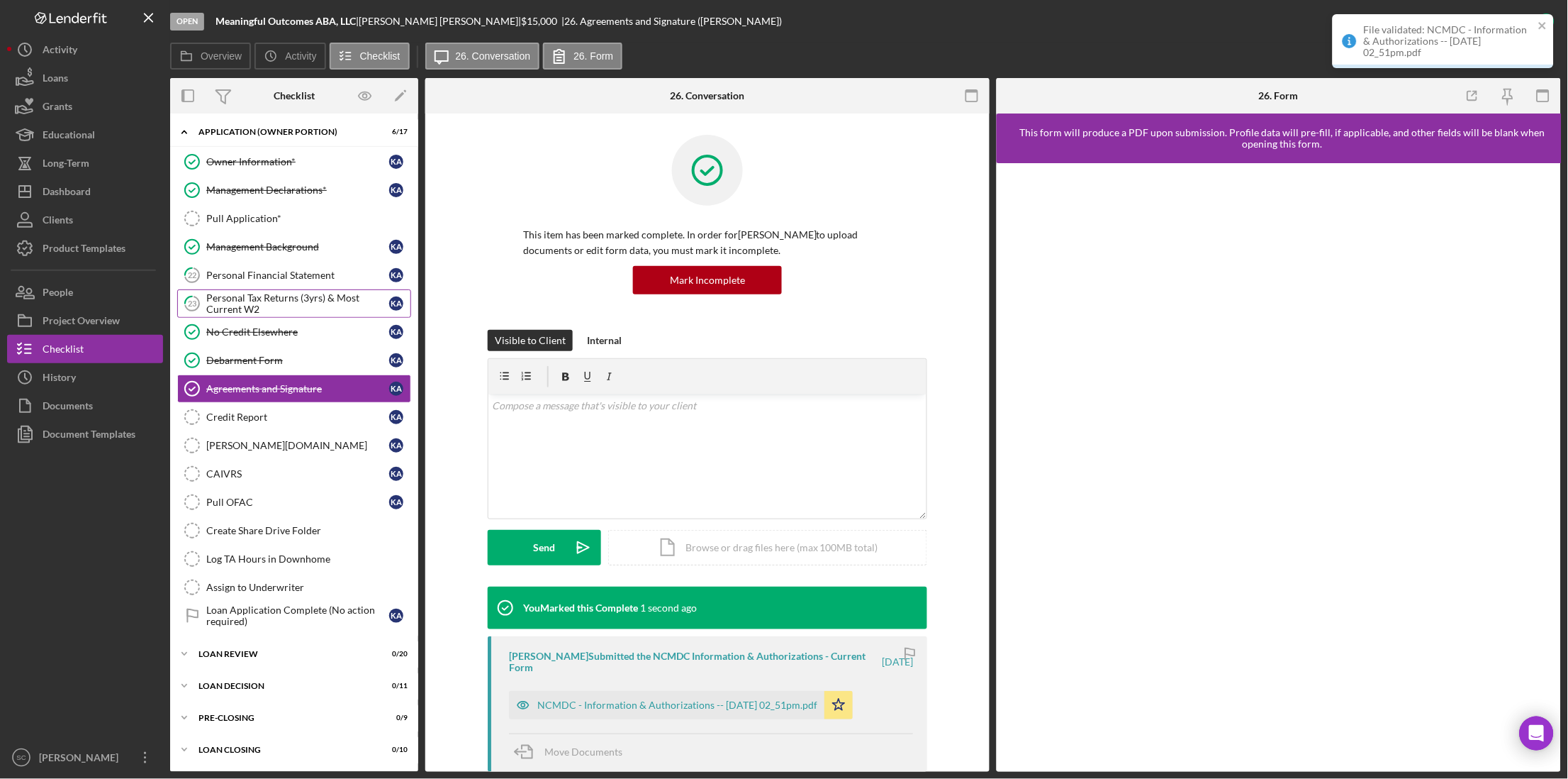
click at [273, 295] on div "Personal Tax Returns (3yrs) & Most Current W2" at bounding box center [297, 303] width 183 height 22
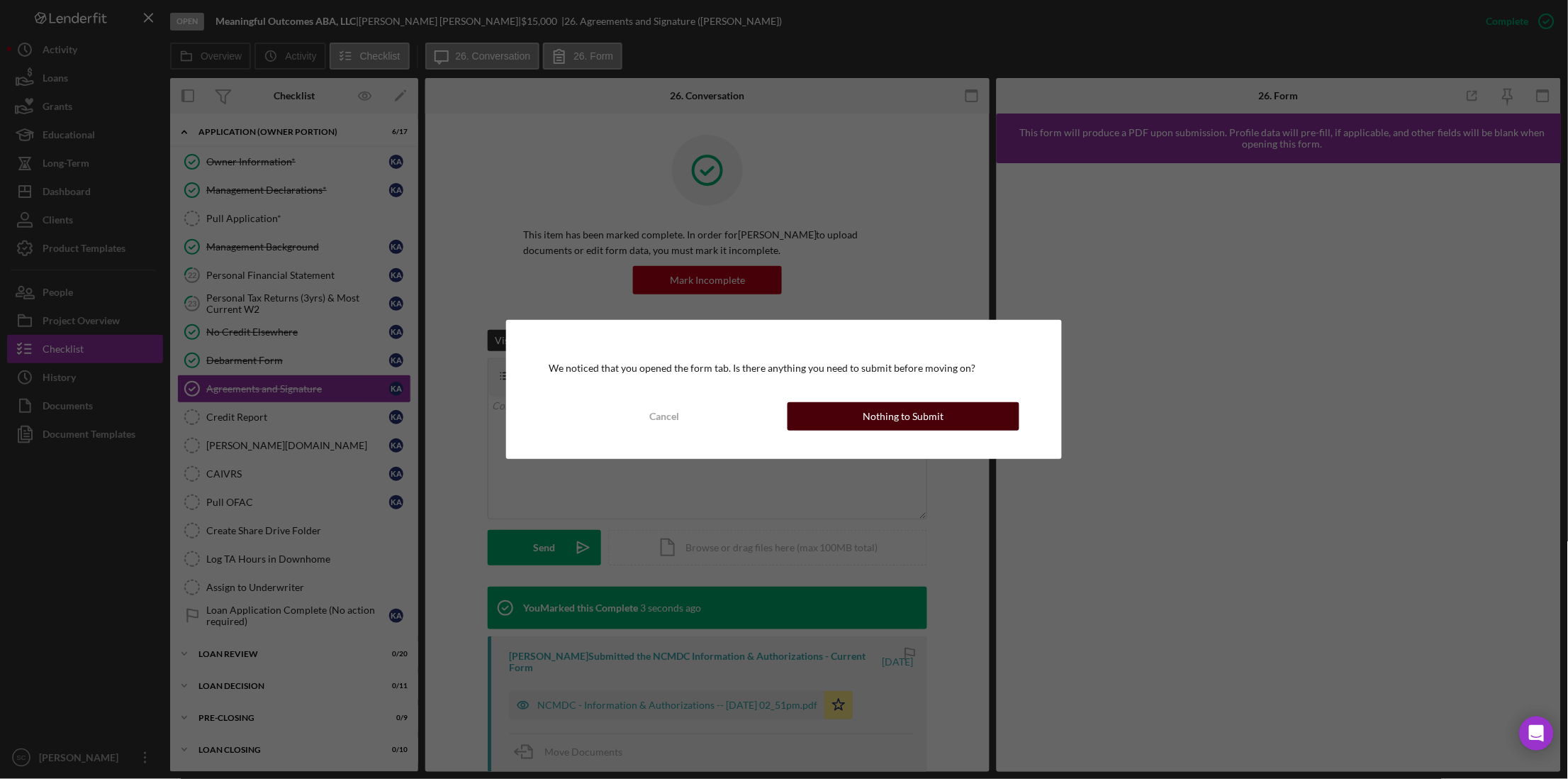
click at [847, 426] on button "Nothing to Submit" at bounding box center [903, 416] width 232 height 29
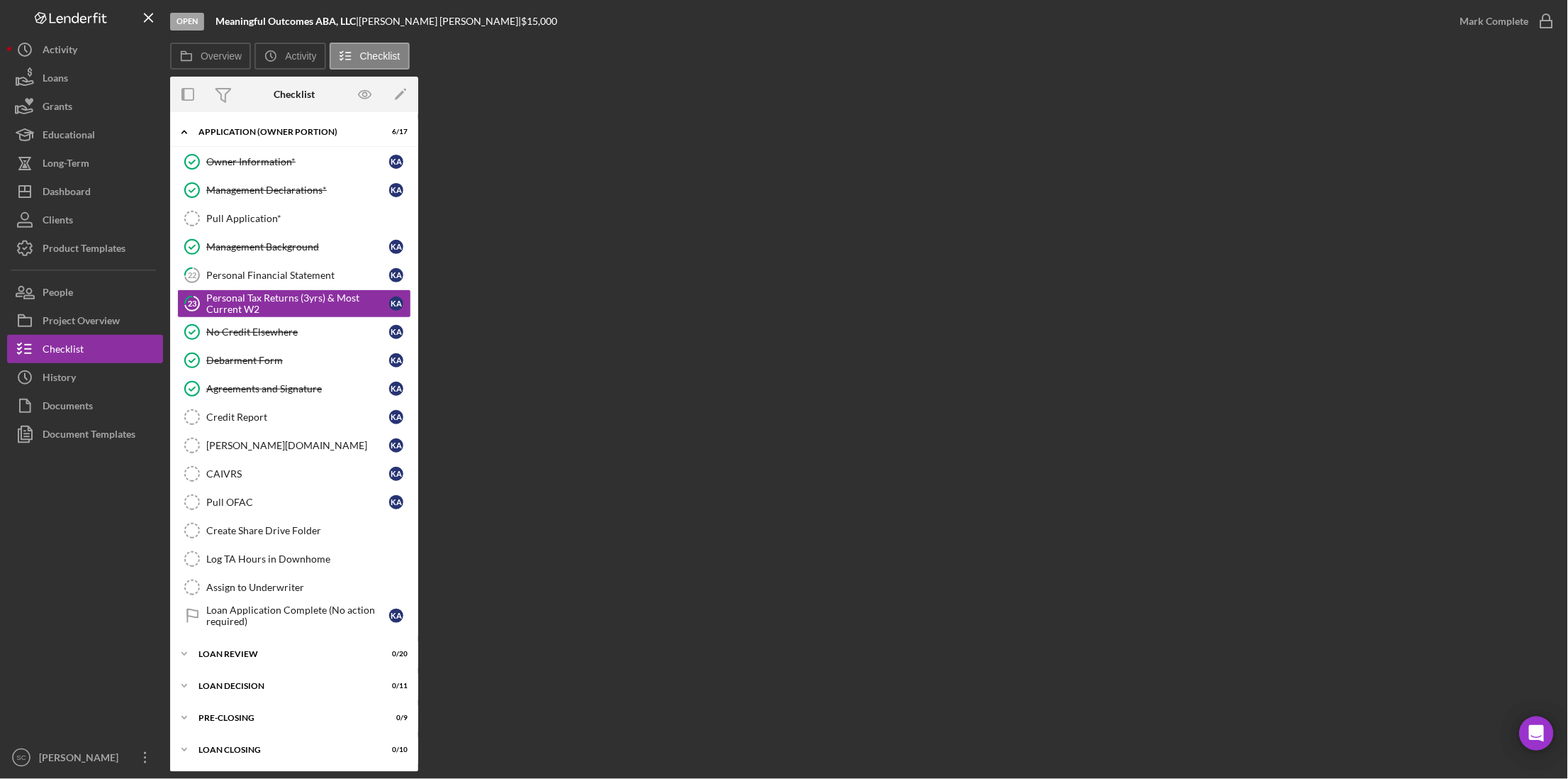
scroll to position [678, 0]
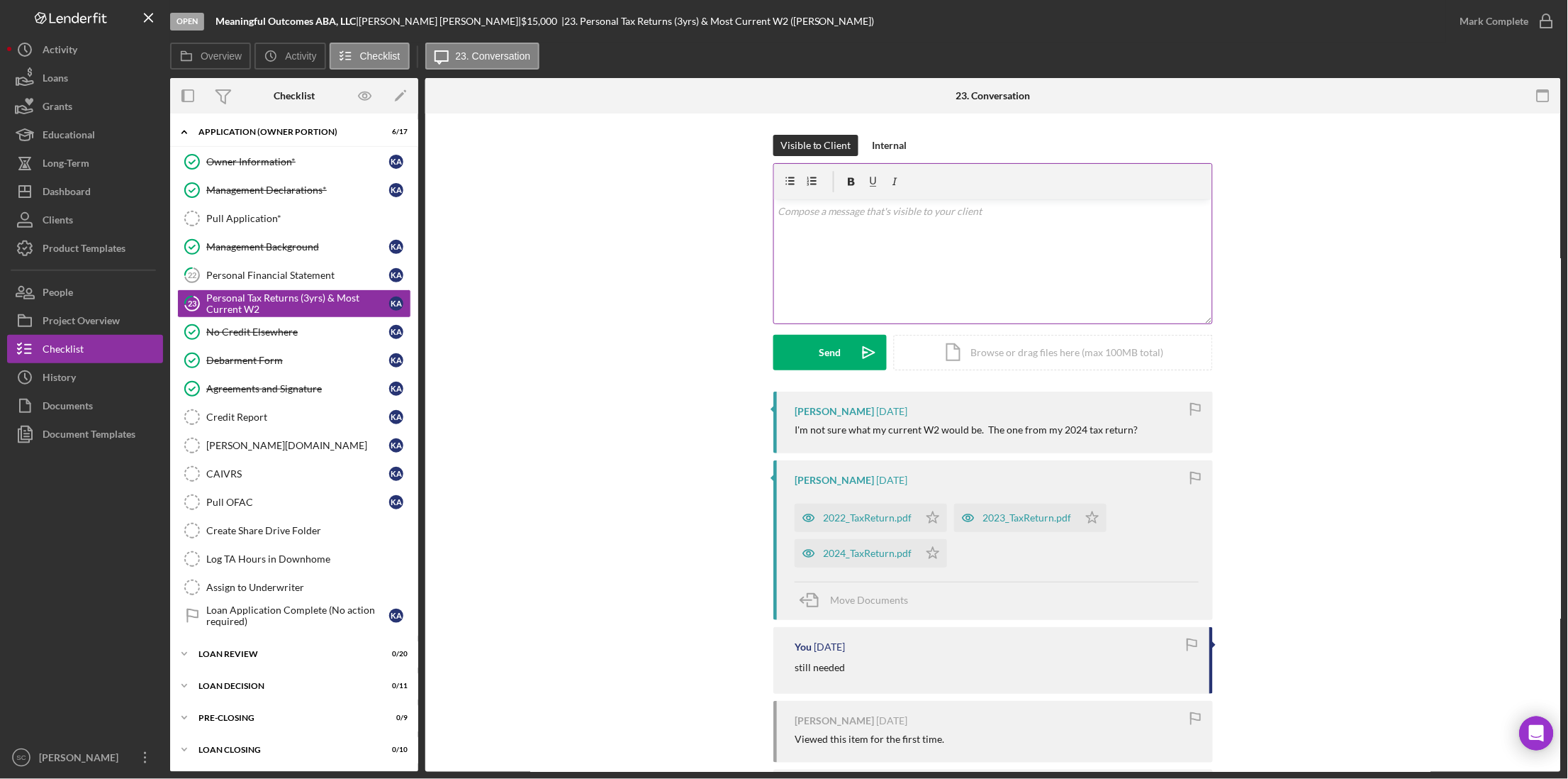
click at [796, 227] on div "v Color teal Color pink Remove color Add row above Add row below Add column bef…" at bounding box center [992, 261] width 438 height 124
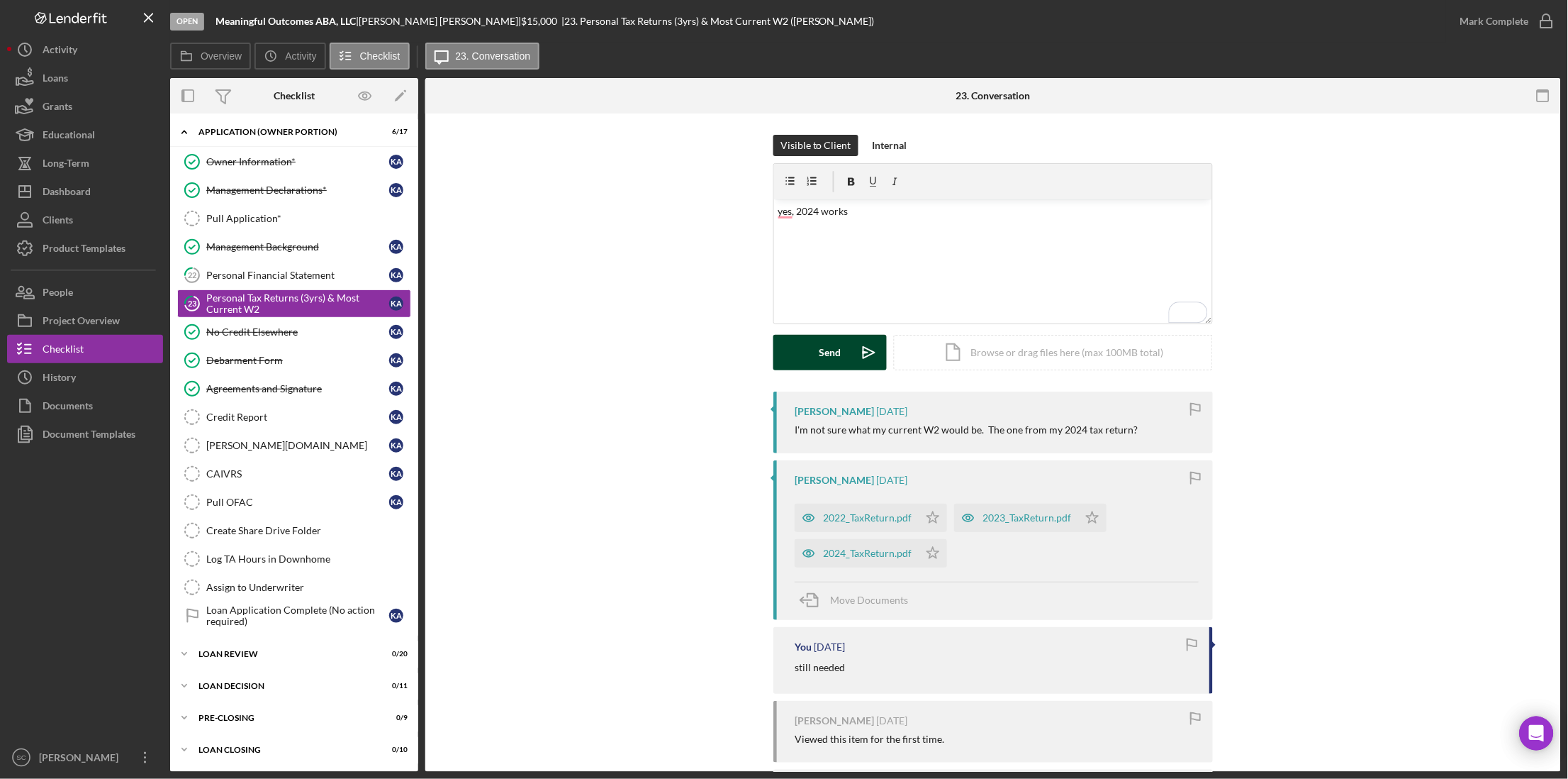
click at [806, 355] on button "Send Icon/icon-invite-send" at bounding box center [830, 353] width 113 height 36
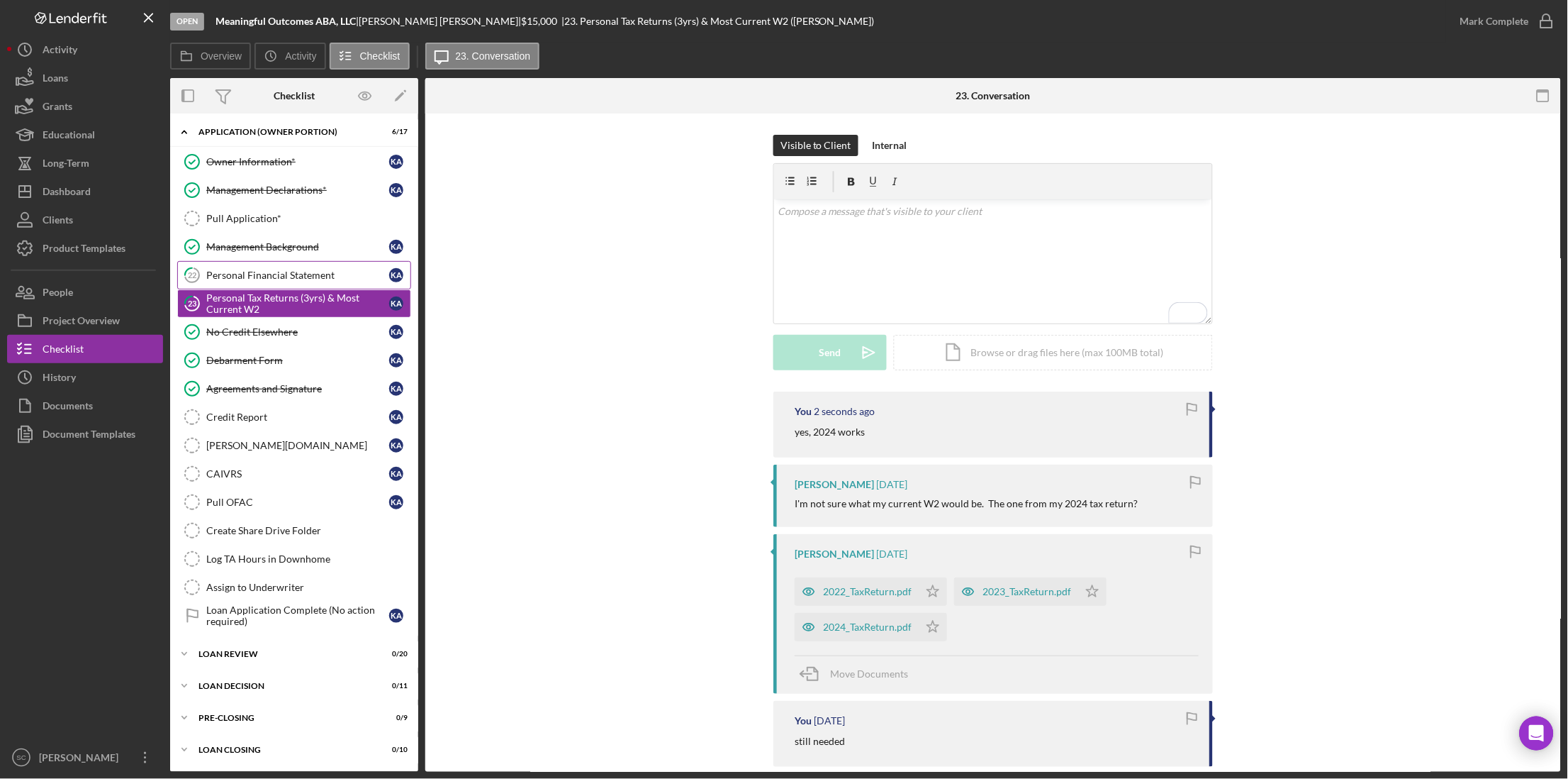
click at [299, 271] on div "Personal Financial Statement" at bounding box center [297, 275] width 183 height 12
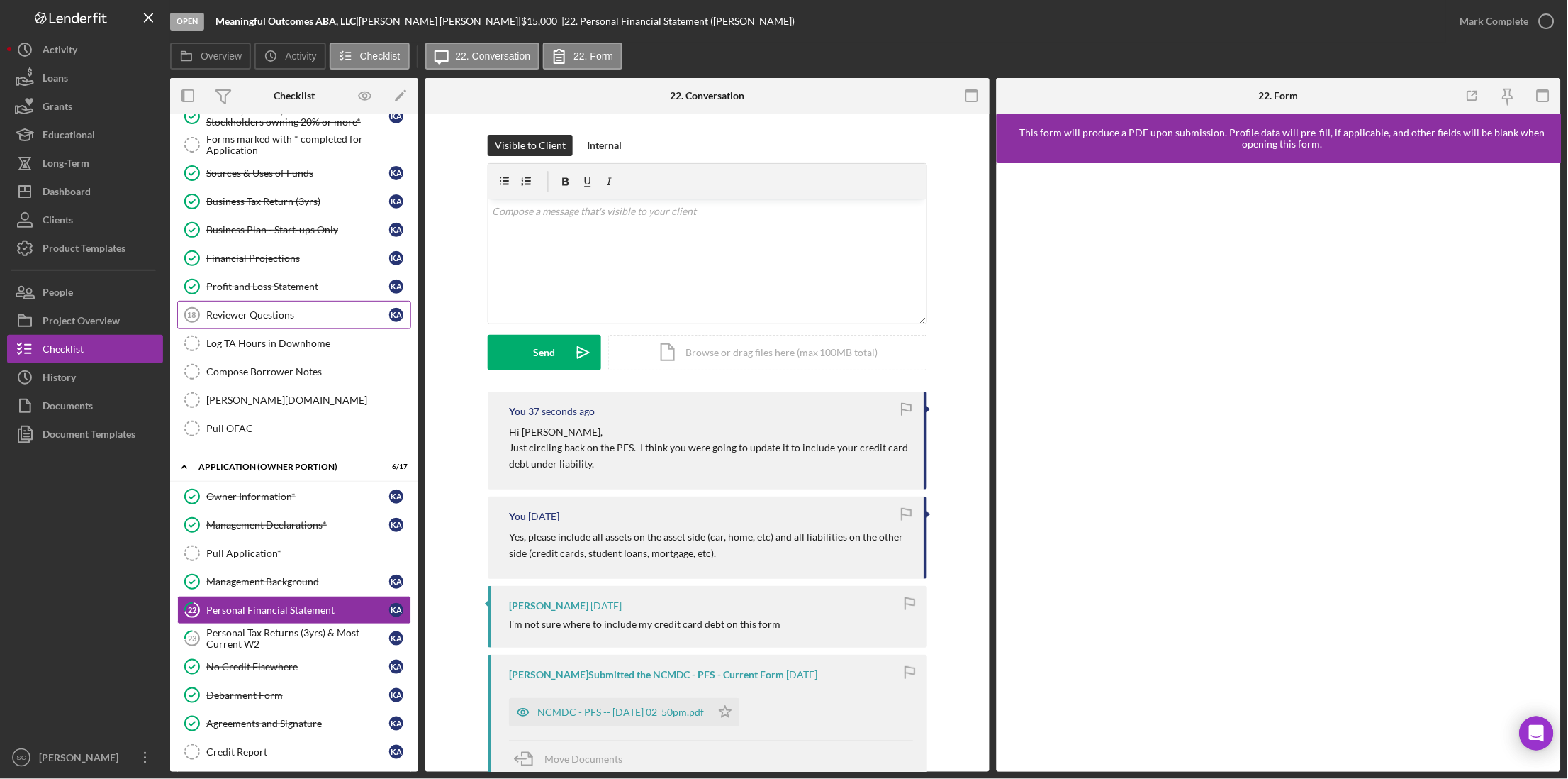
scroll to position [678, 0]
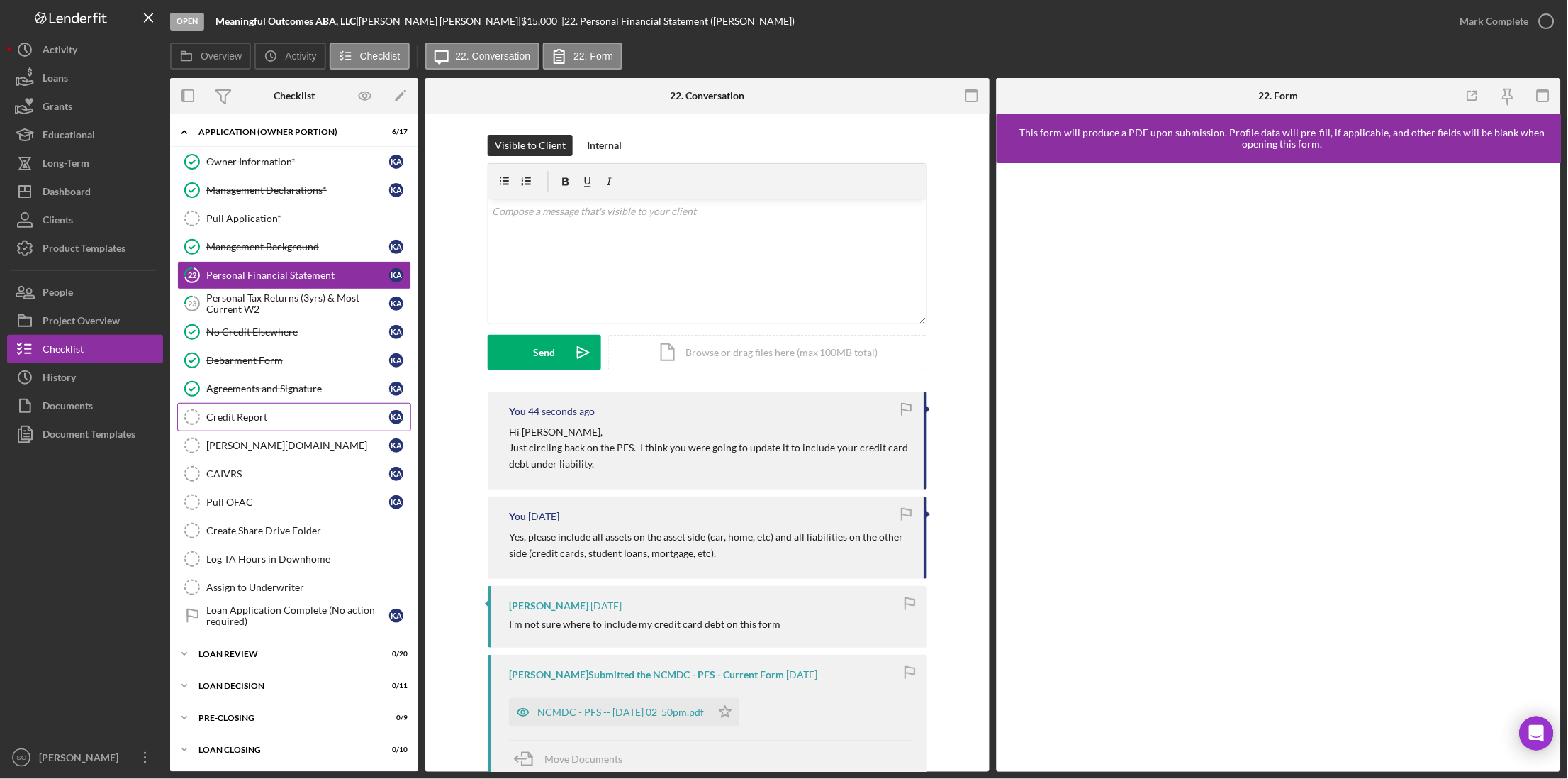
click at [247, 420] on div "Credit Report" at bounding box center [297, 417] width 183 height 12
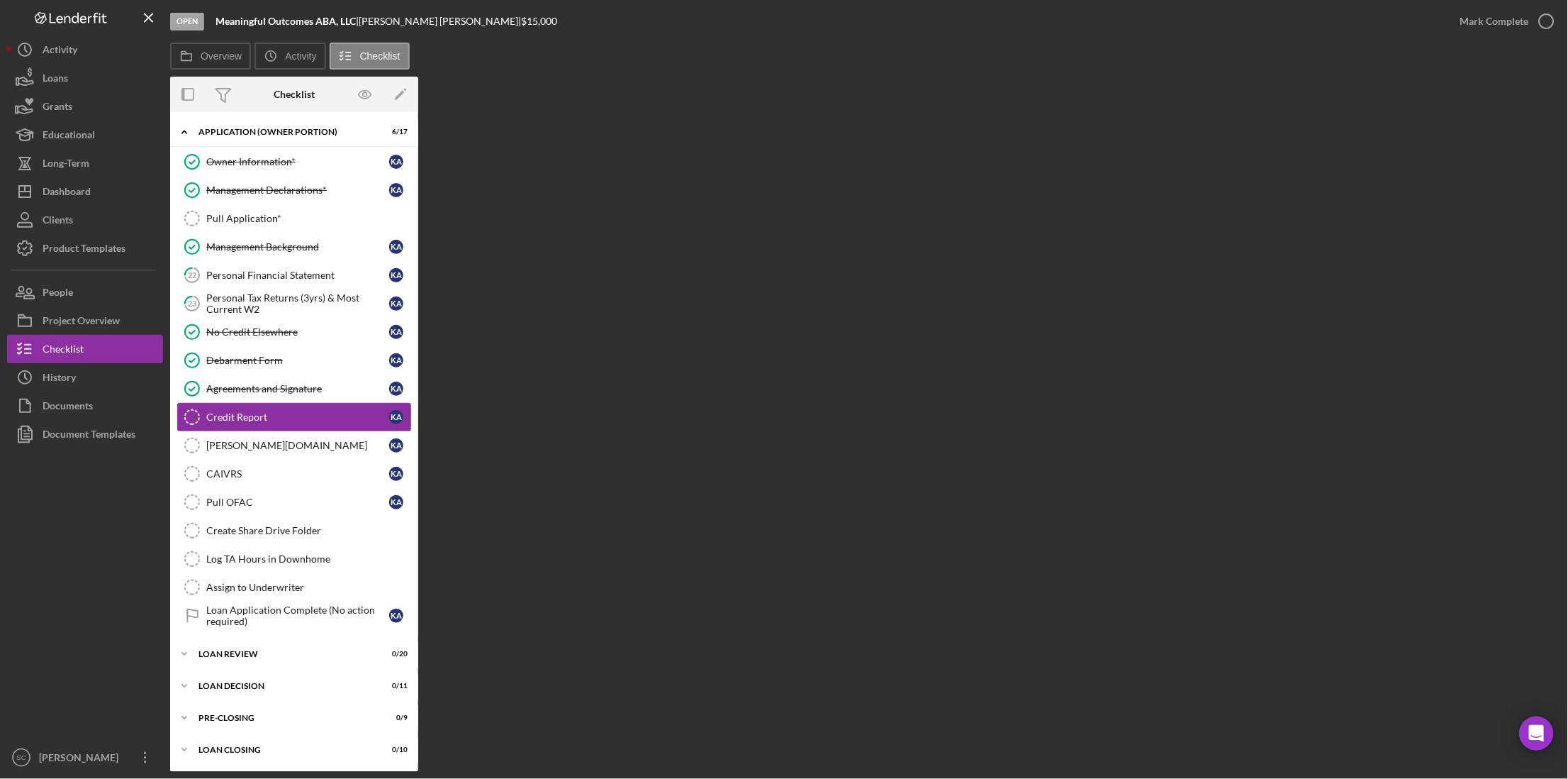
scroll to position [678, 0]
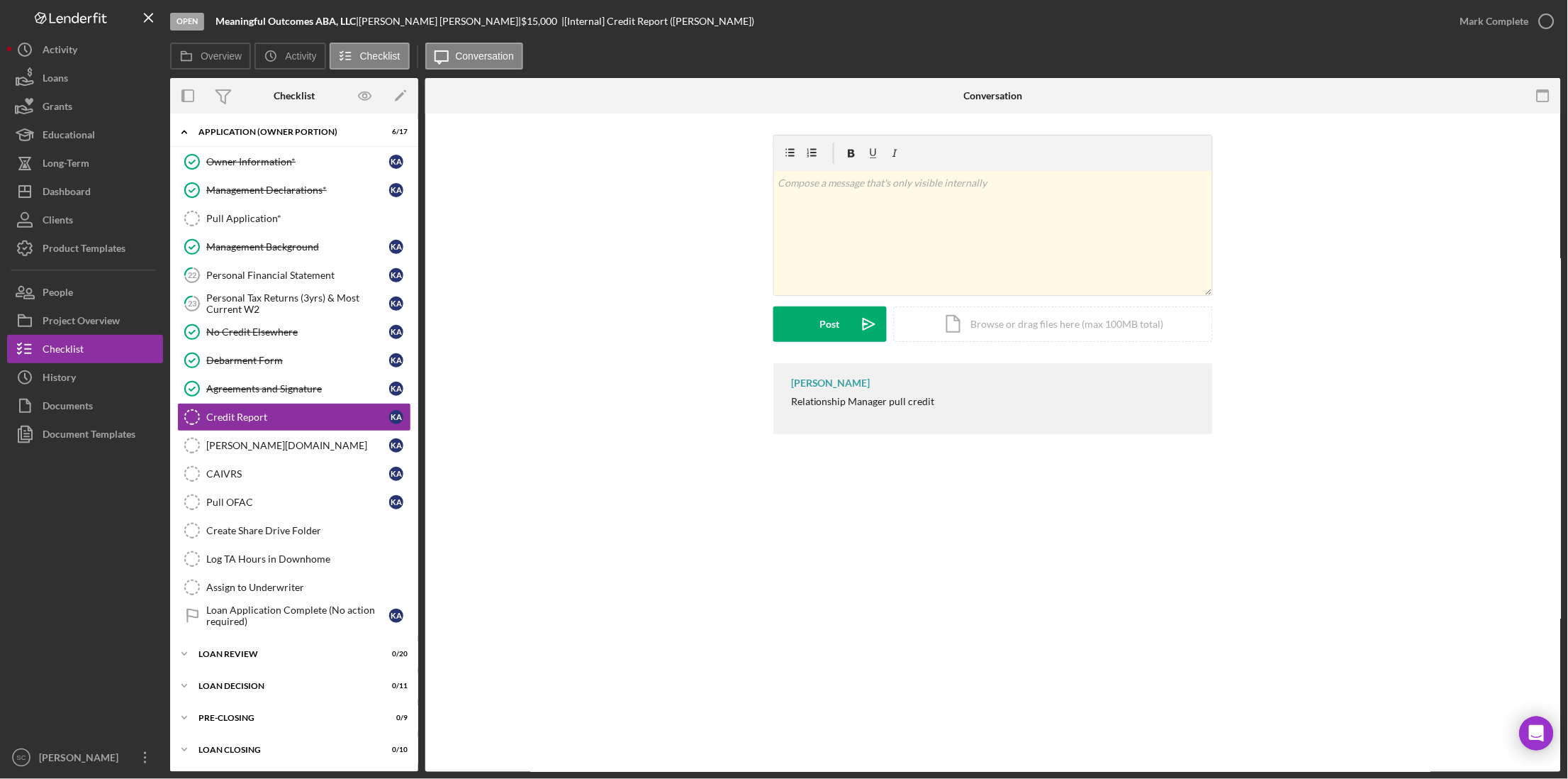
click at [954, 406] on div "Sandie Cataldo Relationship Manager pull credit" at bounding box center [992, 398] width 439 height 71
click at [80, 294] on button "People" at bounding box center [84, 292] width 156 height 29
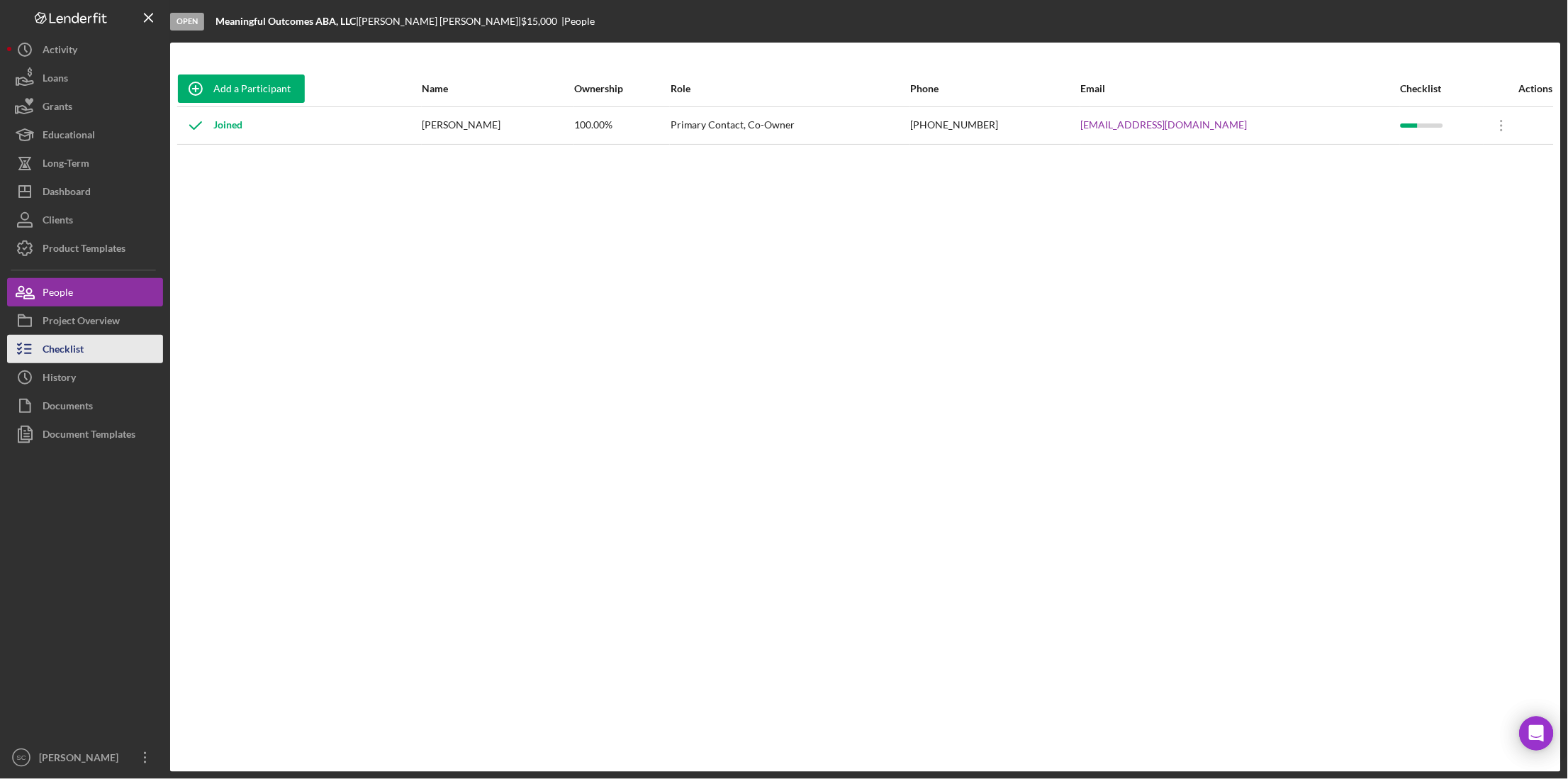
click at [98, 357] on button "Checklist" at bounding box center [84, 349] width 156 height 29
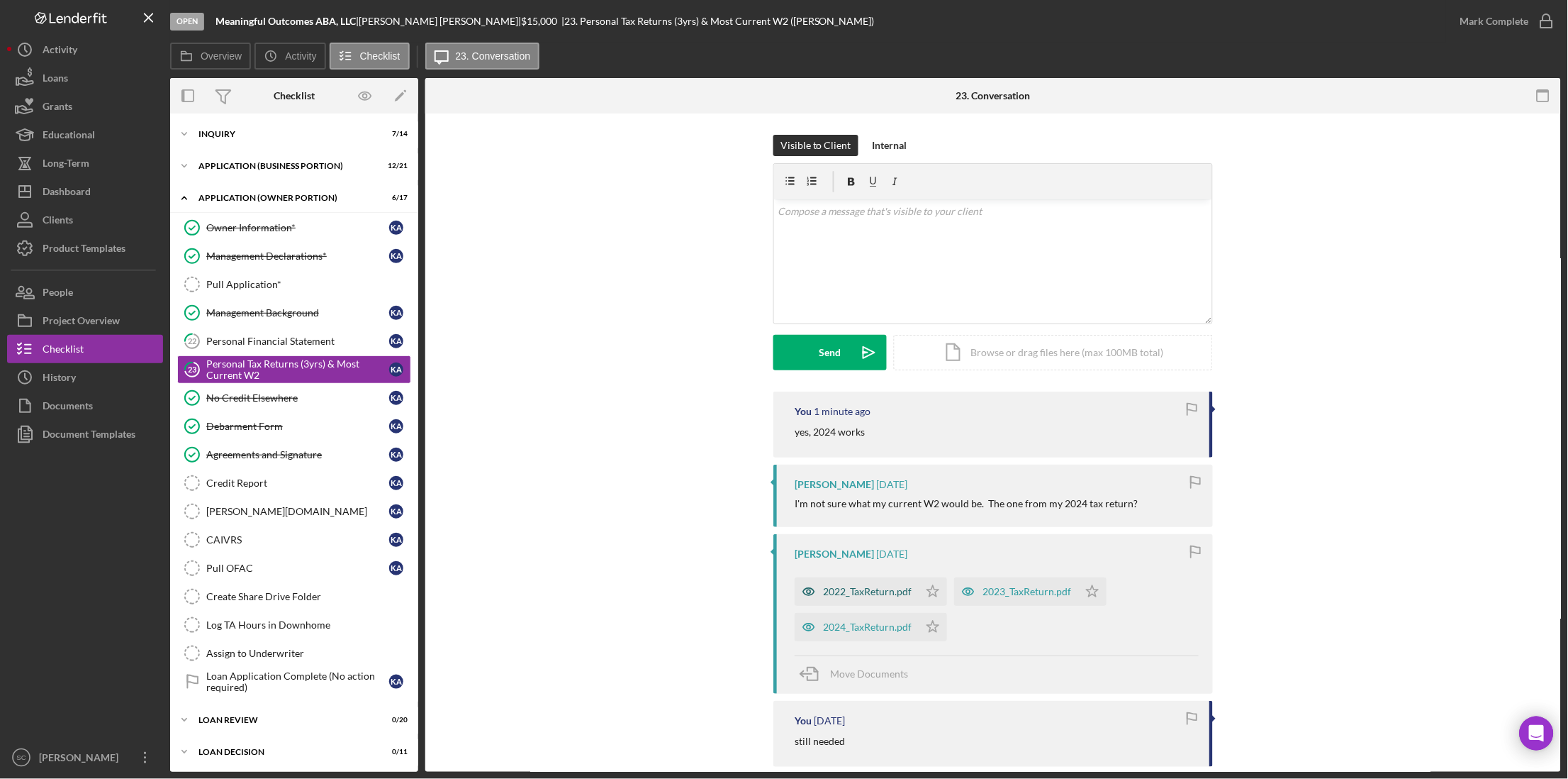
click at [861, 590] on div "2022_TaxReturn.pdf" at bounding box center [867, 591] width 88 height 12
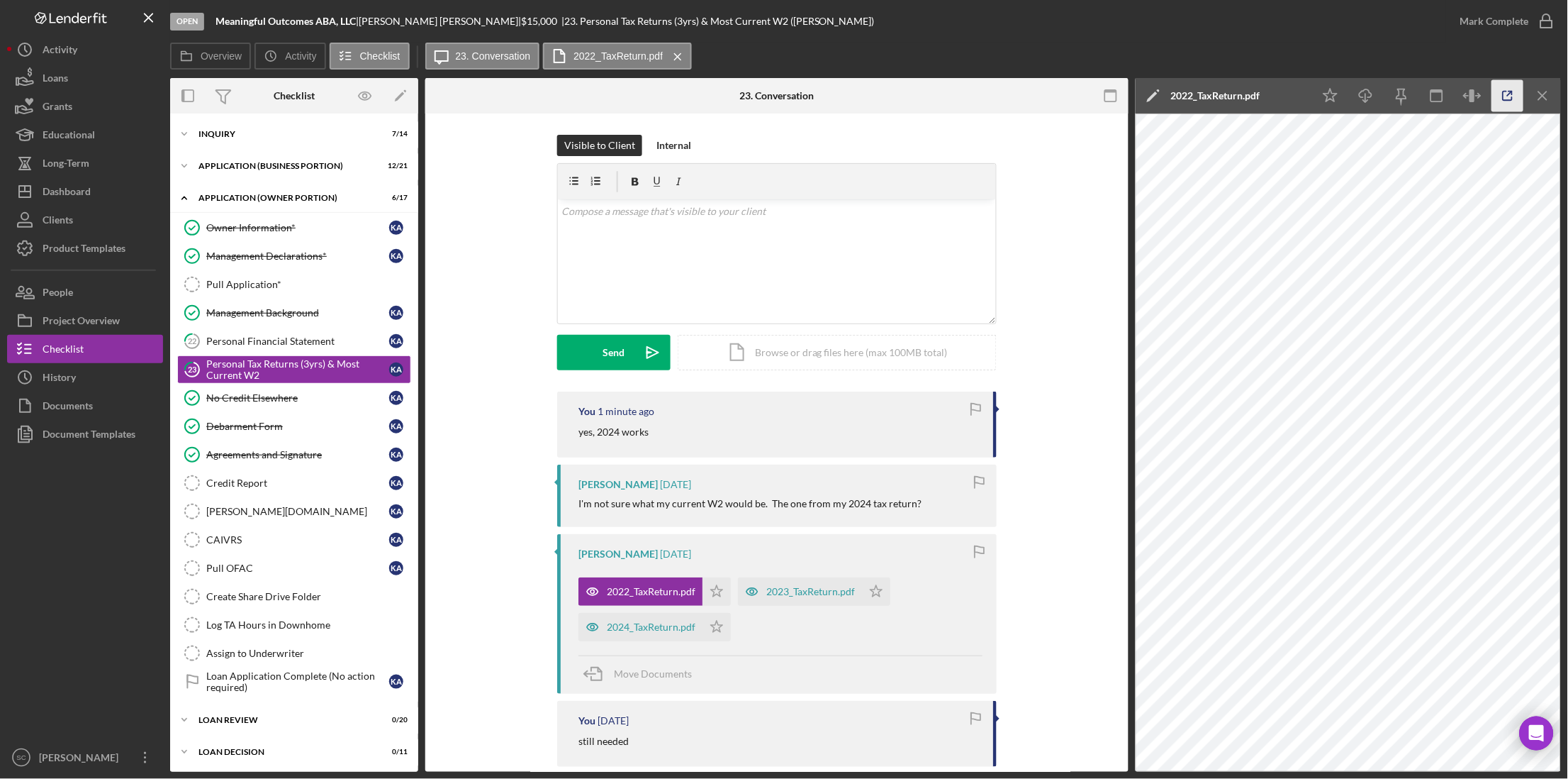
click at [1504, 106] on icon "button" at bounding box center [1508, 95] width 32 height 32
drag, startPoint x: 216, startPoint y: 17, endPoint x: 358, endPoint y: 23, distance: 142.1
click at [358, 23] on div "Meaningful Outcomes ABA, LLC |" at bounding box center [287, 21] width 143 height 12
copy div "Meaningful Outcomes ABA, LLC"
click at [677, 204] on p "To enrich screen reader interactions, please activate Accessibility in Grammarl…" at bounding box center [777, 212] width 430 height 16
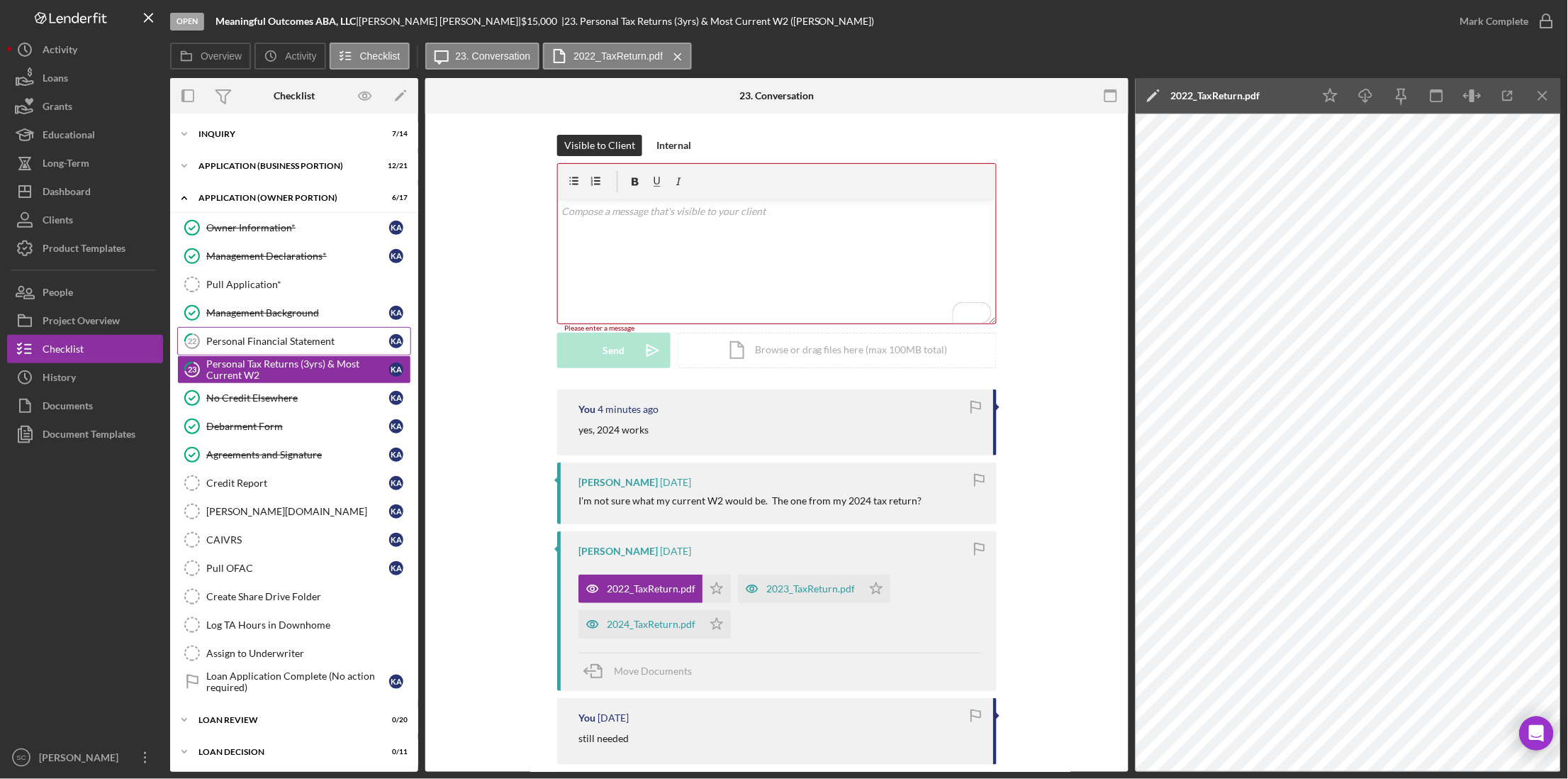
click at [303, 346] on div "Personal Financial Statement" at bounding box center [297, 341] width 183 height 12
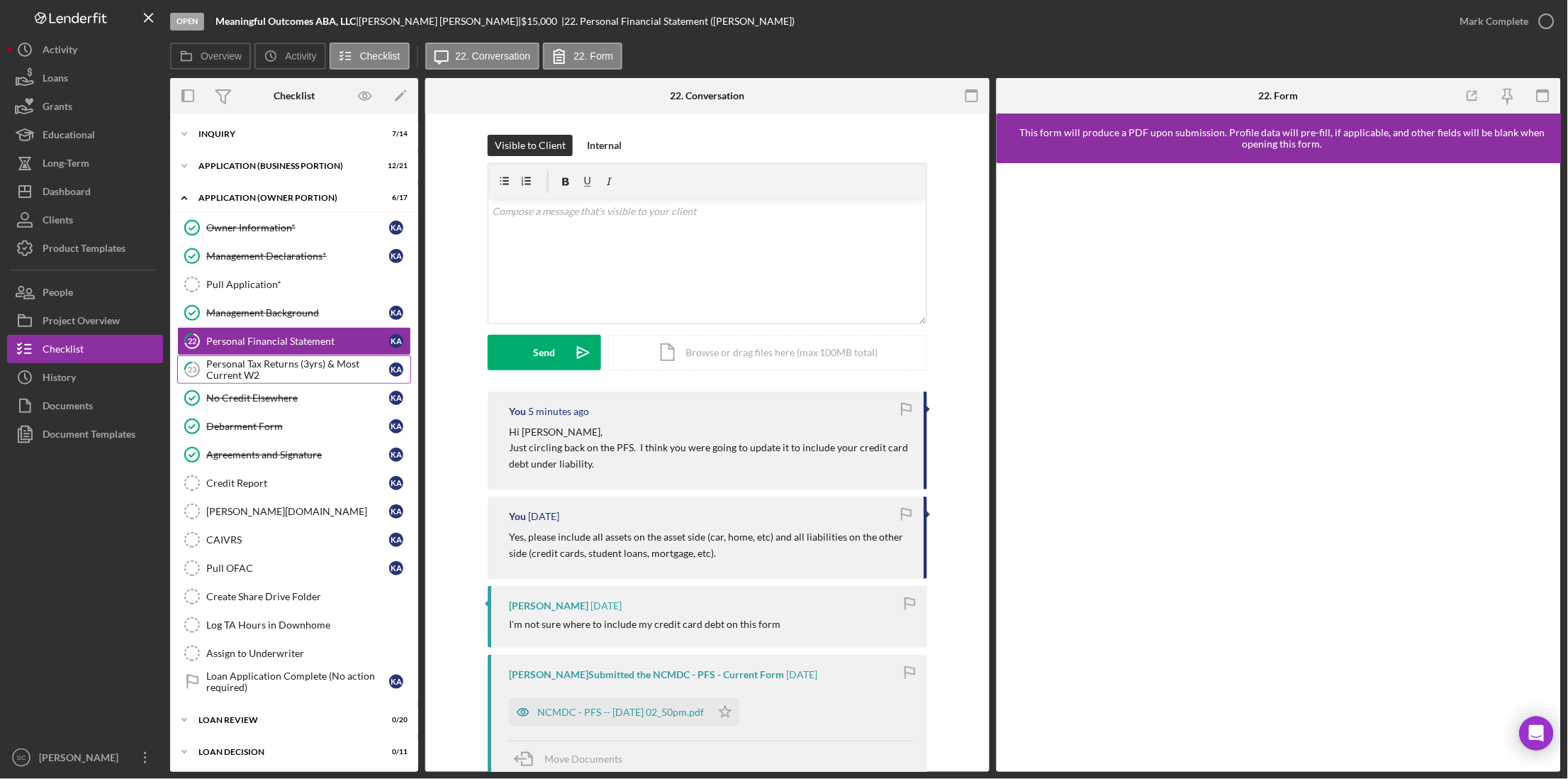
click at [291, 372] on div "Personal Tax Returns (3yrs) & Most Current W2" at bounding box center [297, 369] width 183 height 22
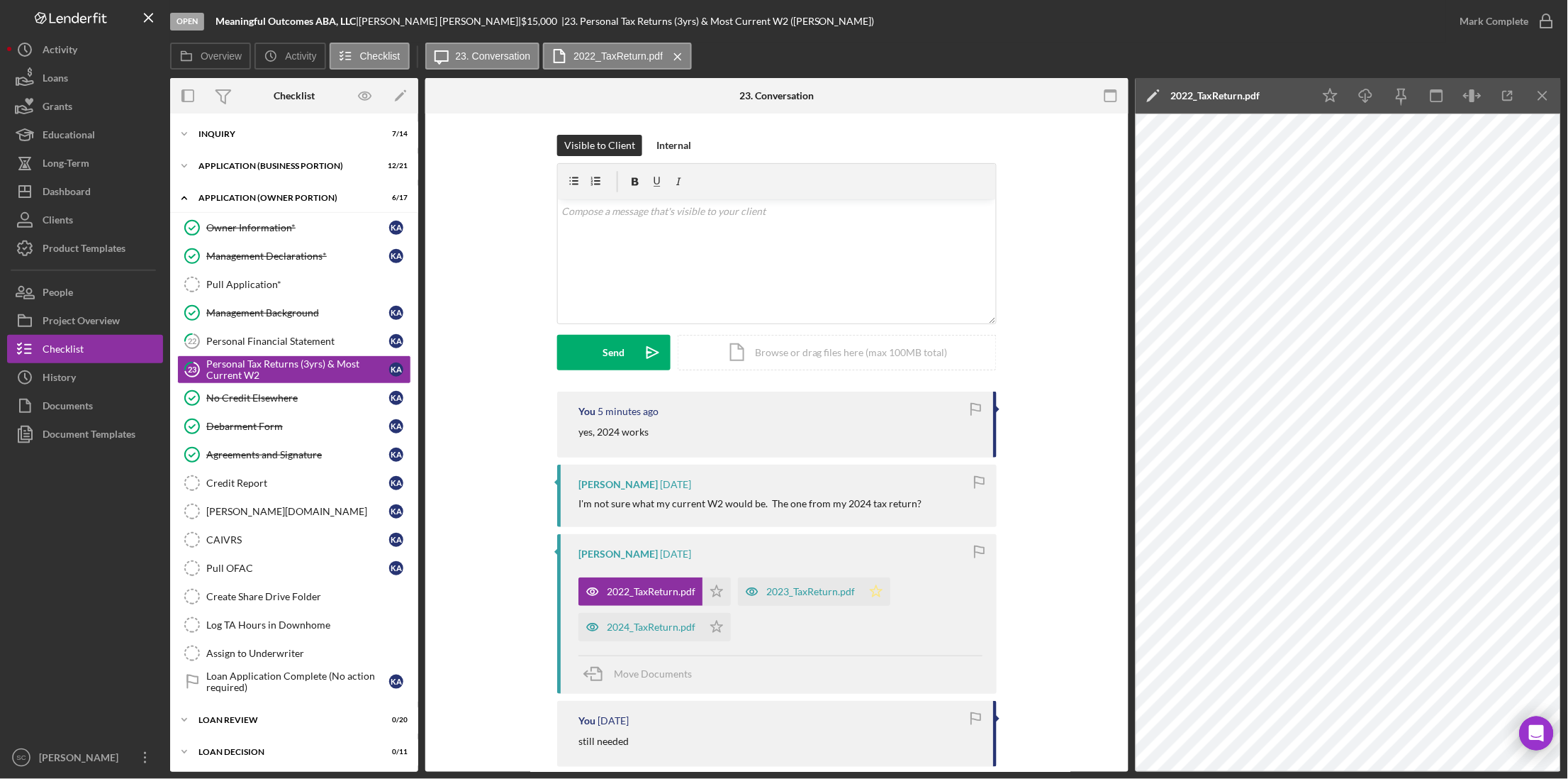
click at [869, 595] on icon "Icon/Star" at bounding box center [876, 591] width 29 height 29
click at [1512, 23] on div "Mark Complete" at bounding box center [1494, 21] width 69 height 29
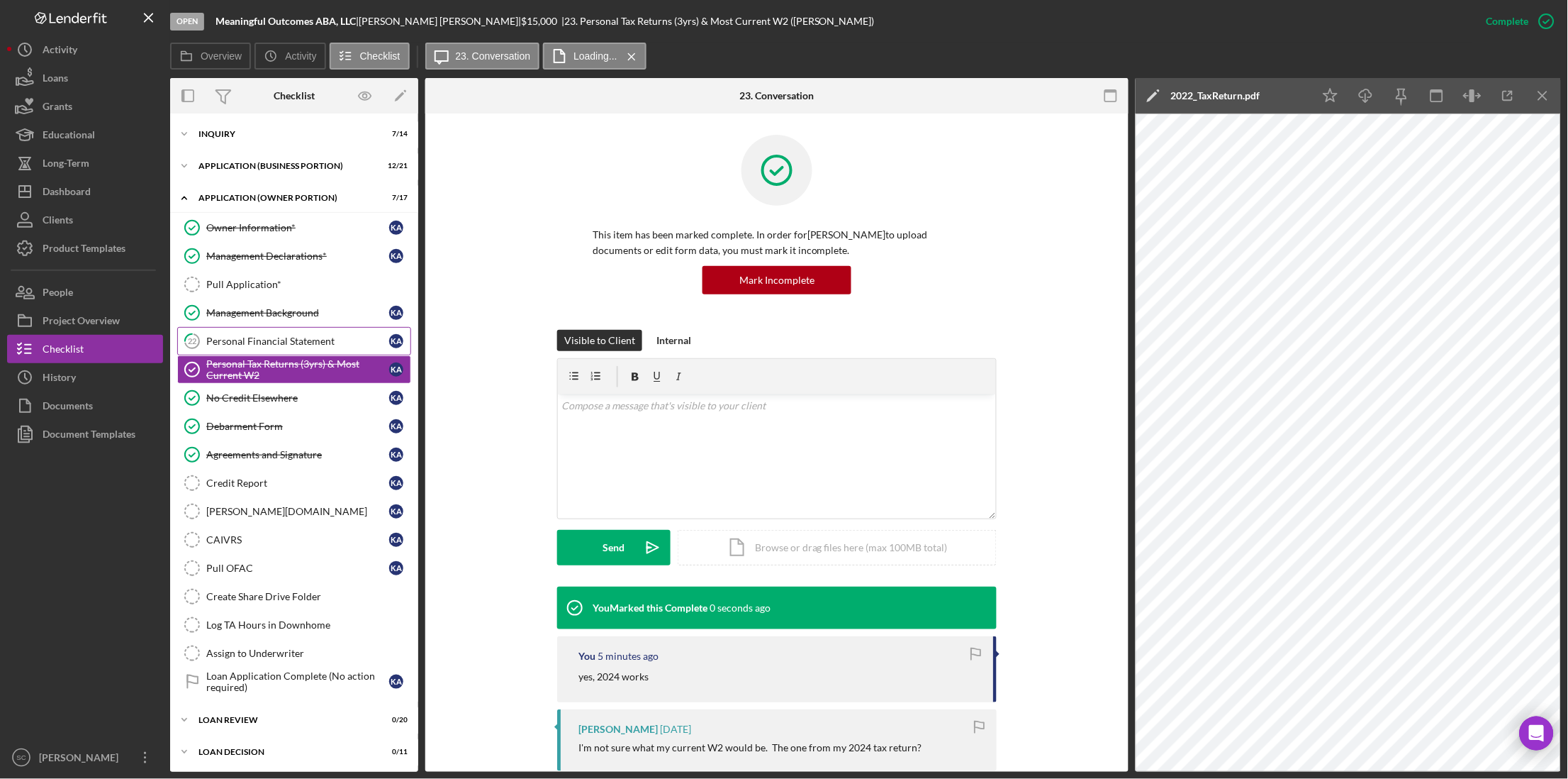
click at [244, 344] on div "Personal Financial Statement" at bounding box center [297, 341] width 183 height 12
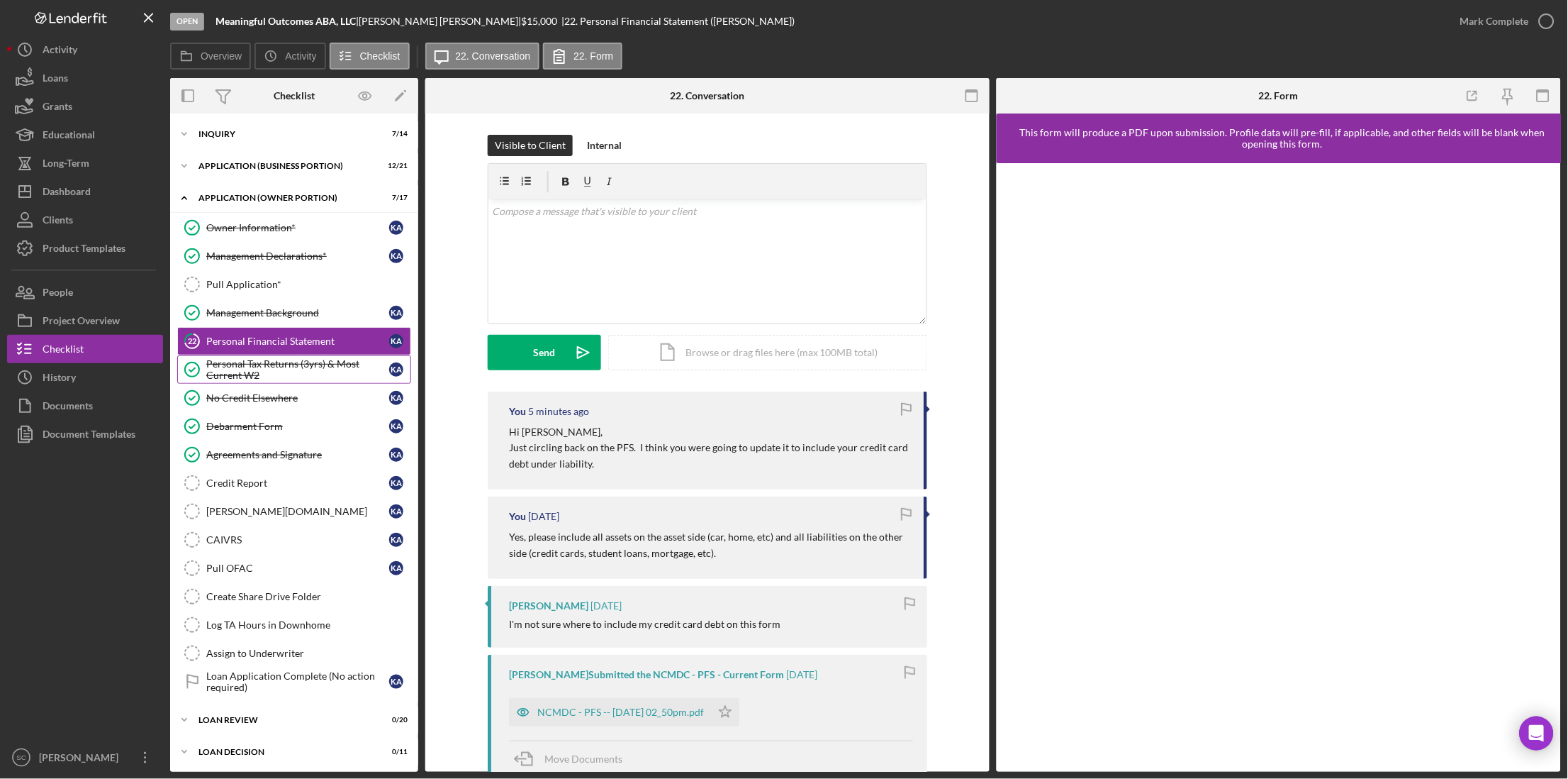
click at [248, 374] on div "Personal Tax Returns (3yrs) & Most Current W2" at bounding box center [297, 369] width 183 height 22
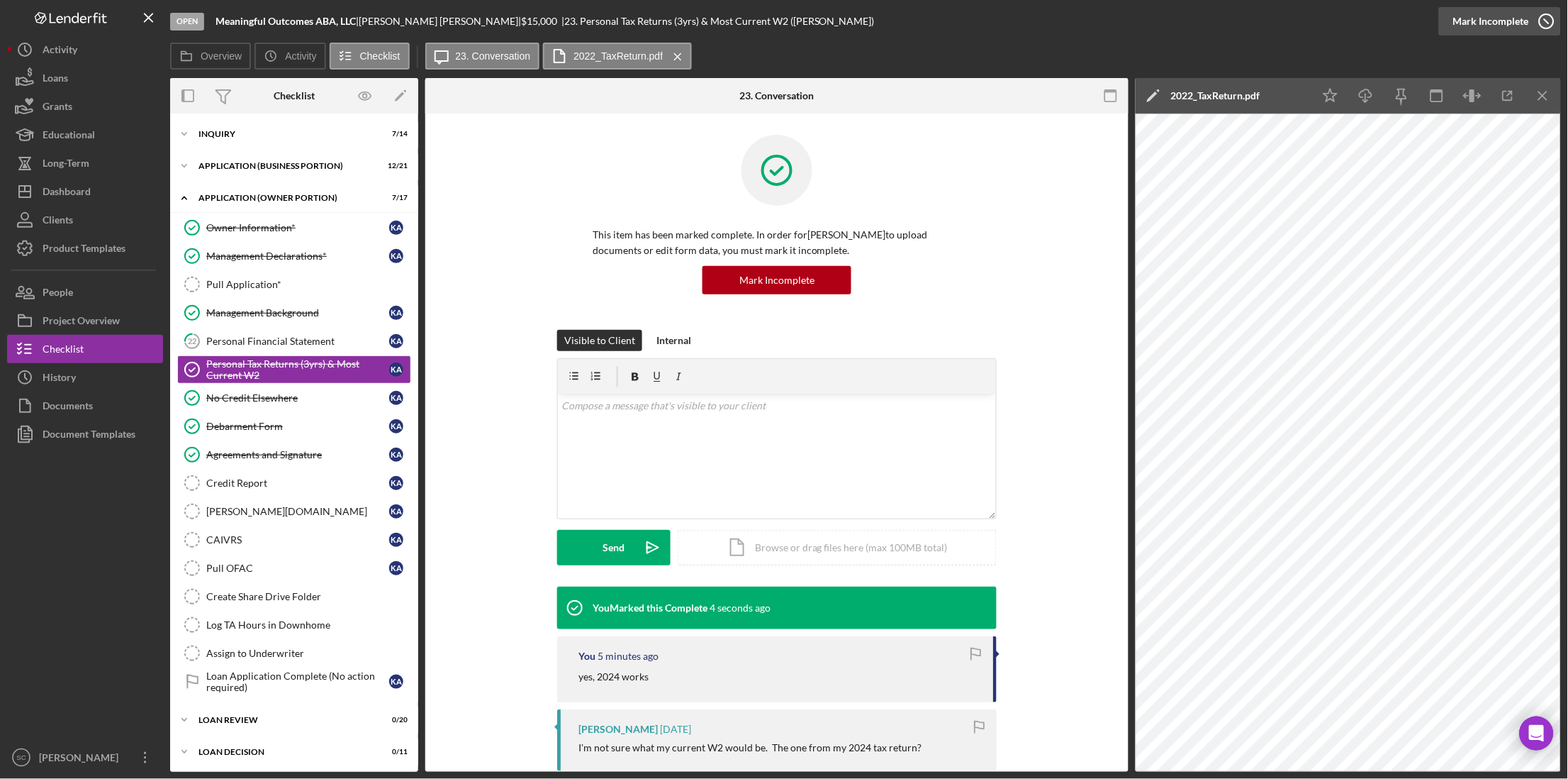
click at [1514, 16] on div "Mark Incomplete" at bounding box center [1491, 21] width 76 height 29
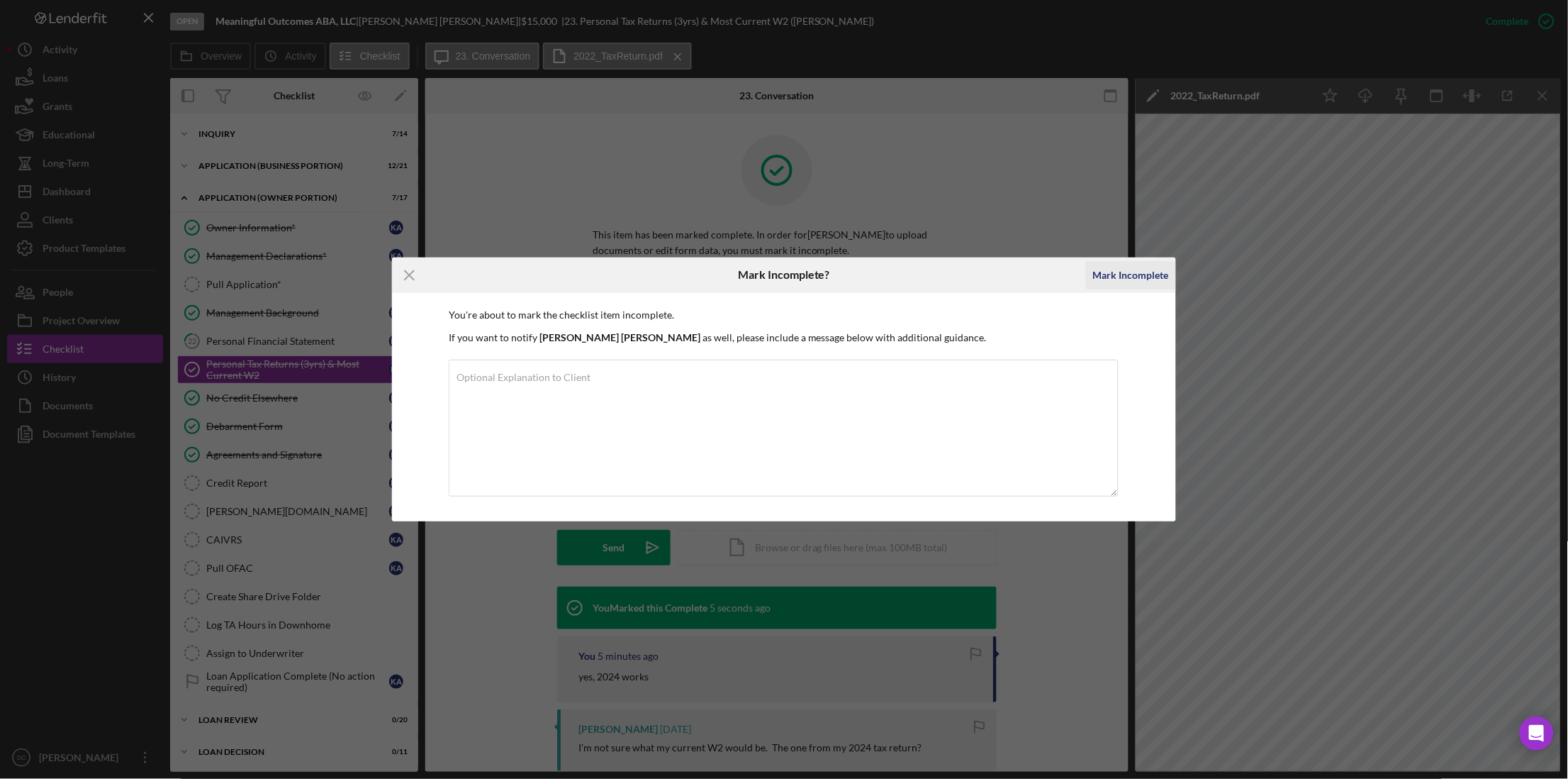
click at [1102, 267] on div "Mark Incomplete" at bounding box center [1131, 275] width 76 height 29
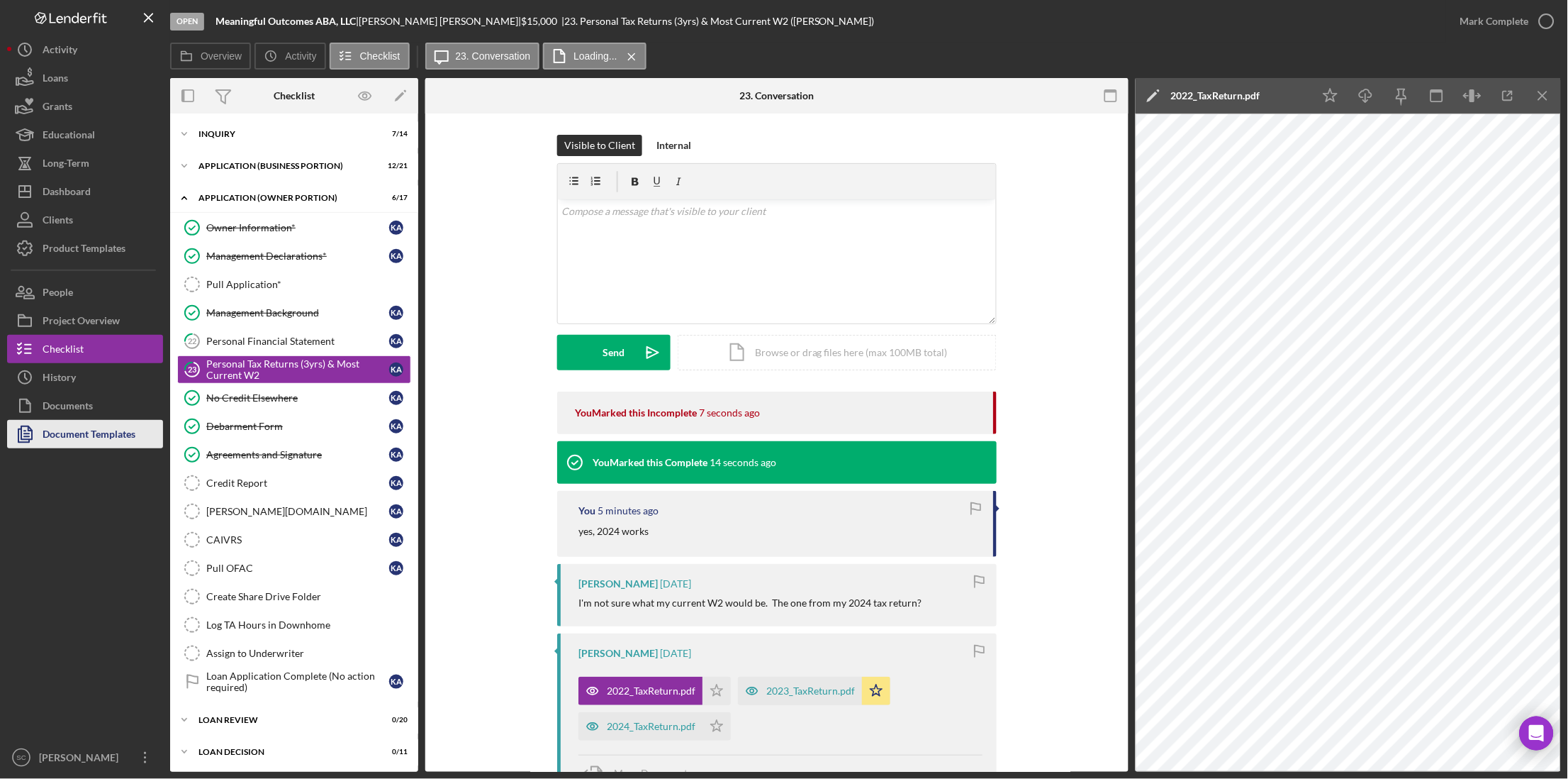
click at [77, 430] on div "Document Templates" at bounding box center [89, 436] width 93 height 32
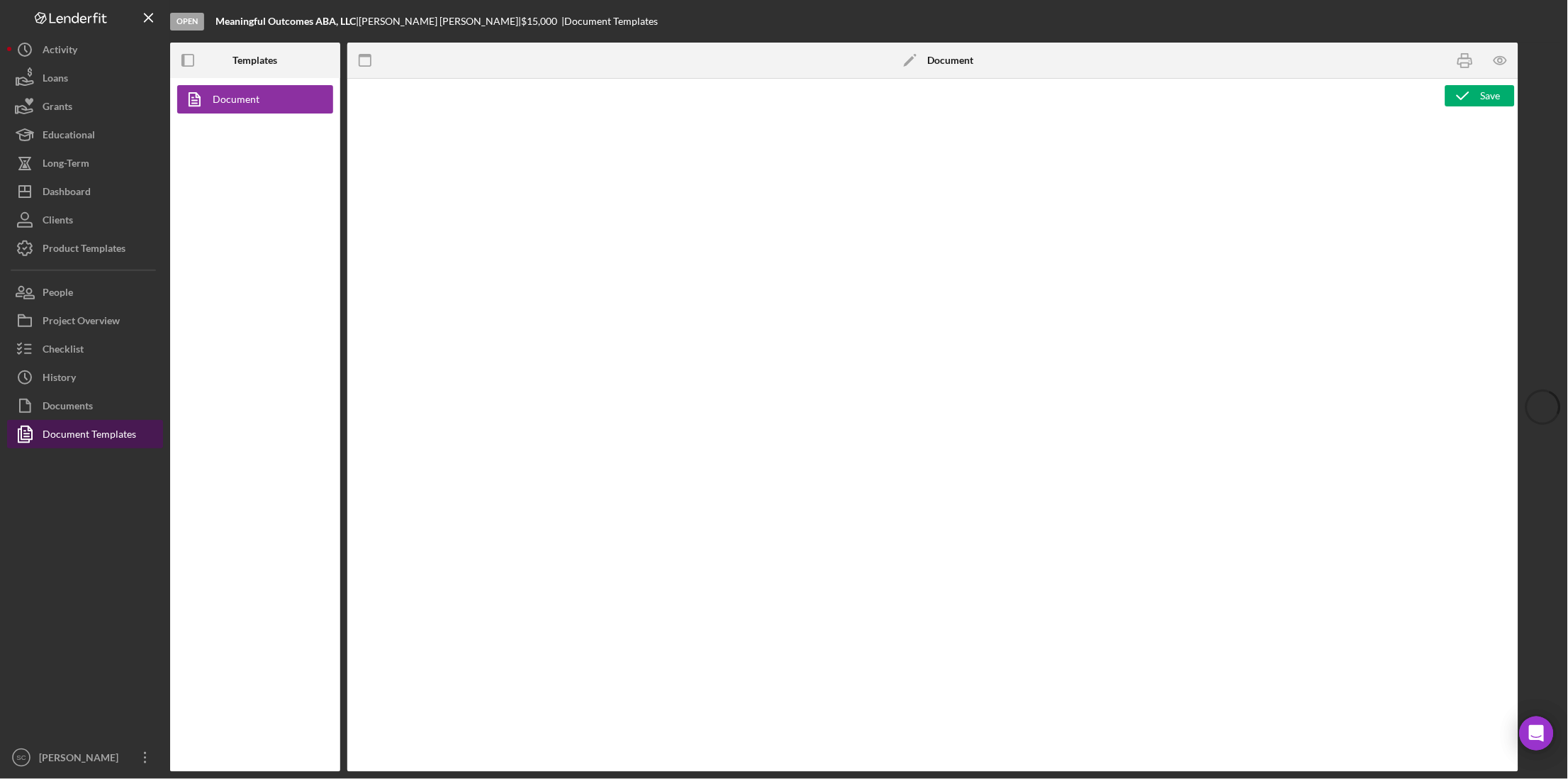
type textarea "<p style="text-align: center; line-height: normal; margin: 0 0 8pt; font-size: …"
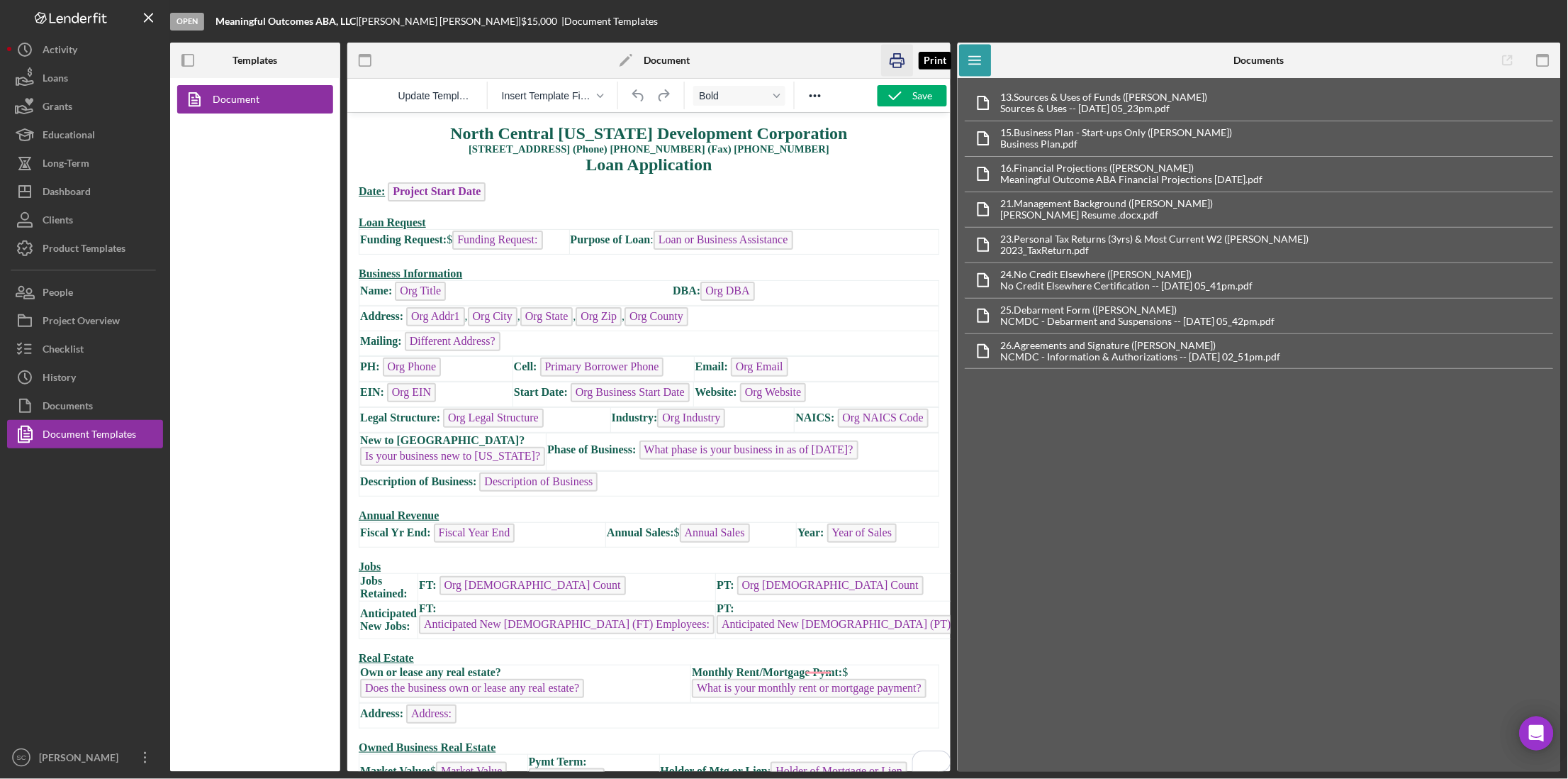
click at [891, 58] on icon "button" at bounding box center [897, 60] width 14 height 5
click at [94, 410] on button "Documents" at bounding box center [84, 405] width 156 height 29
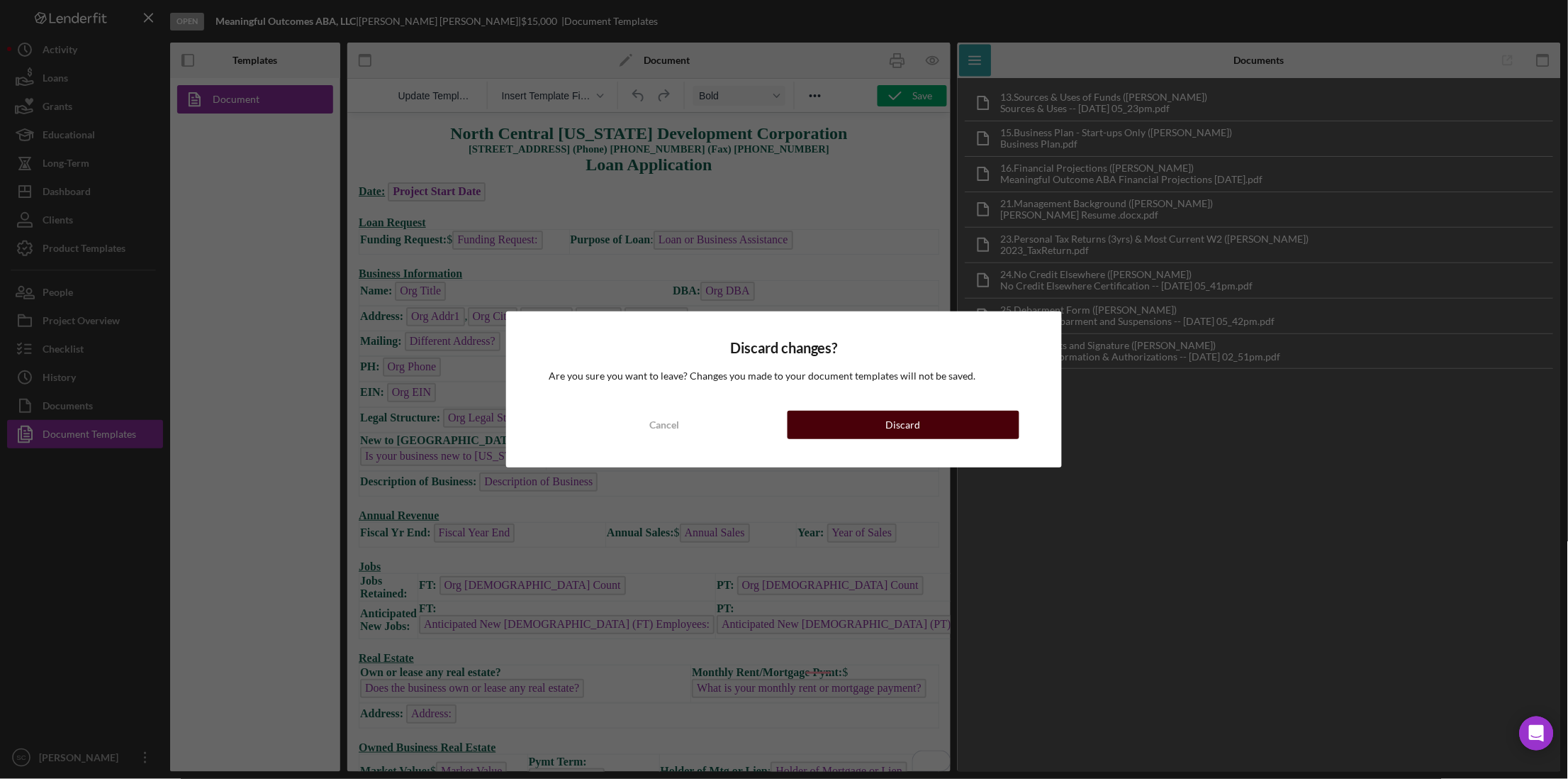
click at [847, 429] on button "Discard" at bounding box center [903, 425] width 232 height 29
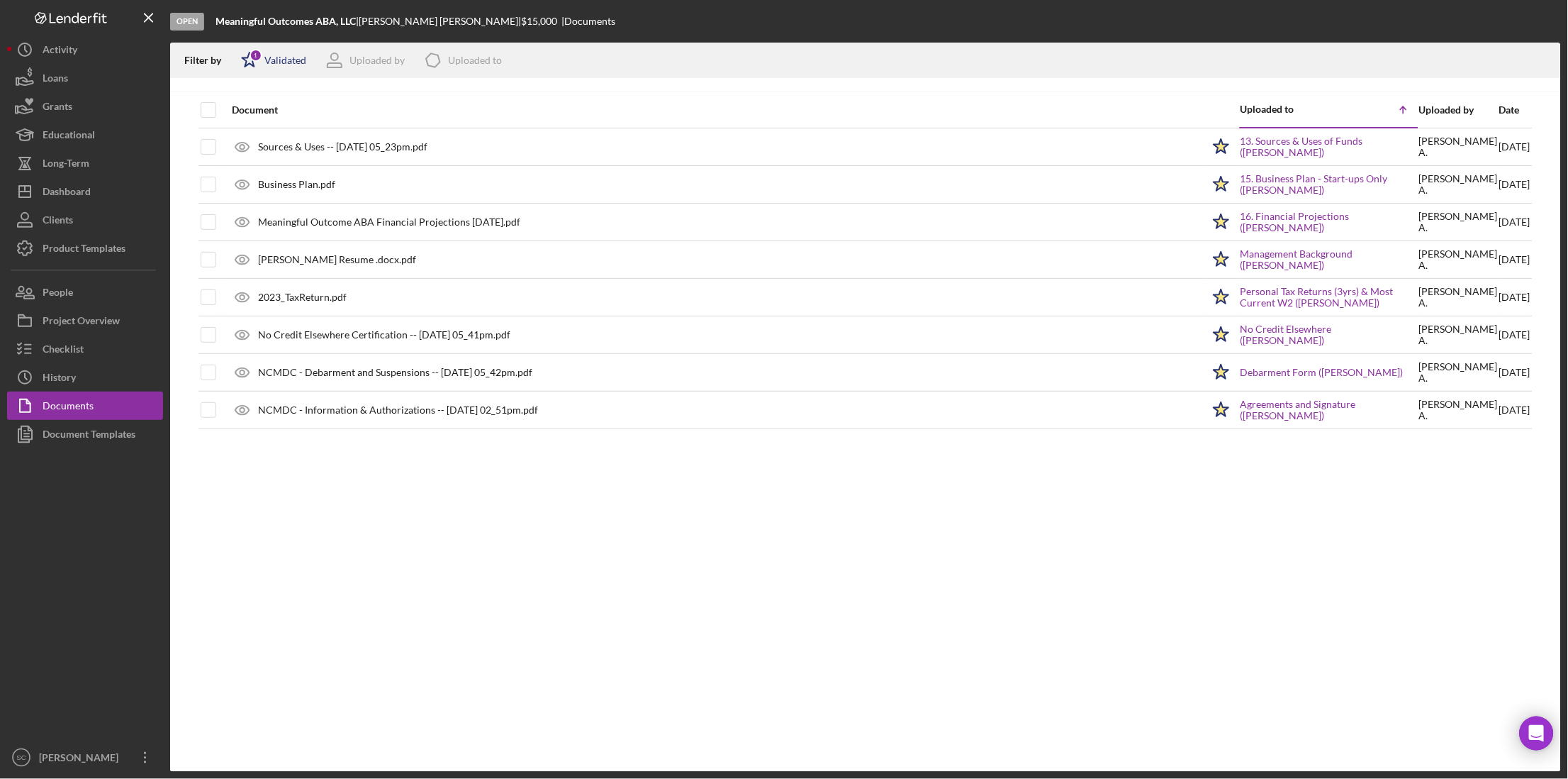
click at [265, 53] on icon "Icon/Star" at bounding box center [249, 60] width 36 height 36
click at [242, 133] on input "checkbox" at bounding box center [248, 136] width 14 height 14
checkbox input "true"
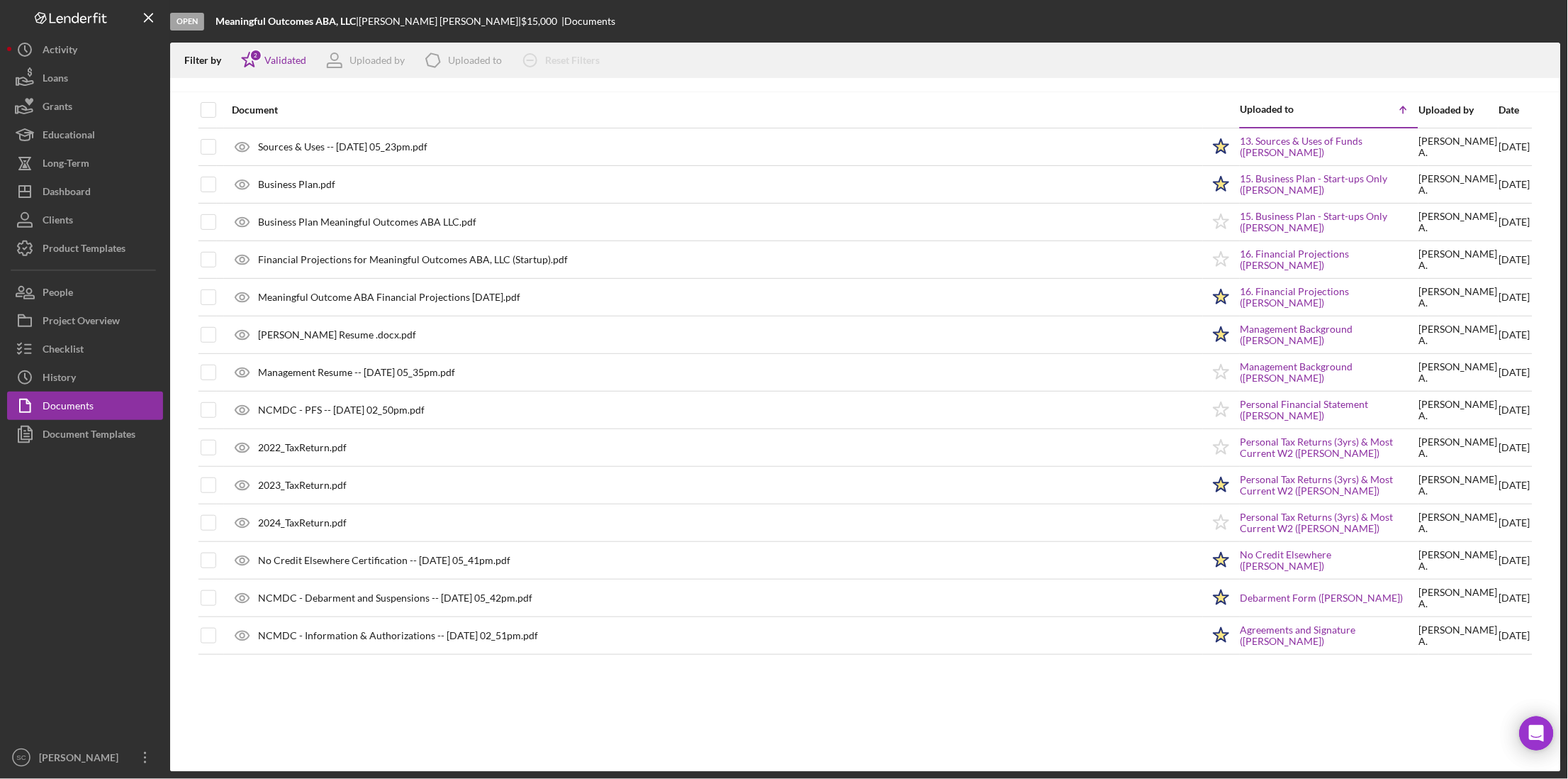
click at [629, 22] on div "Open Meaningful Outcomes ABA, LLC | Karen Alitz | $15,000 $15,000 | Documents" at bounding box center [865, 21] width 1391 height 43
click at [208, 105] on input "checkbox" at bounding box center [208, 110] width 14 height 14
checkbox input "true"
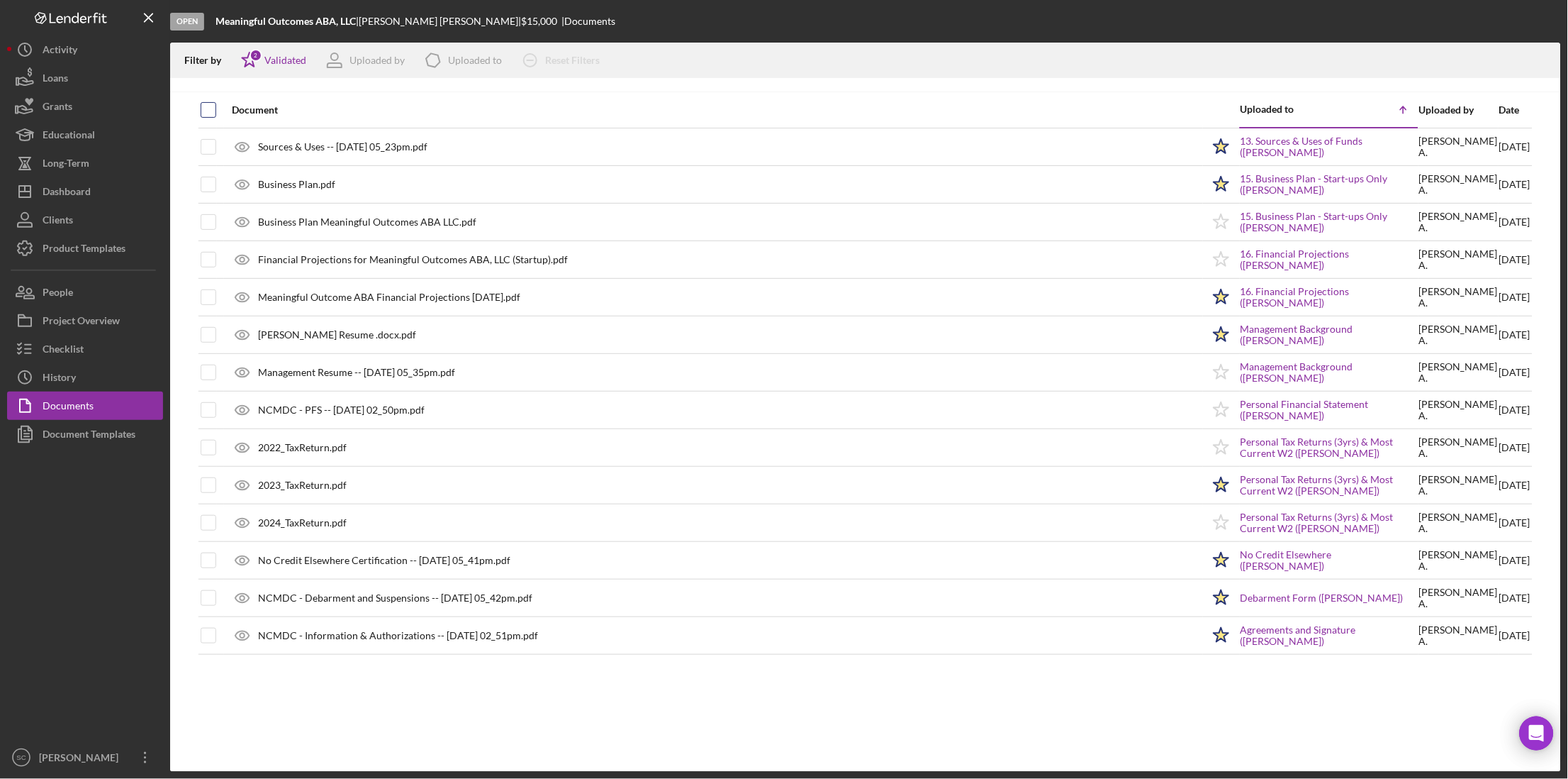
checkbox input "true"
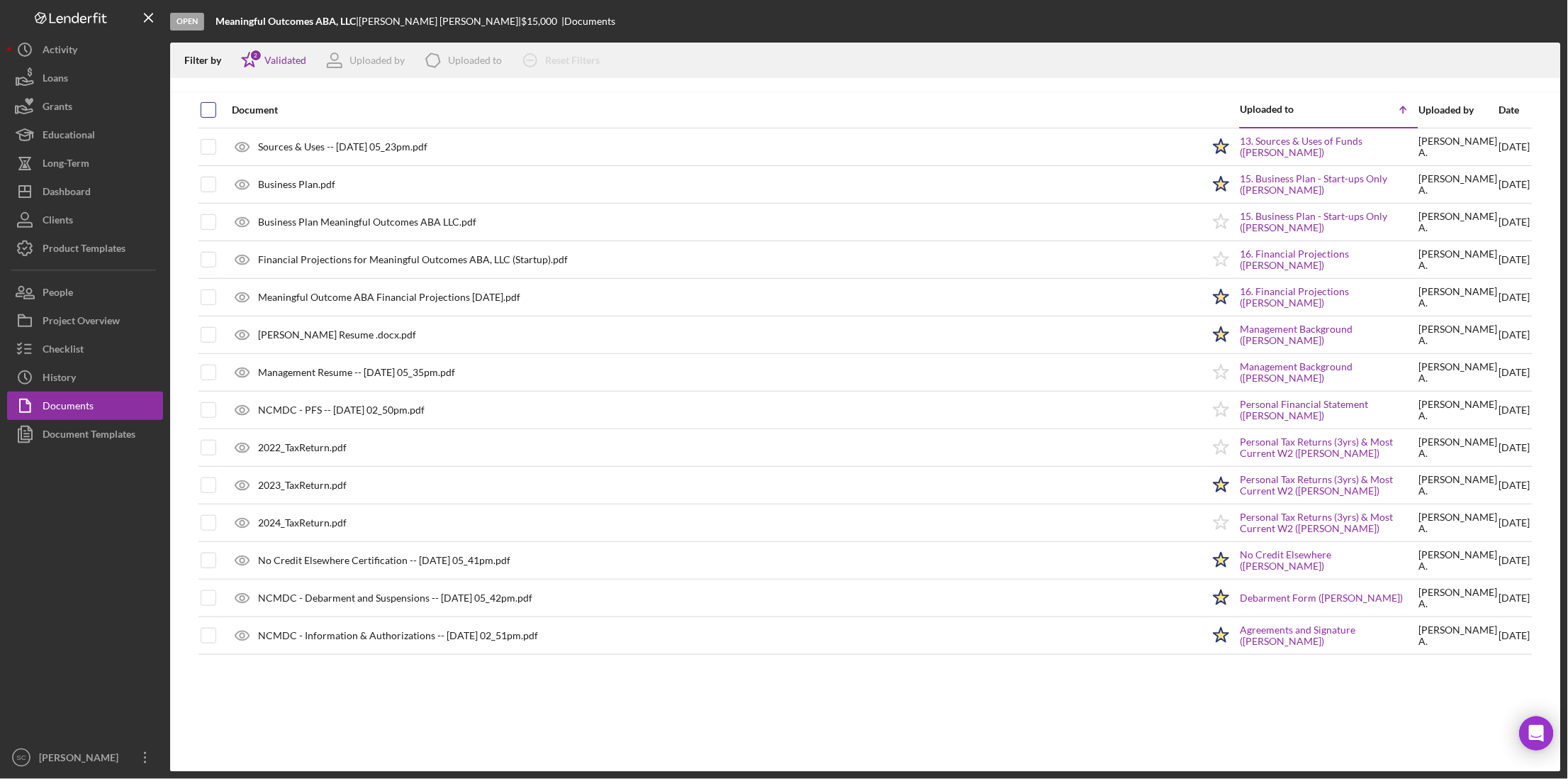
checkbox input "true"
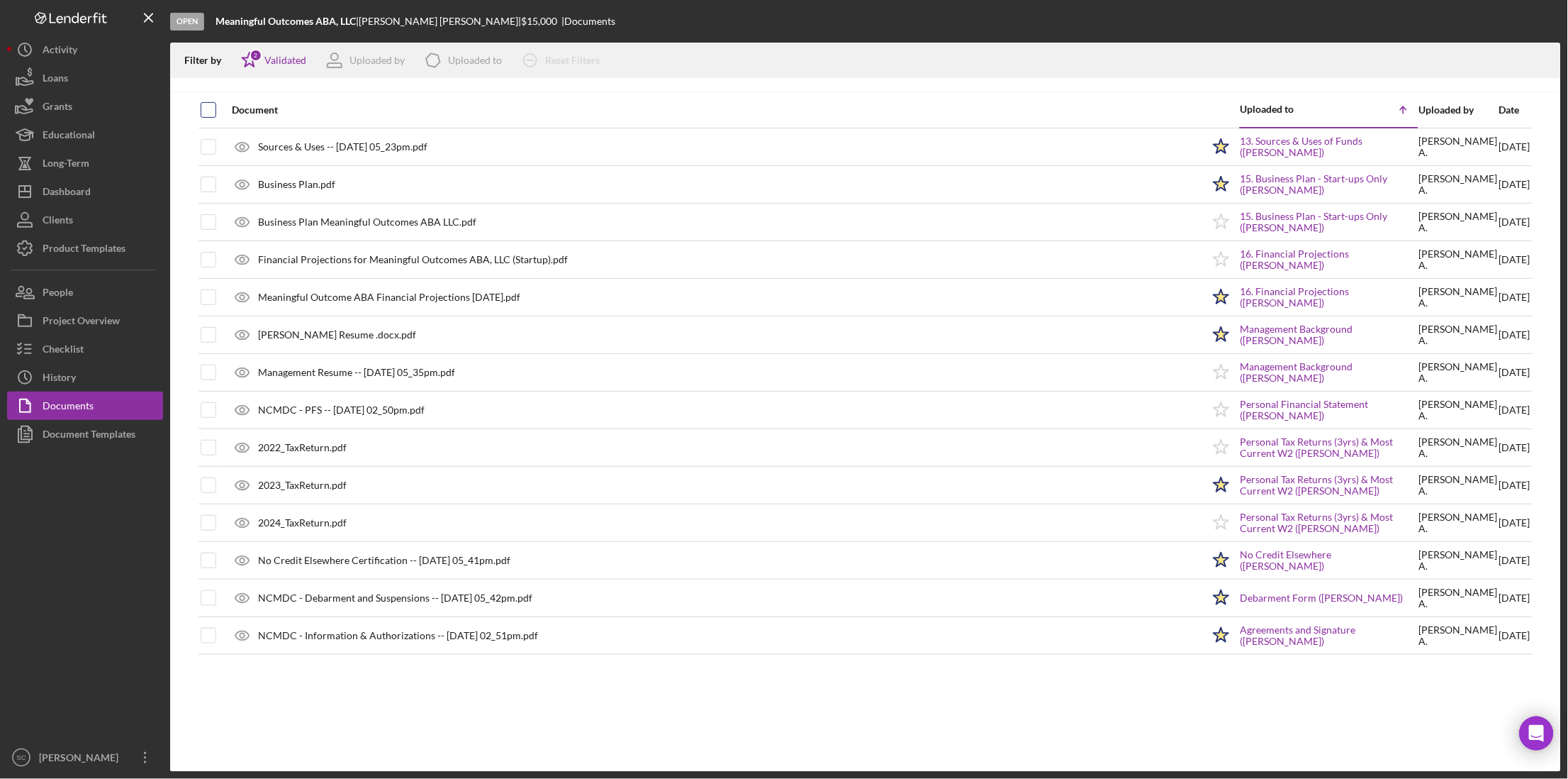
checkbox input "true"
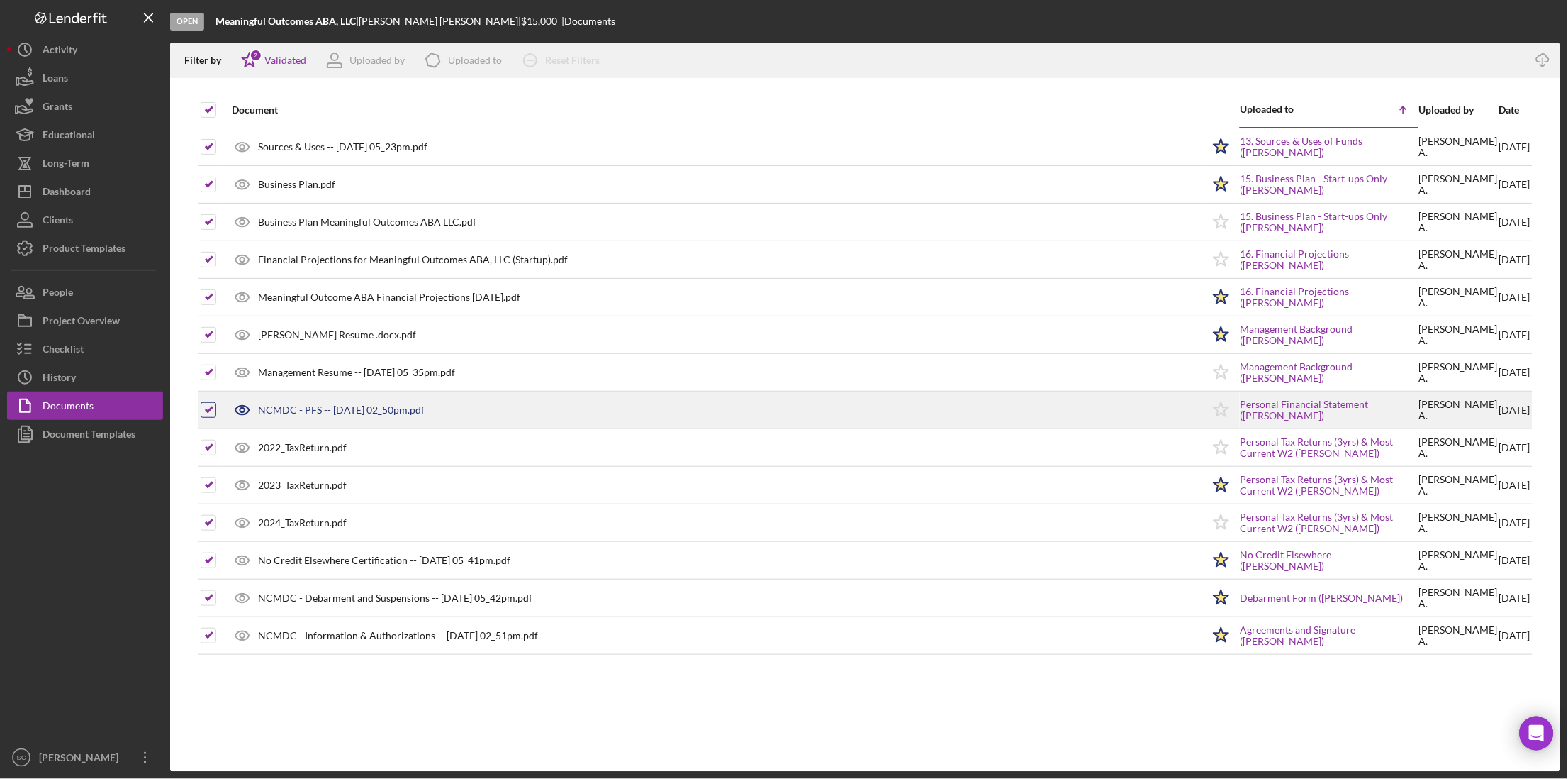
click at [209, 411] on input "checkbox" at bounding box center [208, 410] width 14 height 14
checkbox input "false"
click at [213, 413] on input "checkbox" at bounding box center [208, 410] width 14 height 14
checkbox input "true"
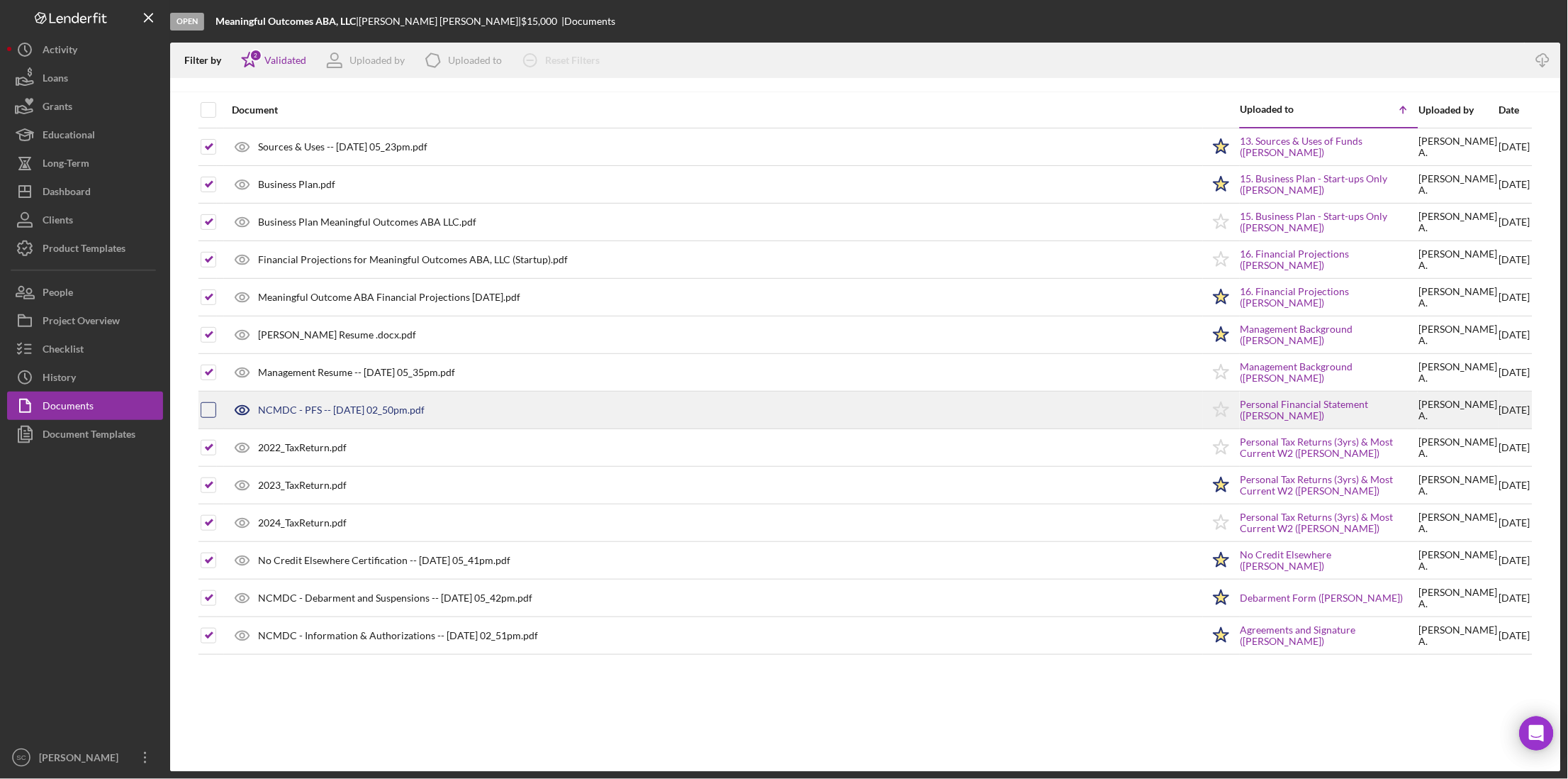
checkbox input "true"
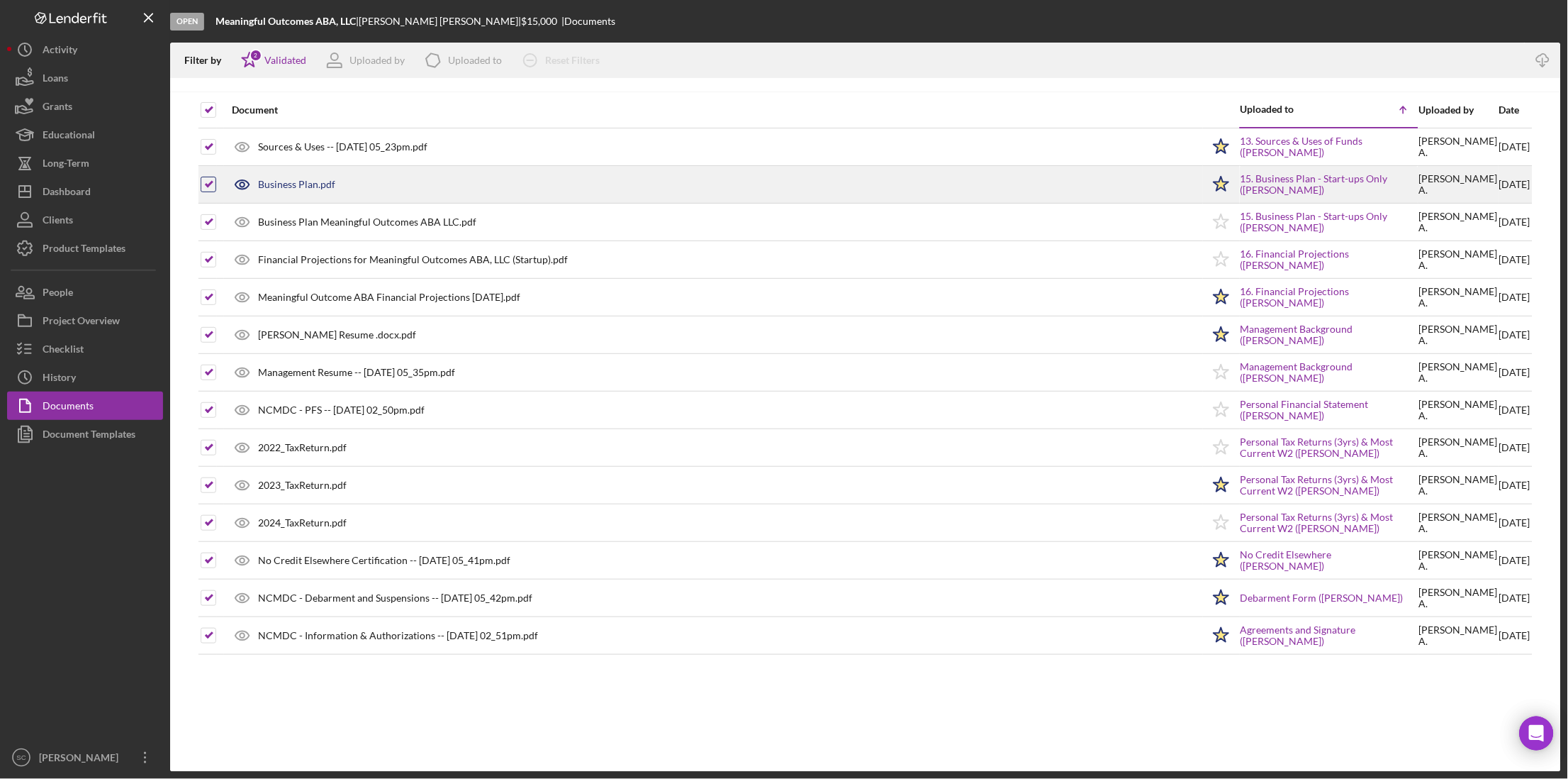
click at [211, 179] on input "checkbox" at bounding box center [208, 184] width 14 height 14
checkbox input "false"
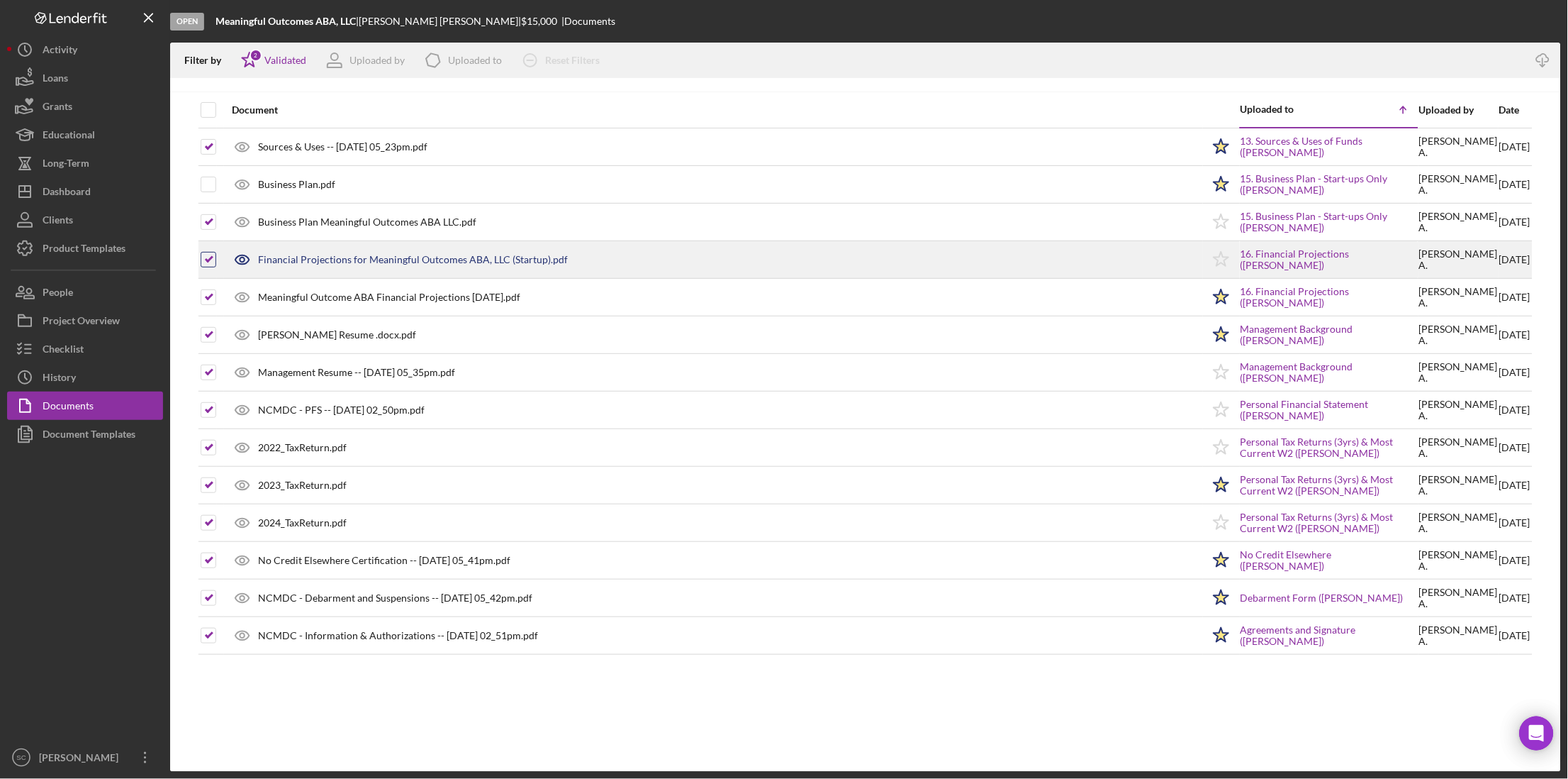
click at [202, 259] on input "checkbox" at bounding box center [208, 260] width 14 height 14
checkbox input "false"
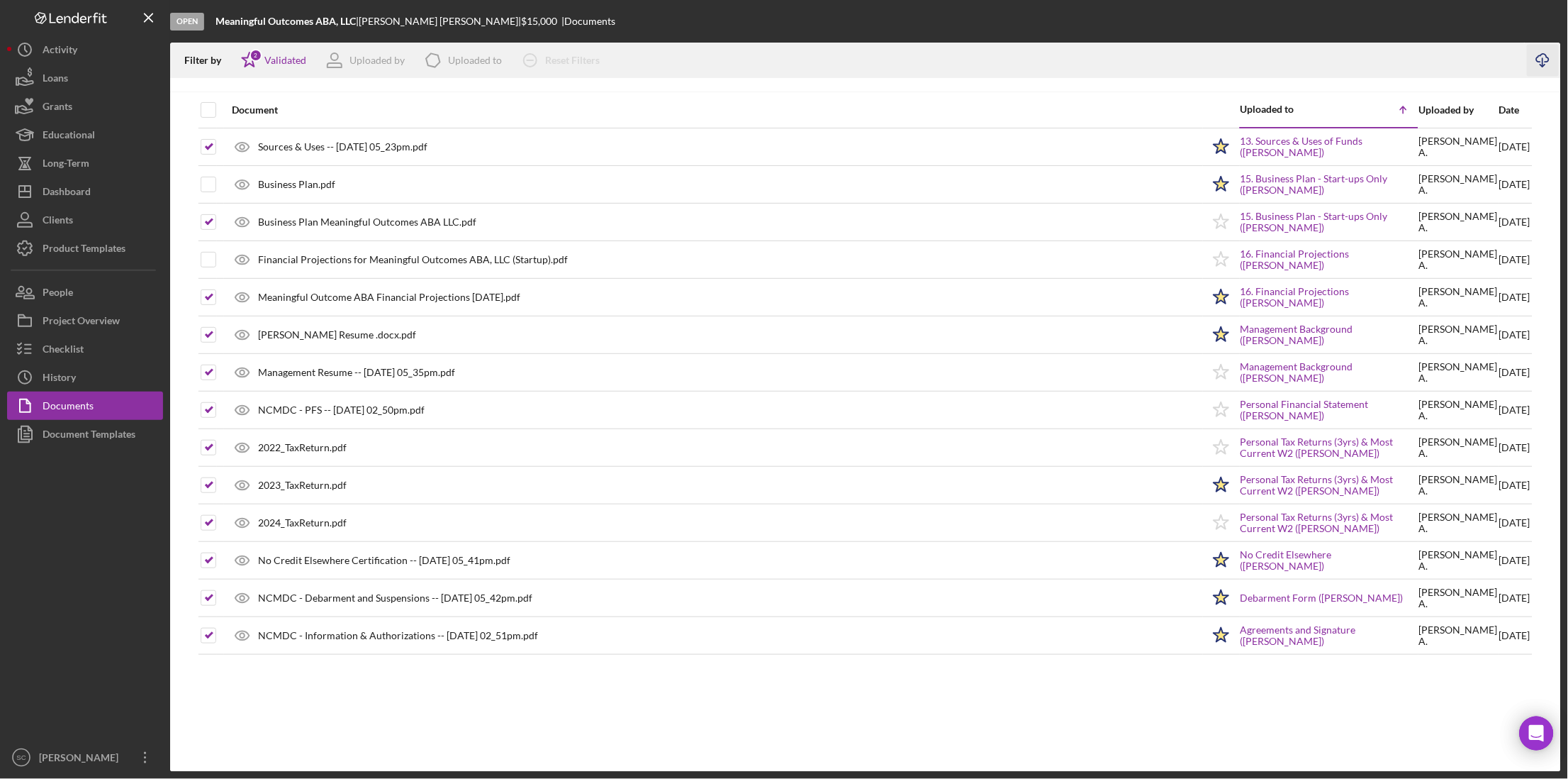
click at [1545, 64] on icon "Icon/Download" at bounding box center [1543, 60] width 32 height 32
click at [1539, 61] on icon "button" at bounding box center [1543, 58] width 12 height 8
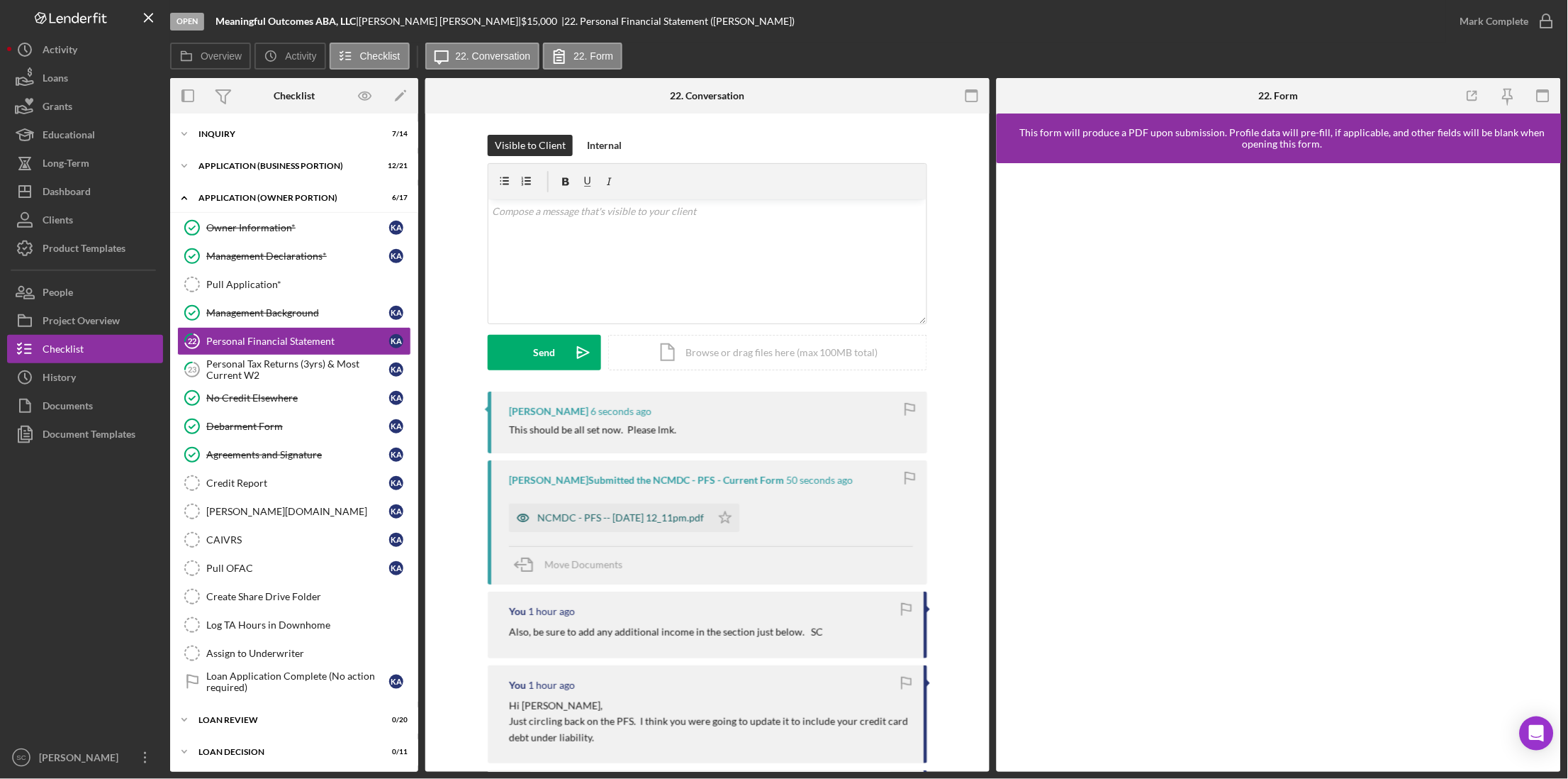
click at [605, 512] on div "NCMDC - PFS -- 2025-09-12 12_11pm.pdf" at bounding box center [610, 518] width 202 height 29
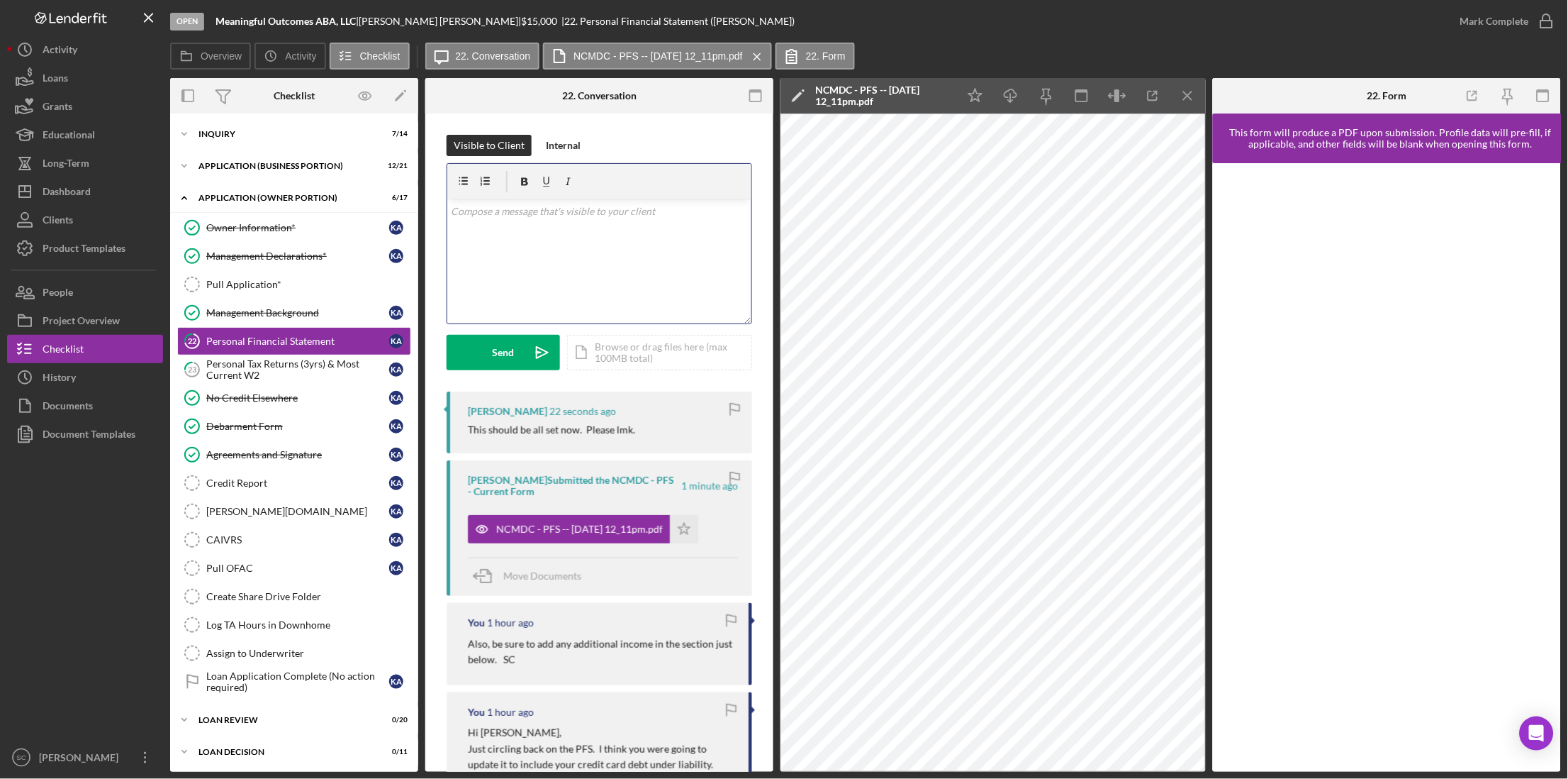
click at [518, 214] on p at bounding box center [600, 212] width 296 height 16
click at [473, 346] on button "Send Icon/icon-invite-send" at bounding box center [503, 353] width 113 height 36
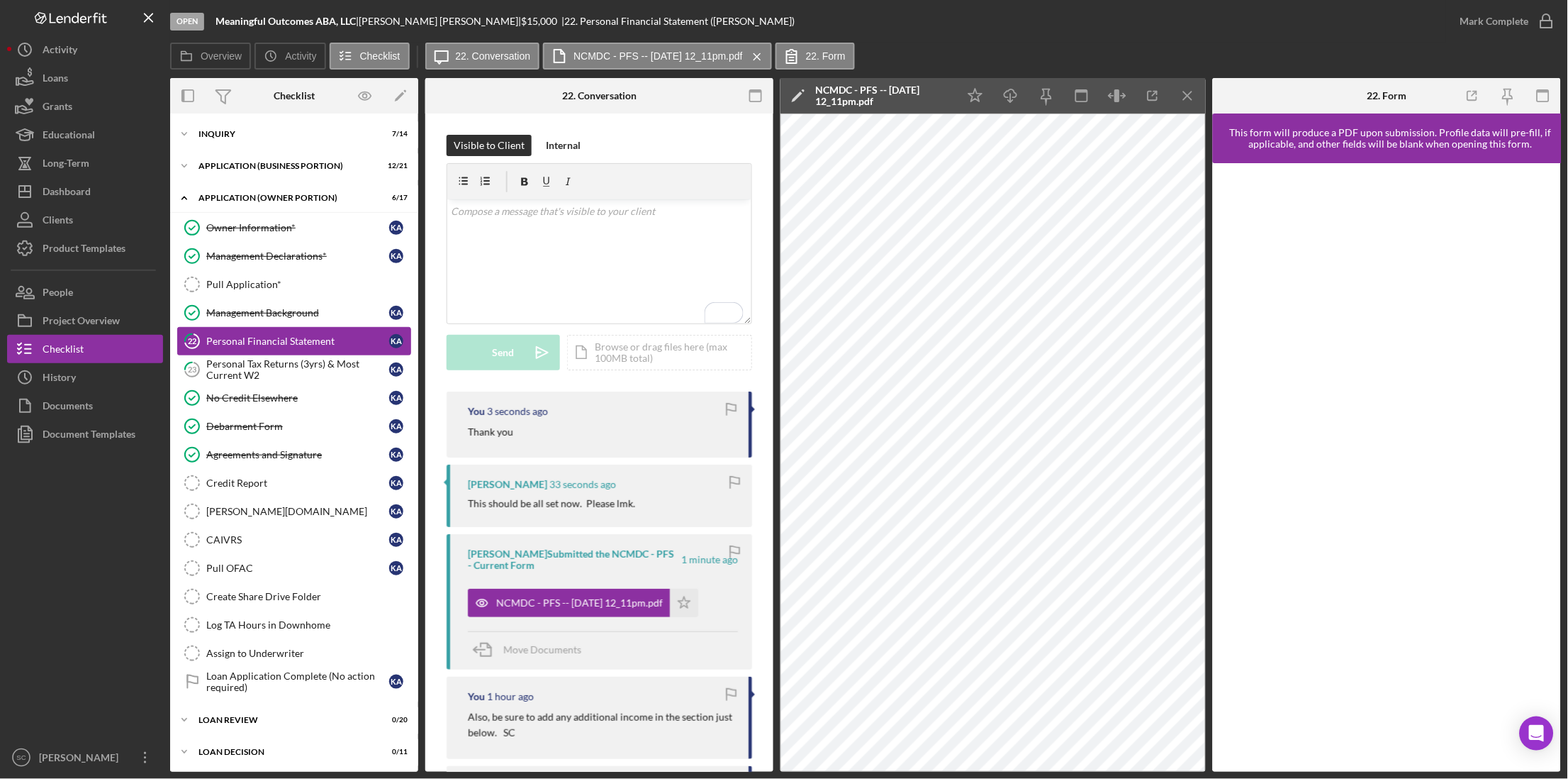
click at [232, 346] on div "Personal Financial Statement" at bounding box center [297, 341] width 183 height 12
click at [698, 607] on icon "Icon/Star" at bounding box center [684, 602] width 29 height 29
click at [1479, 21] on div "Mark Complete" at bounding box center [1494, 21] width 69 height 29
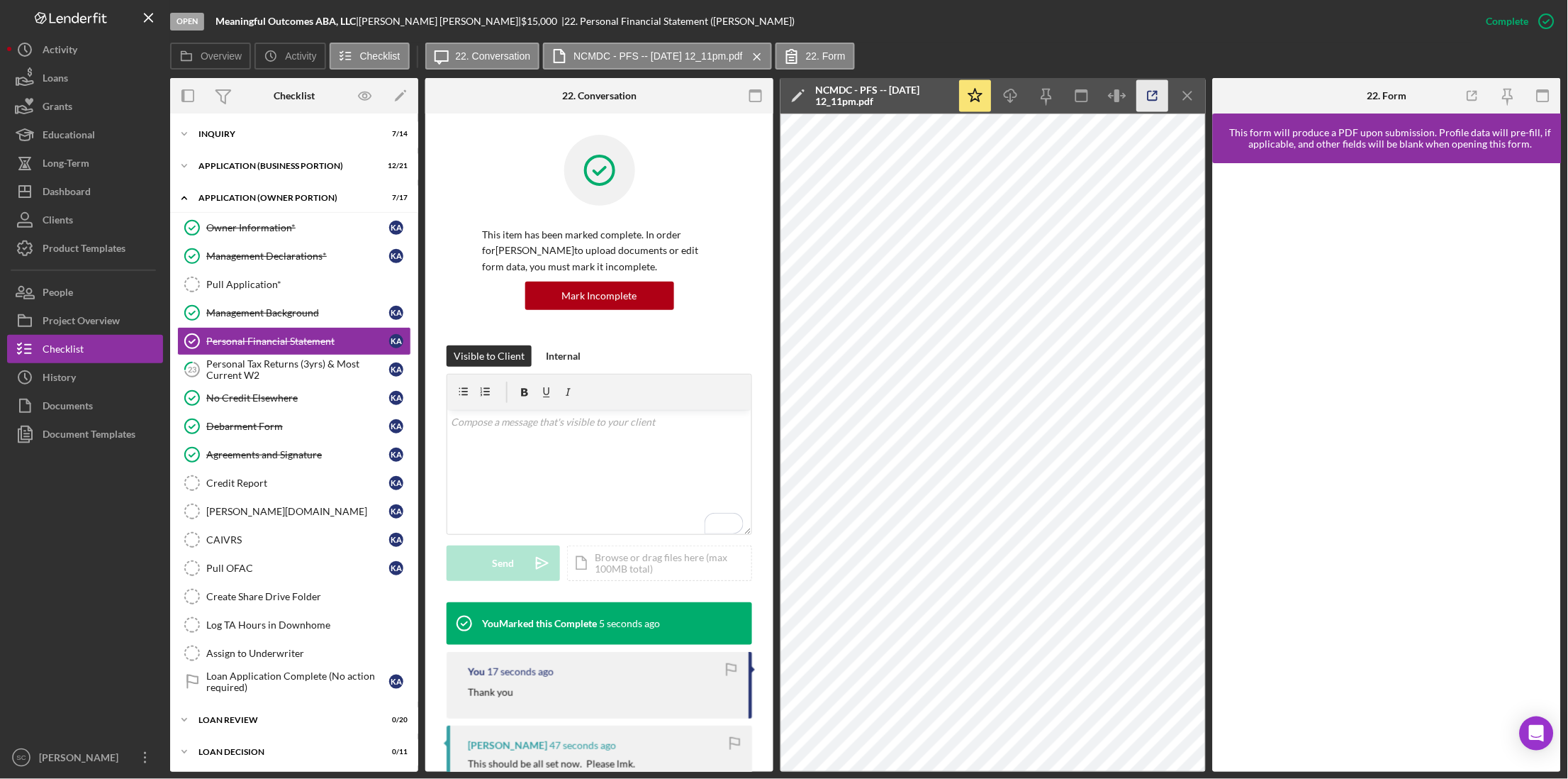
click at [1159, 95] on icon "button" at bounding box center [1153, 95] width 32 height 32
click at [238, 380] on div "Personal Tax Returns (3yrs) & Most Current W2" at bounding box center [297, 369] width 183 height 22
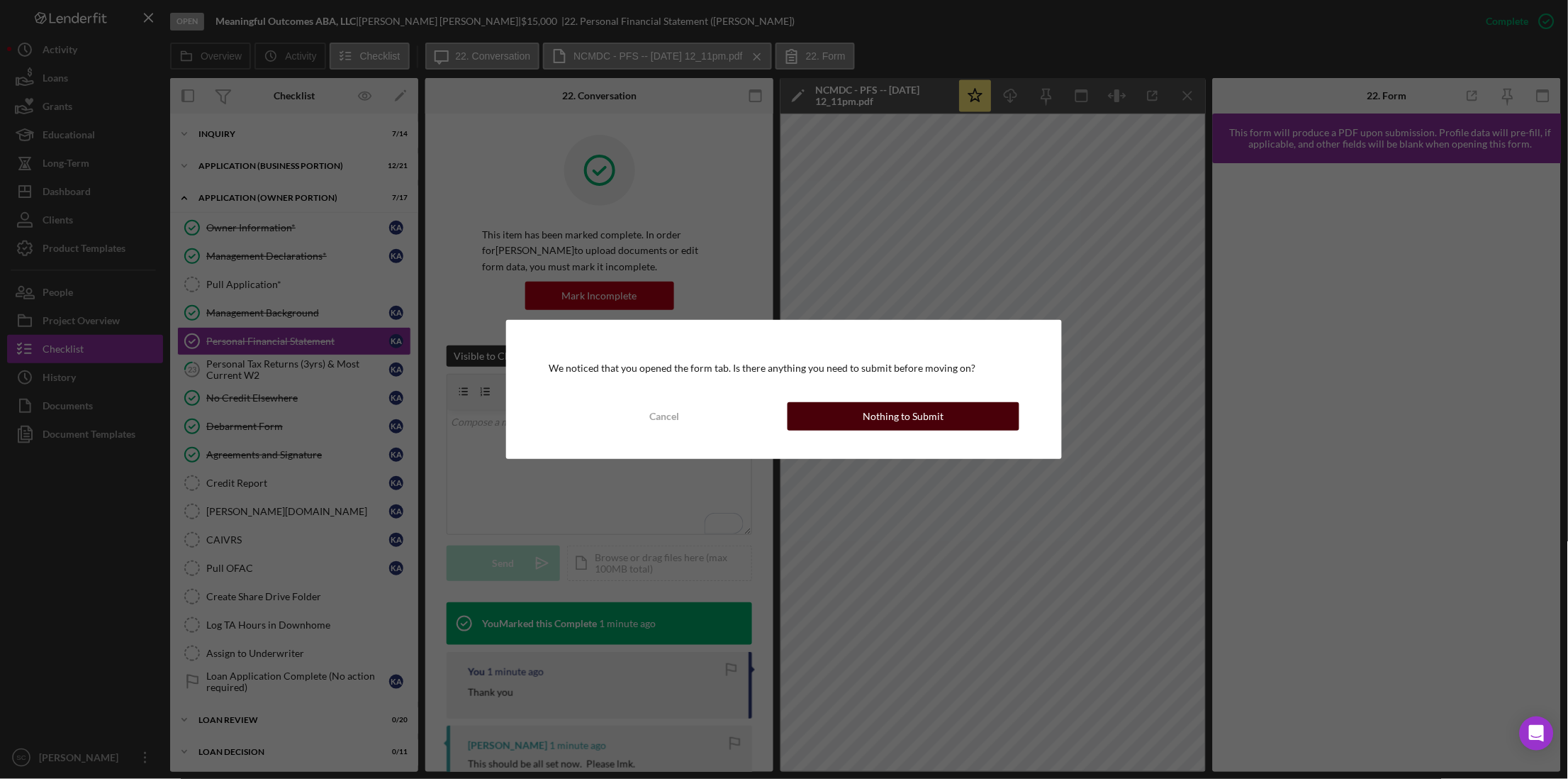
click at [947, 425] on button "Nothing to Submit" at bounding box center [903, 416] width 232 height 29
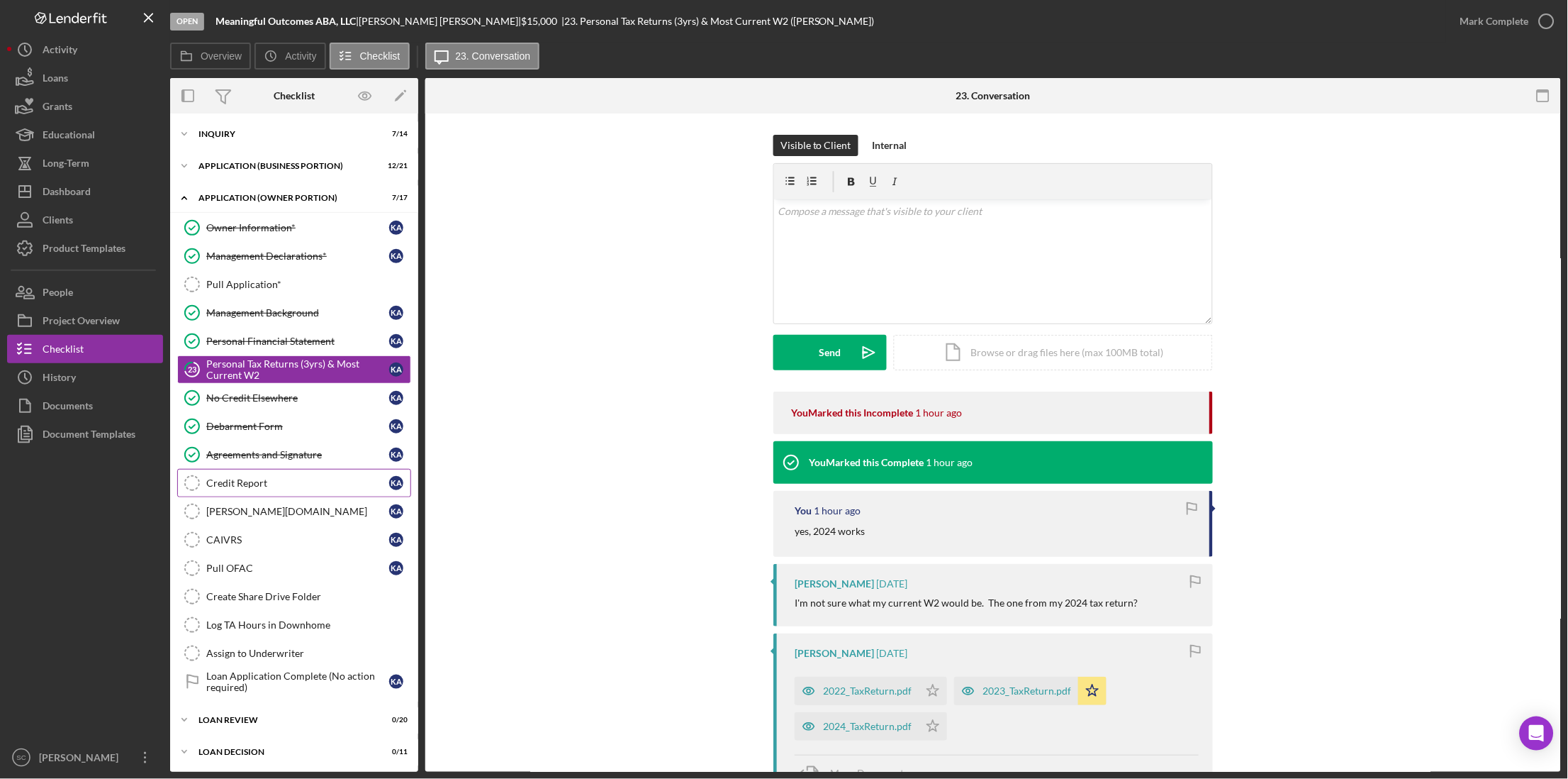
click at [229, 487] on div "Credit Report" at bounding box center [297, 483] width 183 height 12
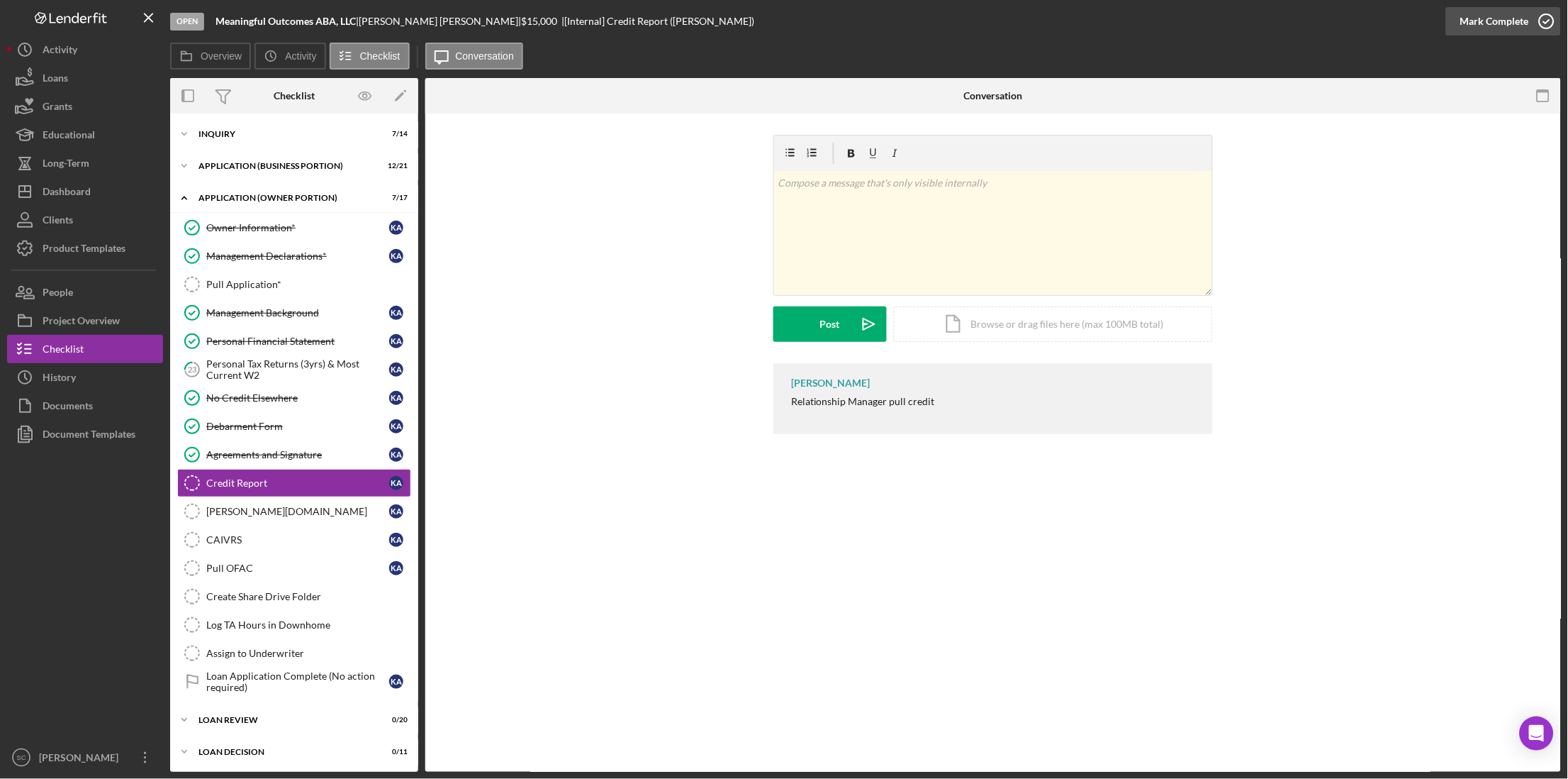
click at [1491, 21] on div "Mark Complete" at bounding box center [1494, 21] width 69 height 29
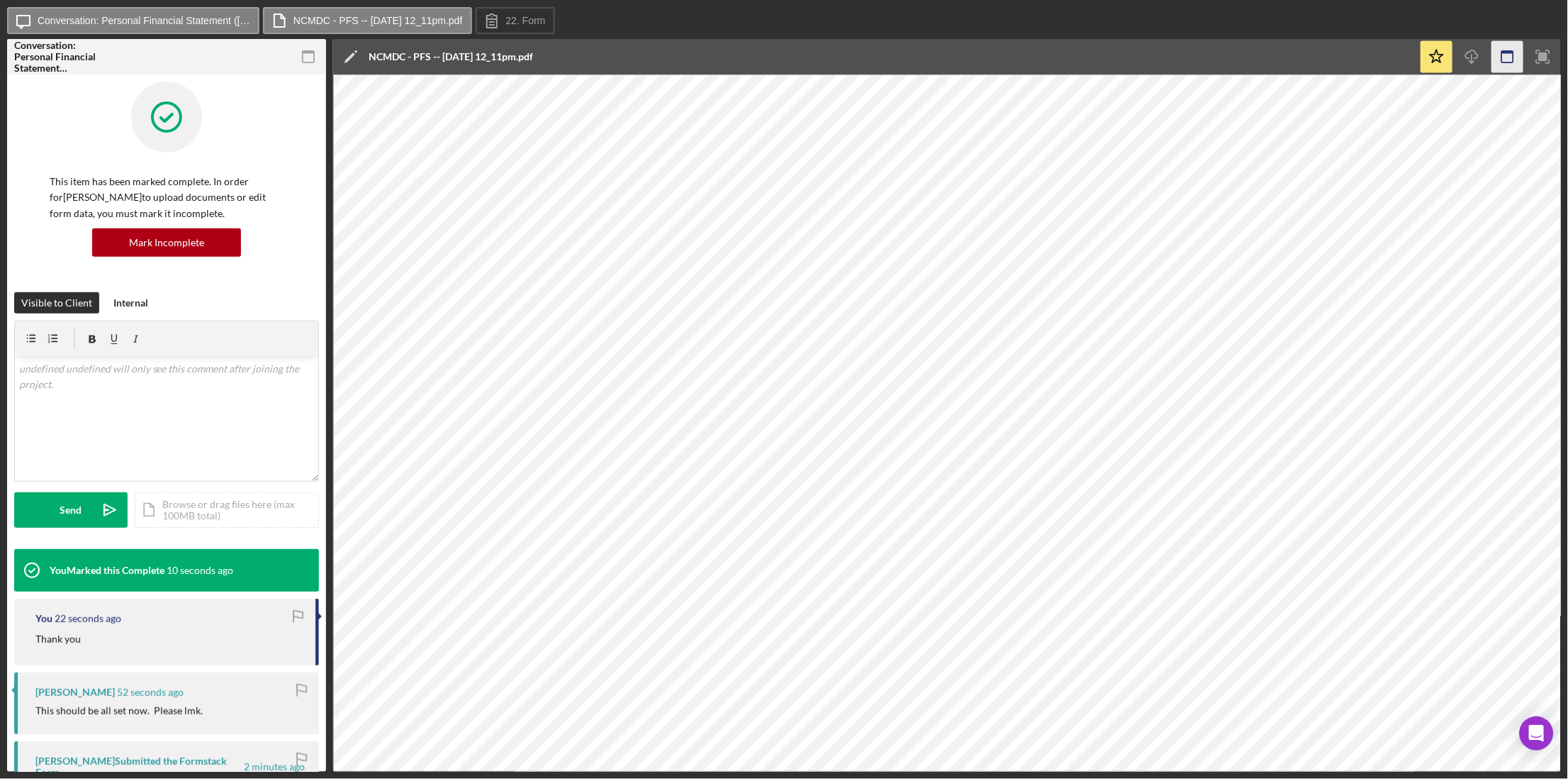
click at [1505, 60] on icon "button" at bounding box center [1508, 57] width 32 height 32
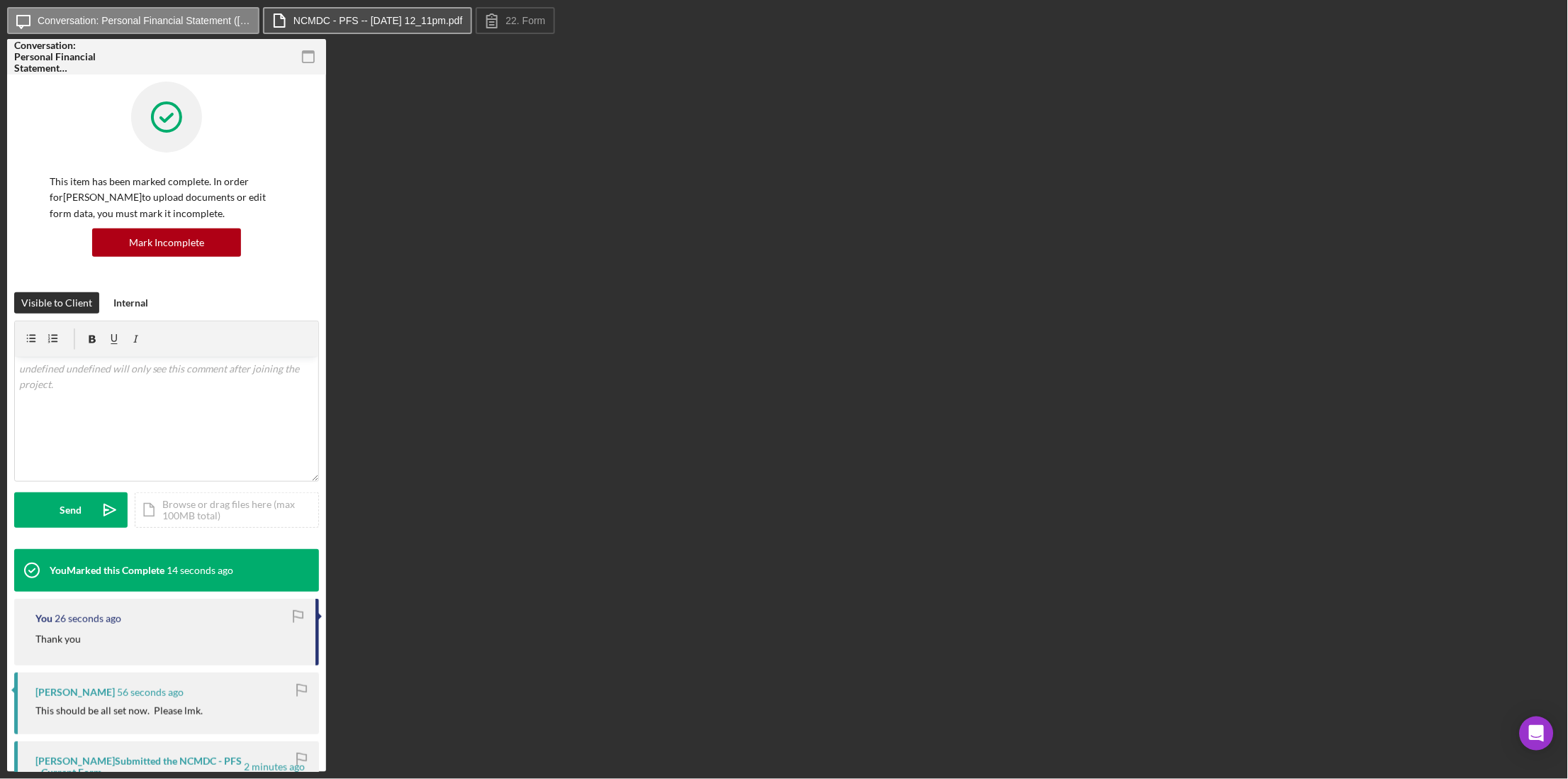
click at [418, 26] on button "NCMDC - PFS -- [DATE] 12_11pm.pdf" at bounding box center [367, 20] width 209 height 27
